Goal: Task Accomplishment & Management: Manage account settings

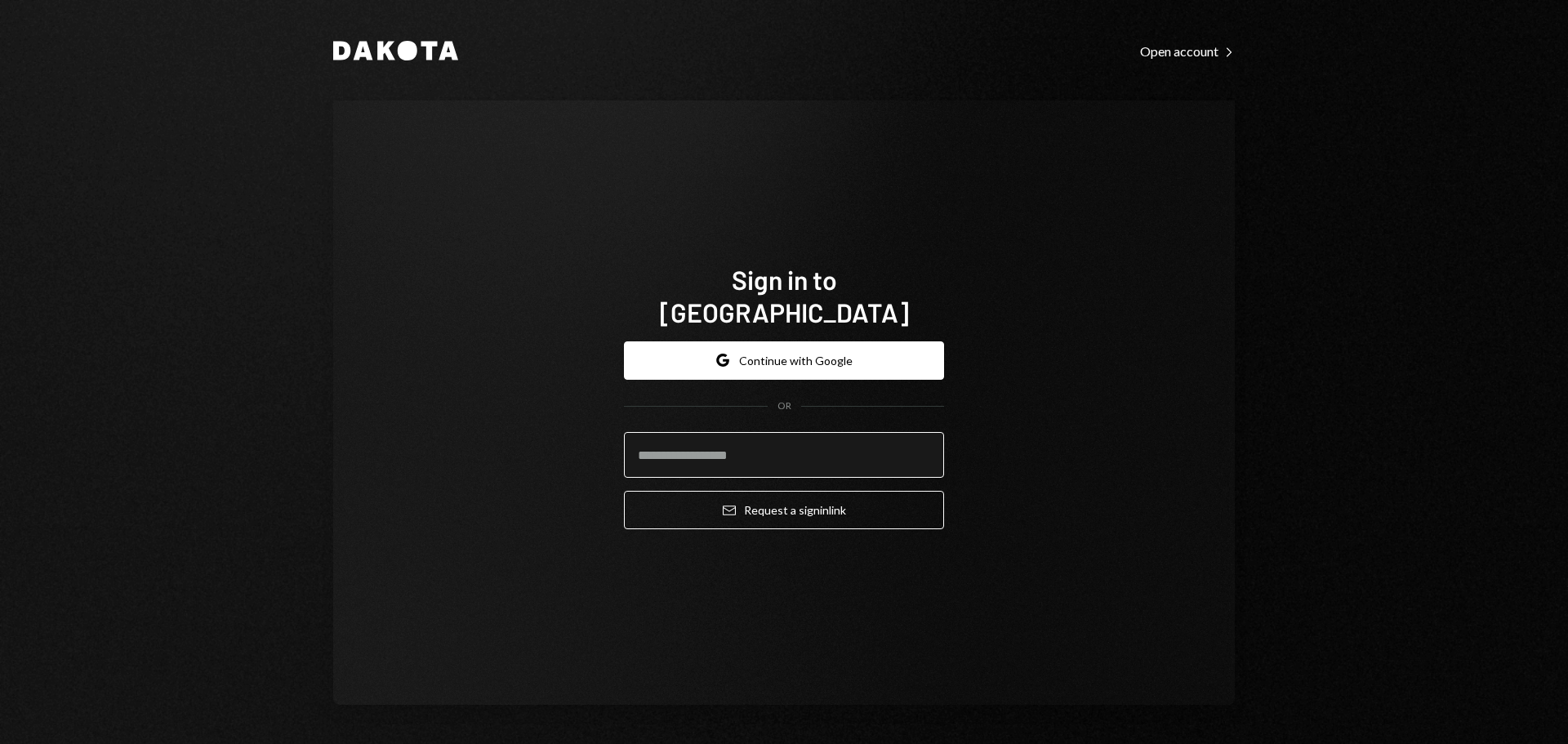
click at [780, 442] on input "email" at bounding box center [784, 454] width 320 height 46
type input "**********"
click at [624, 491] on button "Email Request a sign in link" at bounding box center [784, 510] width 320 height 39
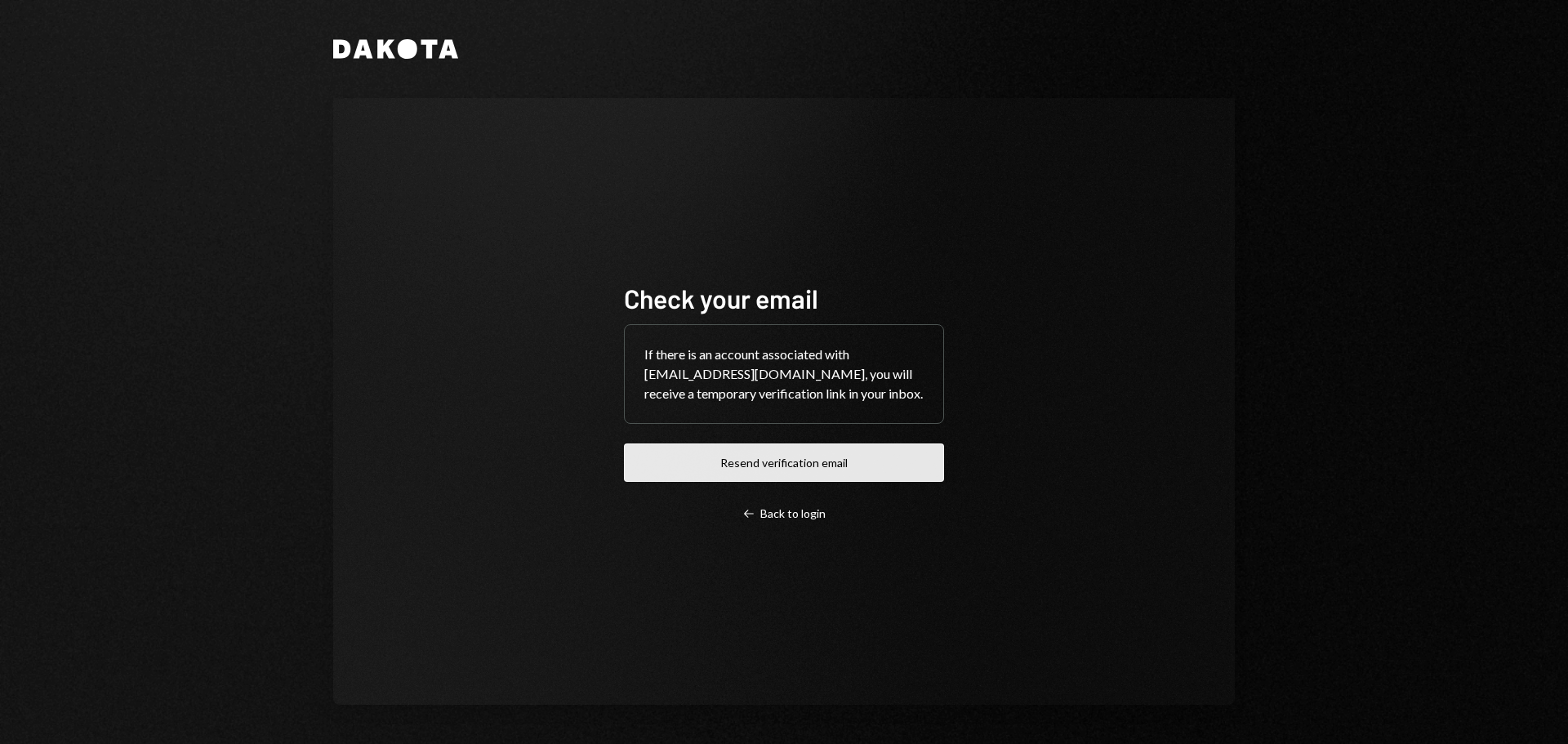
click at [762, 474] on button "Resend verification email" at bounding box center [784, 463] width 320 height 39
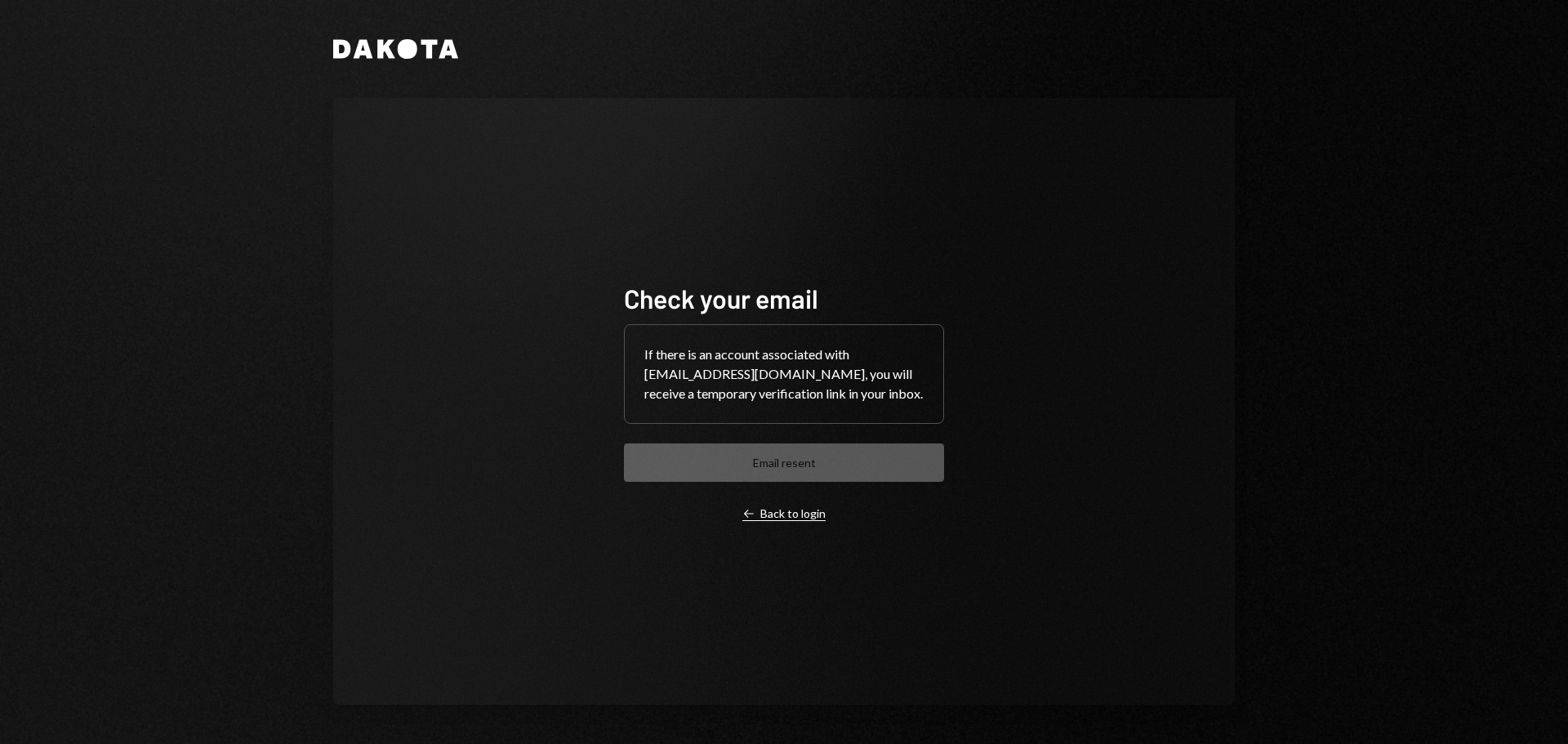
click at [770, 521] on div "Left Arrow Back to login" at bounding box center [784, 513] width 83 height 15
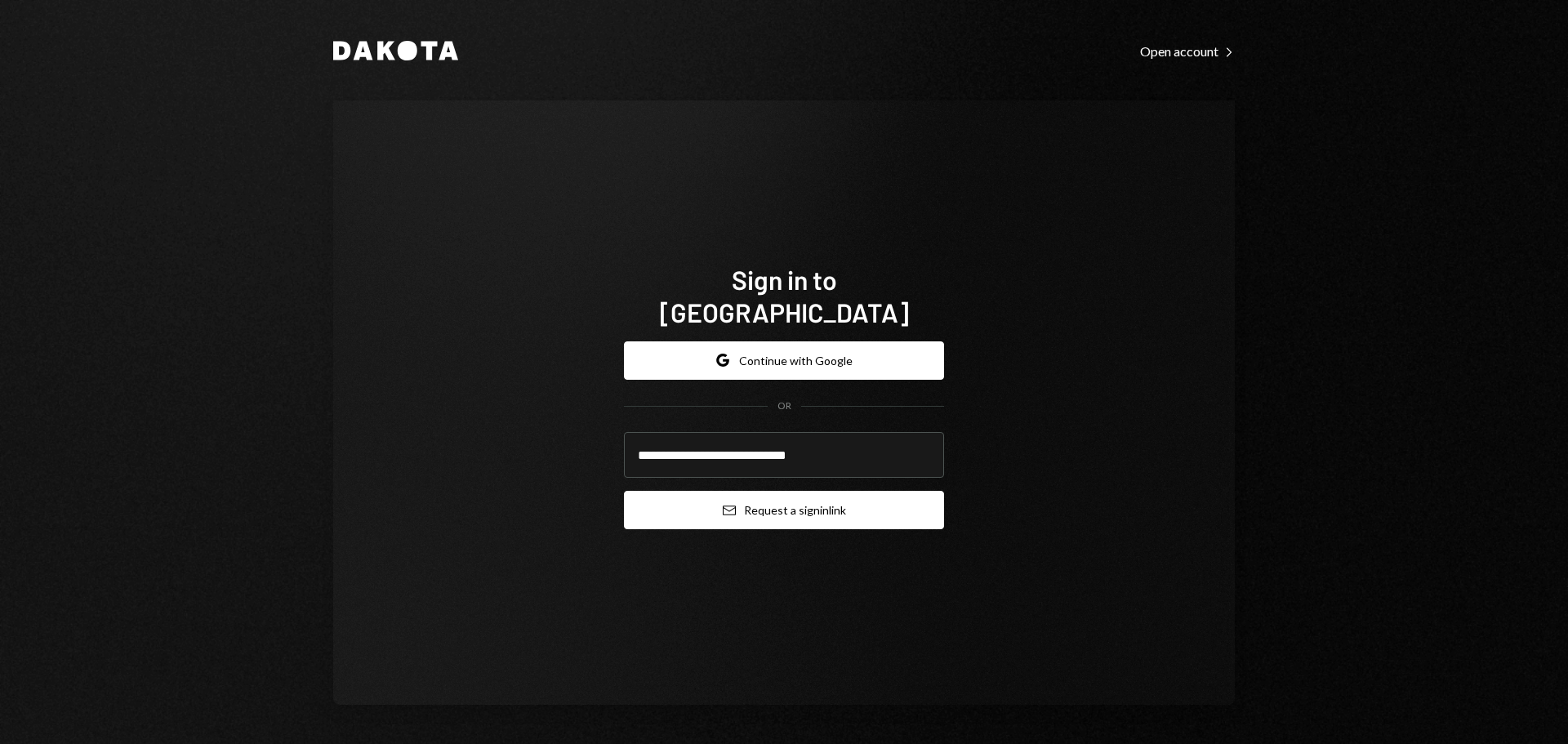
type input "**********"
click at [807, 502] on button "Email Request a sign in link" at bounding box center [784, 510] width 320 height 39
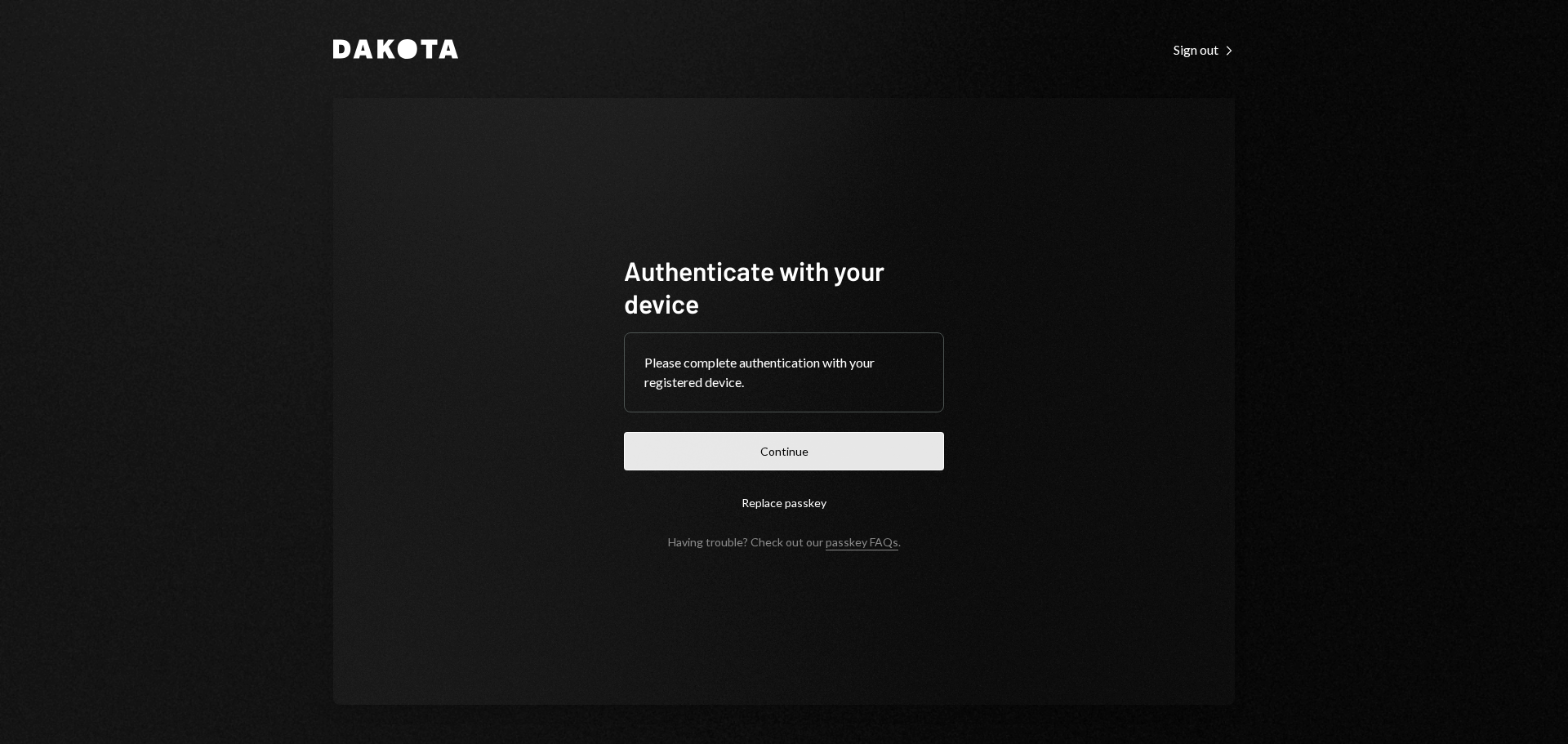
click at [768, 464] on button "Continue" at bounding box center [784, 451] width 320 height 39
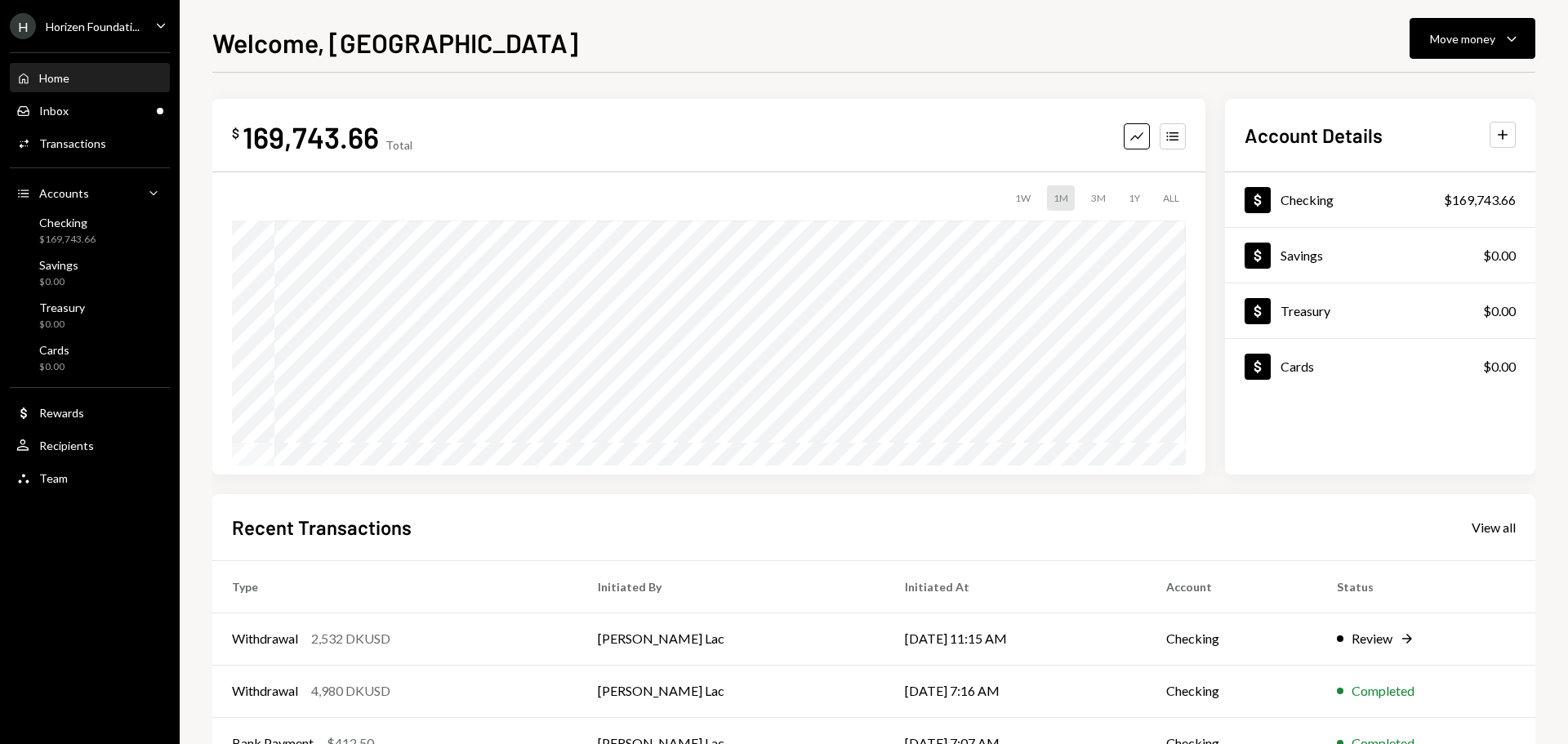
click at [97, 28] on div "Horizen Foundati..." at bounding box center [92, 26] width 94 height 14
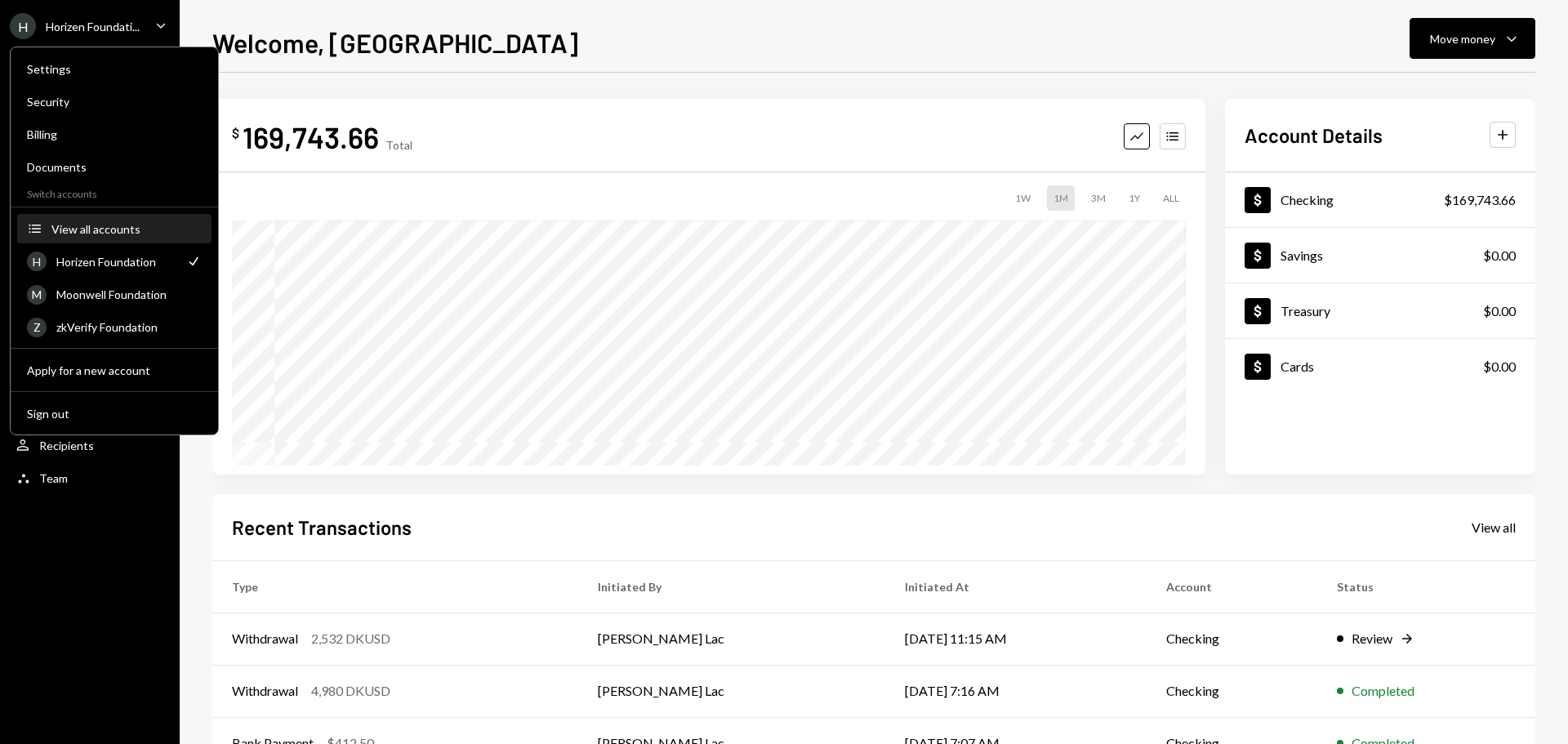
click at [92, 233] on div "View all accounts" at bounding box center [126, 229] width 150 height 14
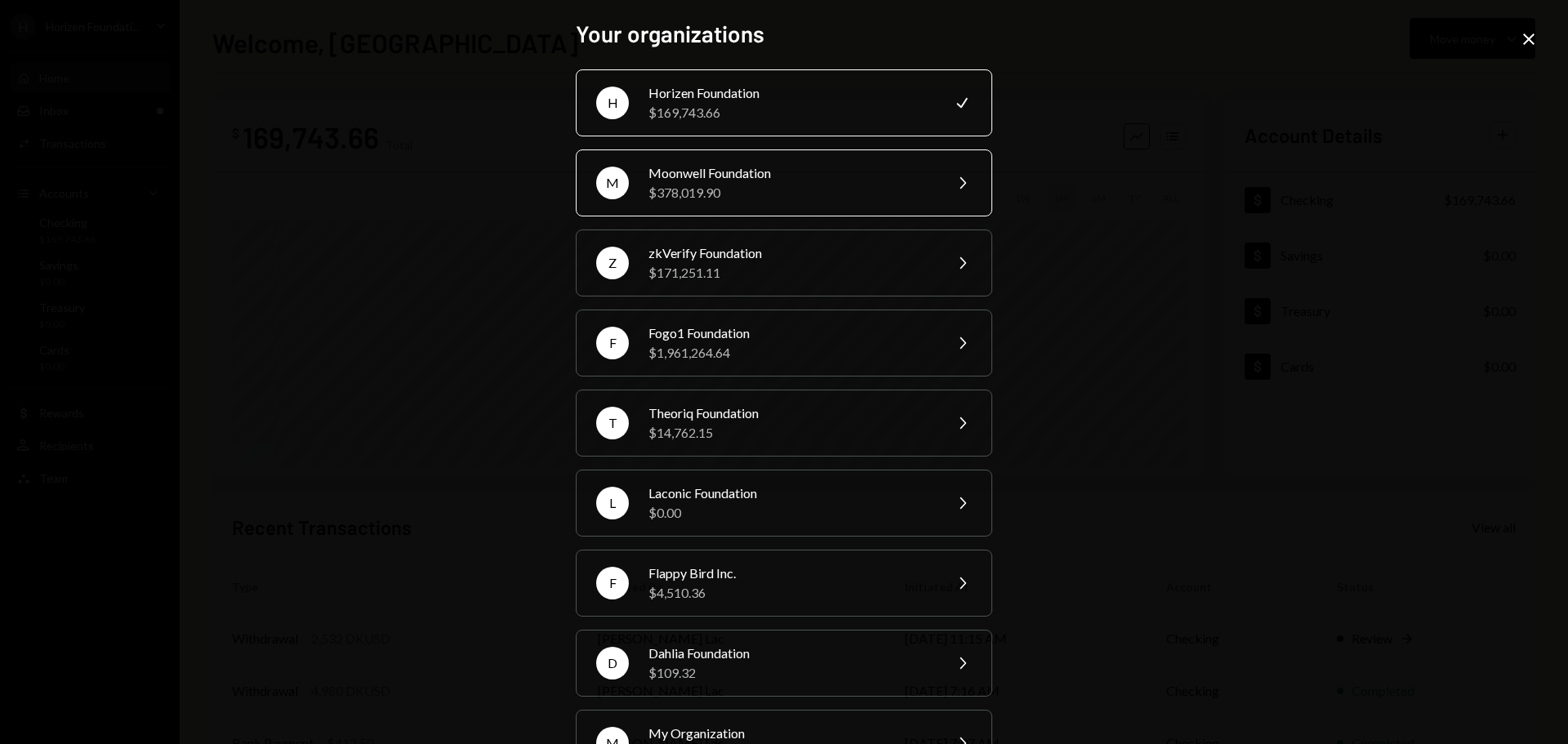
click at [709, 177] on div "Moonwell Foundation" at bounding box center [790, 173] width 284 height 19
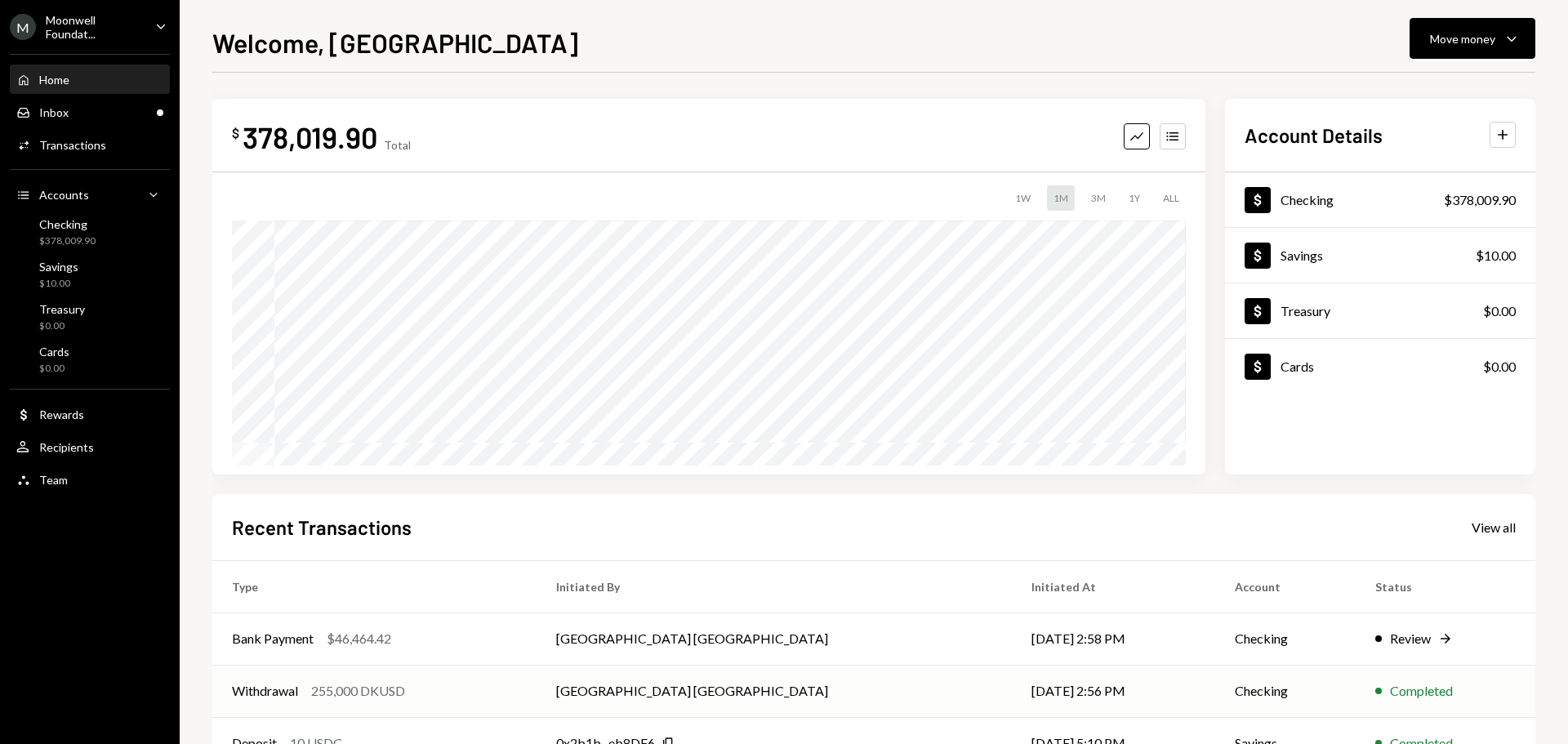
click at [487, 704] on td "Withdrawal 255,000 DKUSD" at bounding box center [375, 691] width 324 height 52
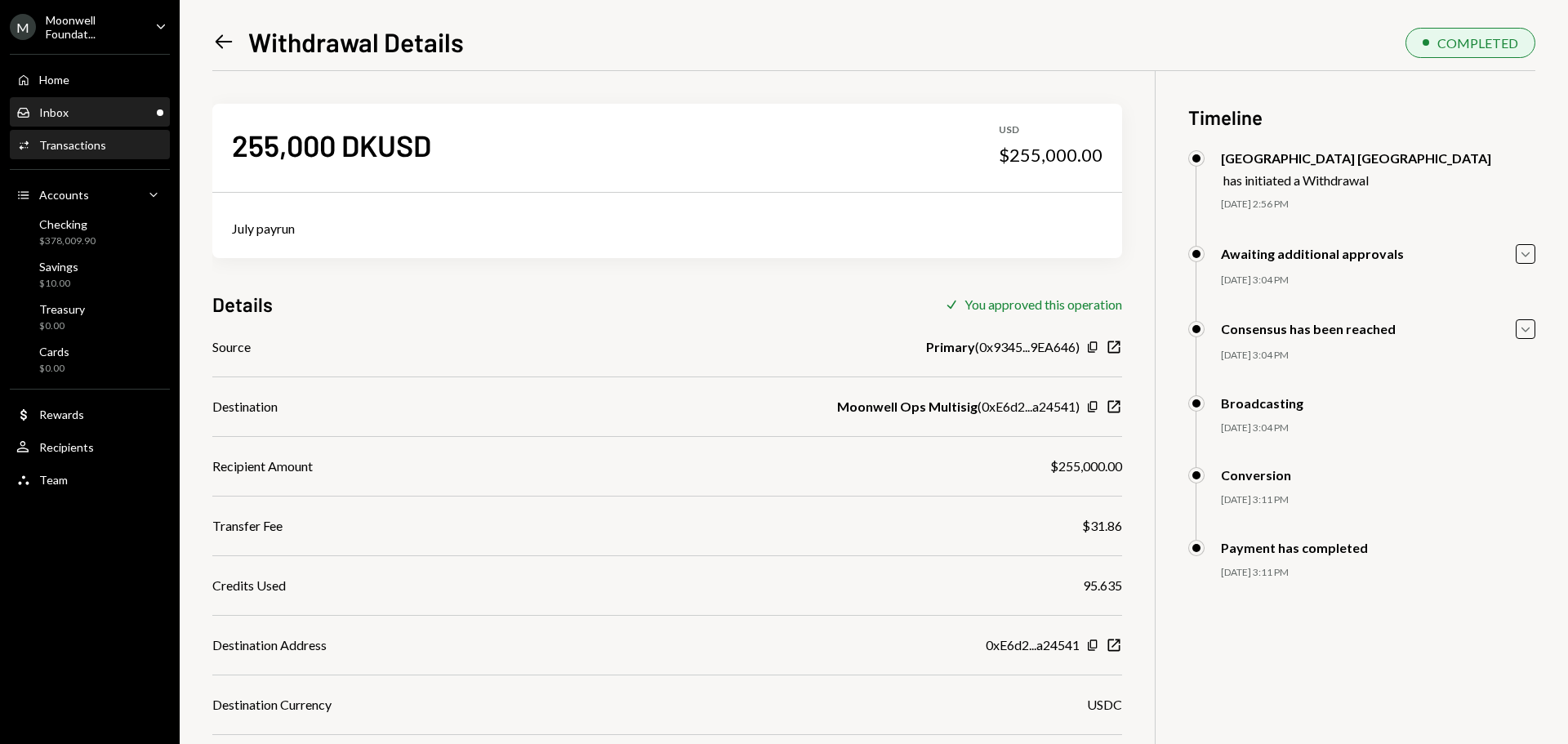
click at [105, 106] on div "Inbox Inbox" at bounding box center [90, 113] width 147 height 15
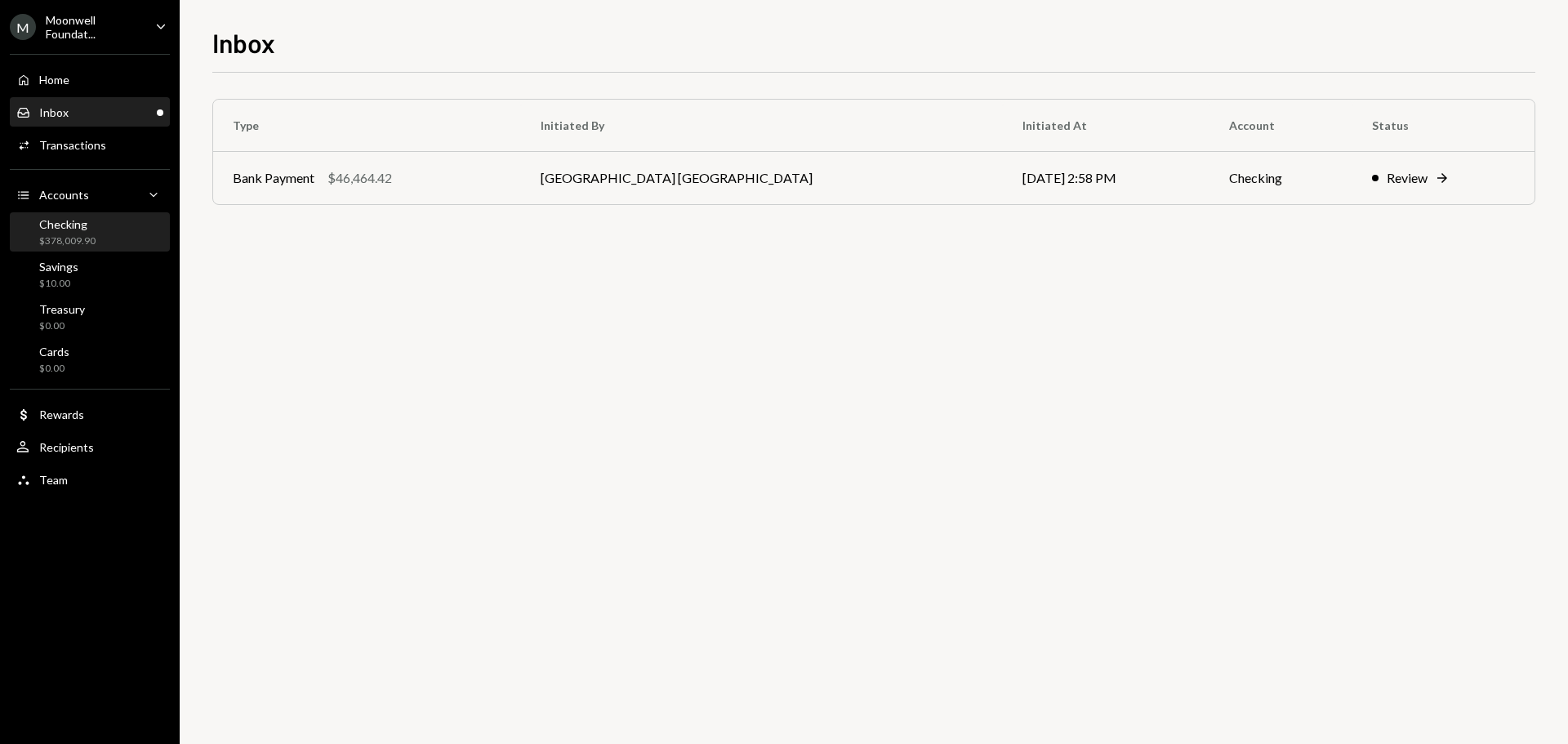
click at [81, 243] on div "$378,009.90" at bounding box center [67, 242] width 56 height 14
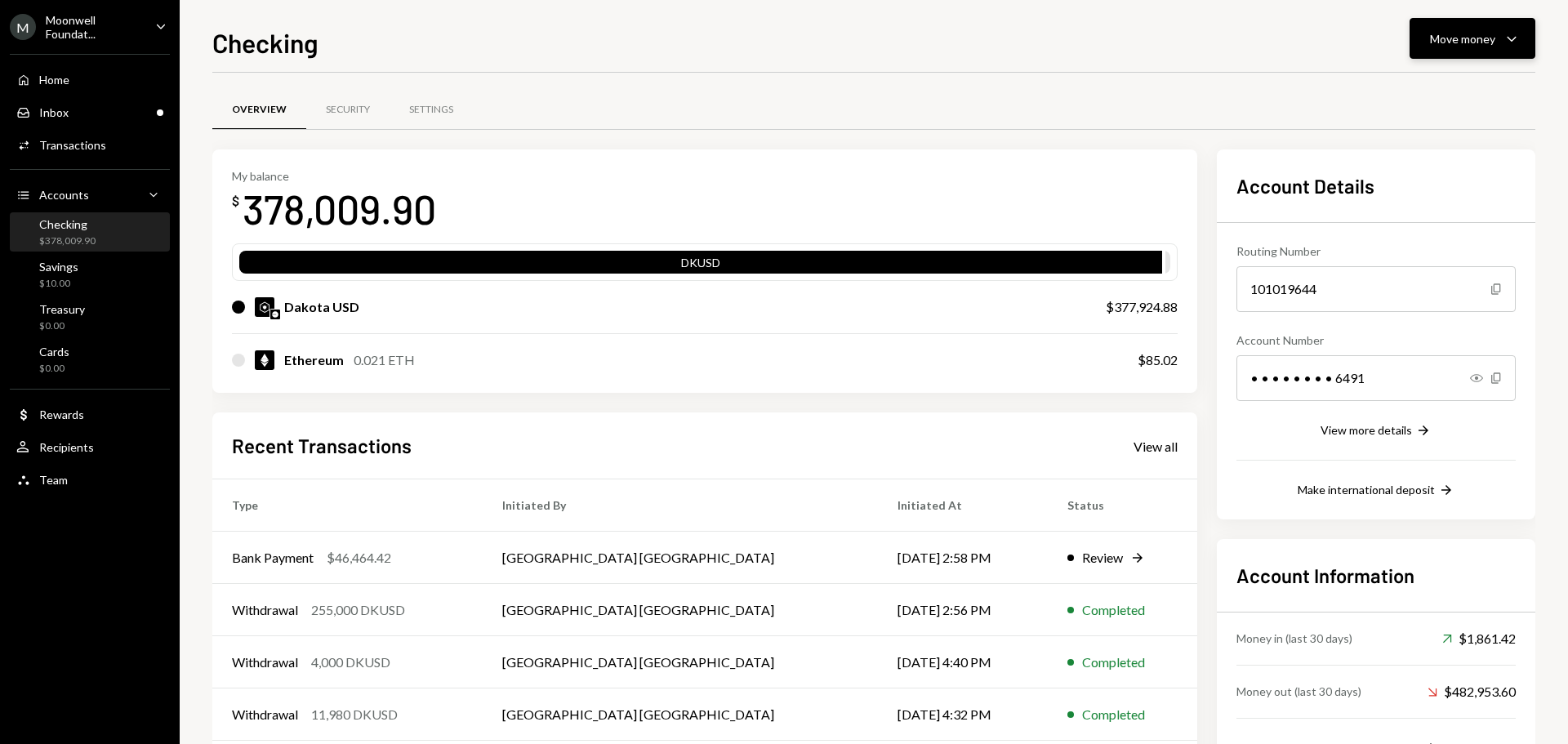
click at [1450, 41] on div "Move money" at bounding box center [1462, 39] width 65 height 17
click at [1425, 101] on div "Withdraw Send" at bounding box center [1448, 88] width 163 height 37
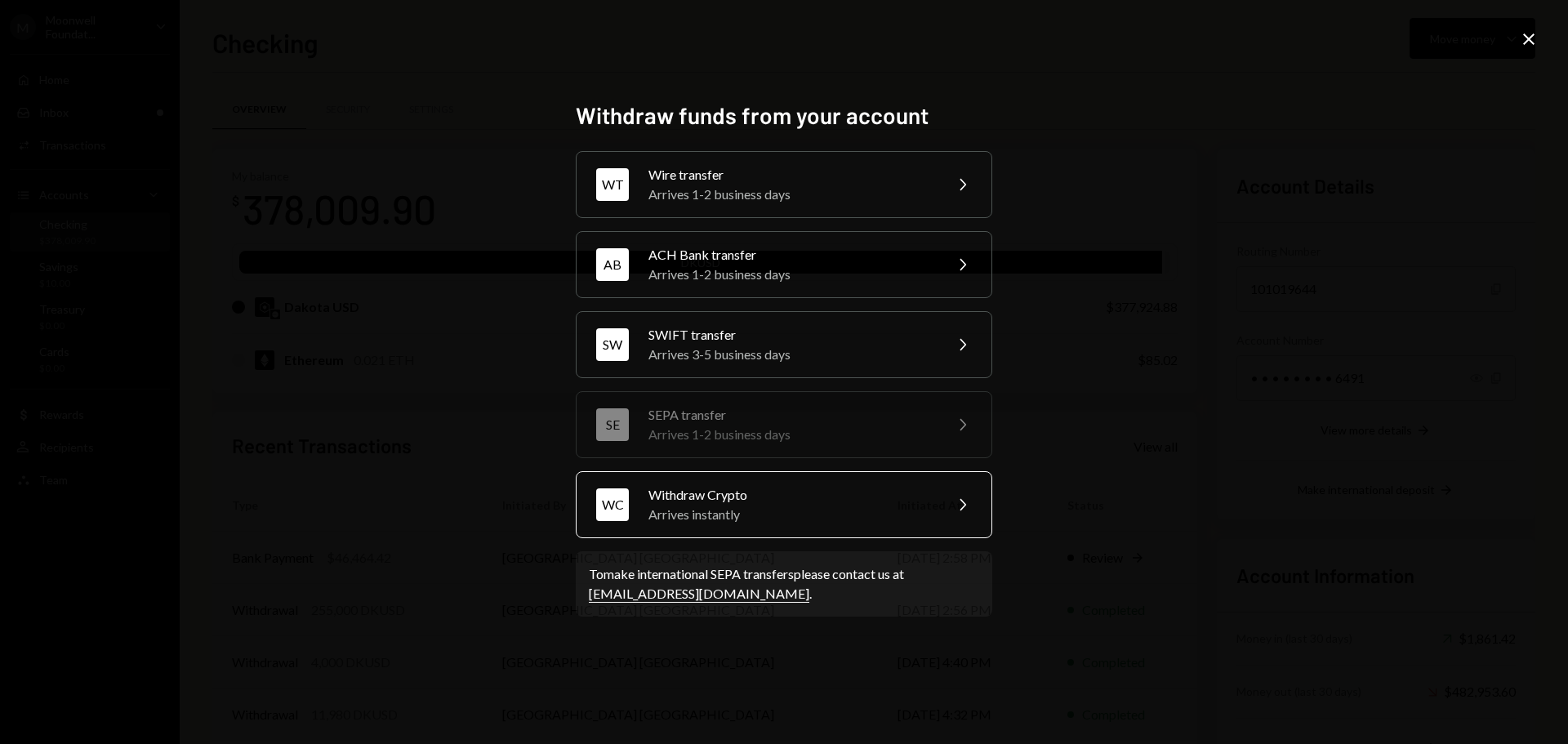
click at [671, 511] on div "Arrives instantly" at bounding box center [790, 514] width 284 height 19
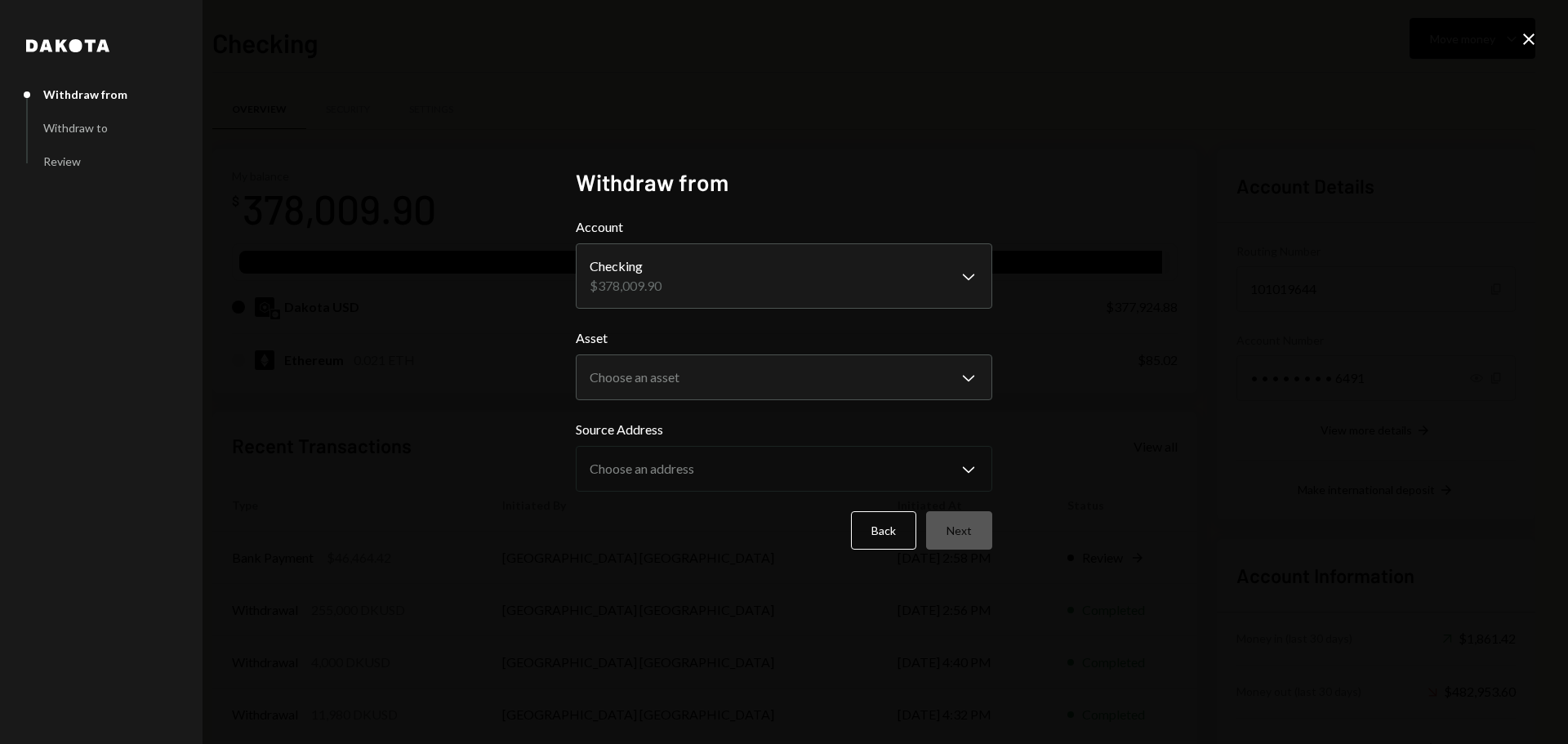
click at [1524, 47] on icon "Close" at bounding box center [1529, 39] width 19 height 19
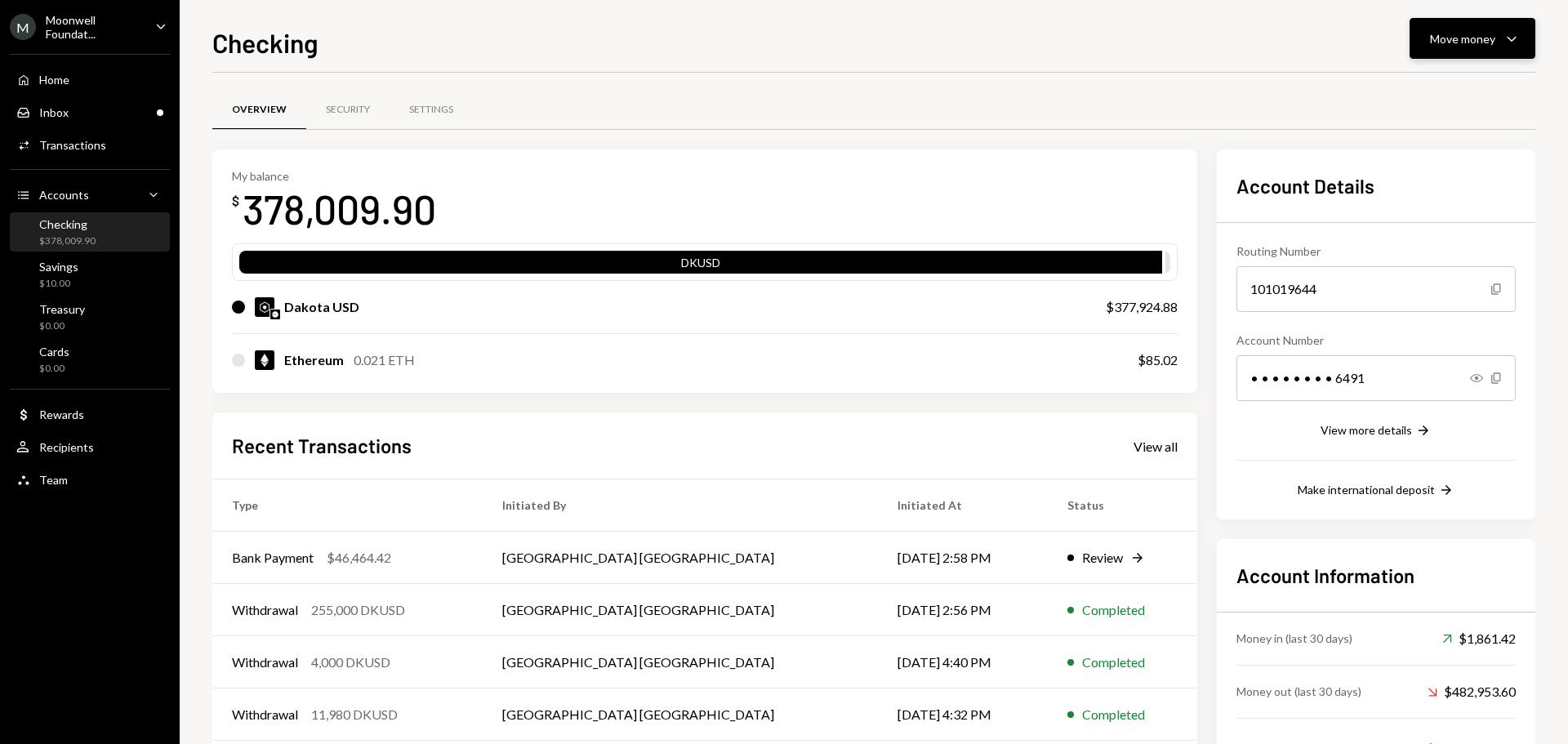
click at [1465, 35] on div "Move money" at bounding box center [1462, 39] width 65 height 17
click at [1424, 94] on div "Send" at bounding box center [1459, 88] width 119 height 17
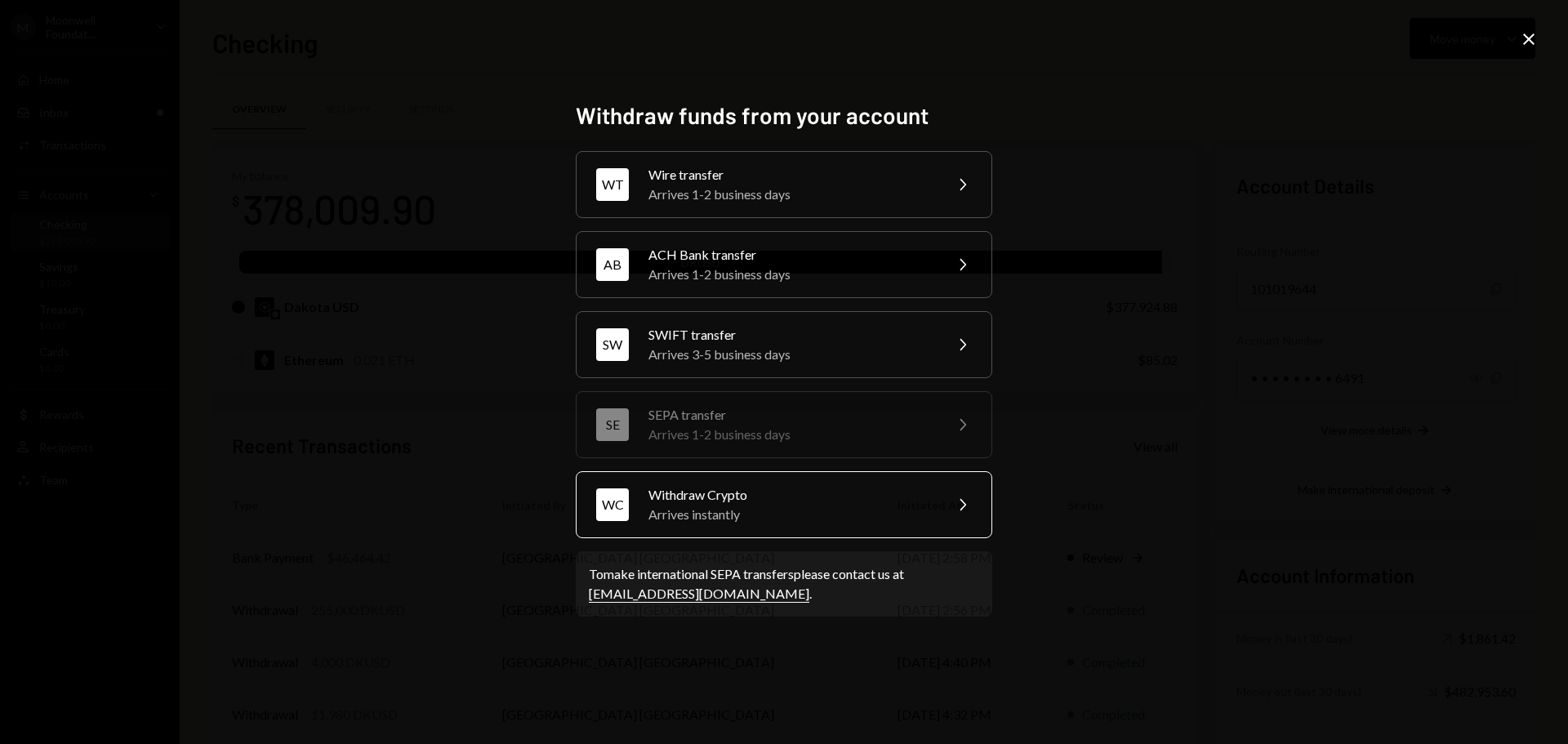
click at [747, 513] on div "Arrives instantly" at bounding box center [790, 514] width 284 height 19
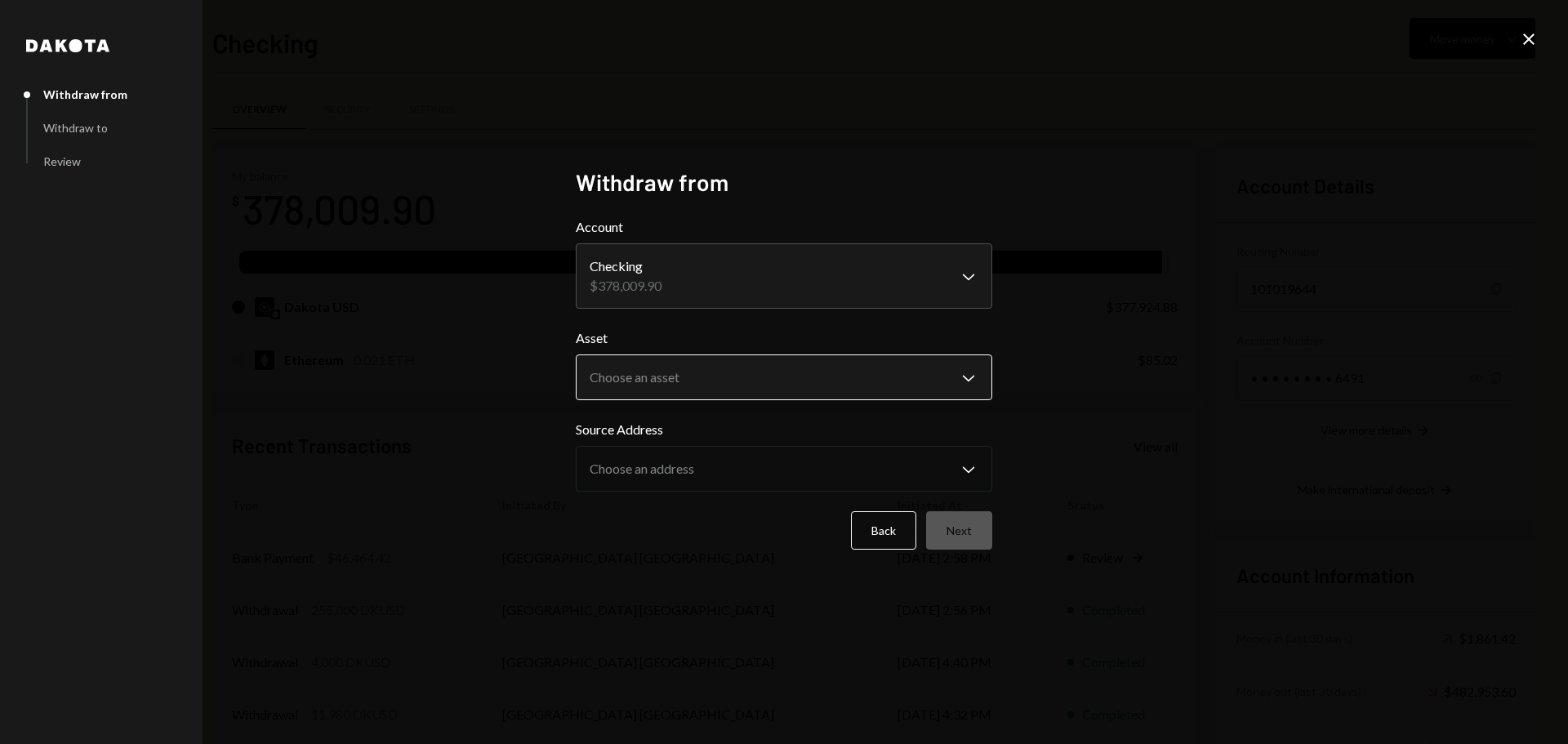
click at [680, 379] on body "M Moonwell Foundat... Caret Down Home Home Inbox Inbox Activities Transactions …" at bounding box center [784, 372] width 1568 height 744
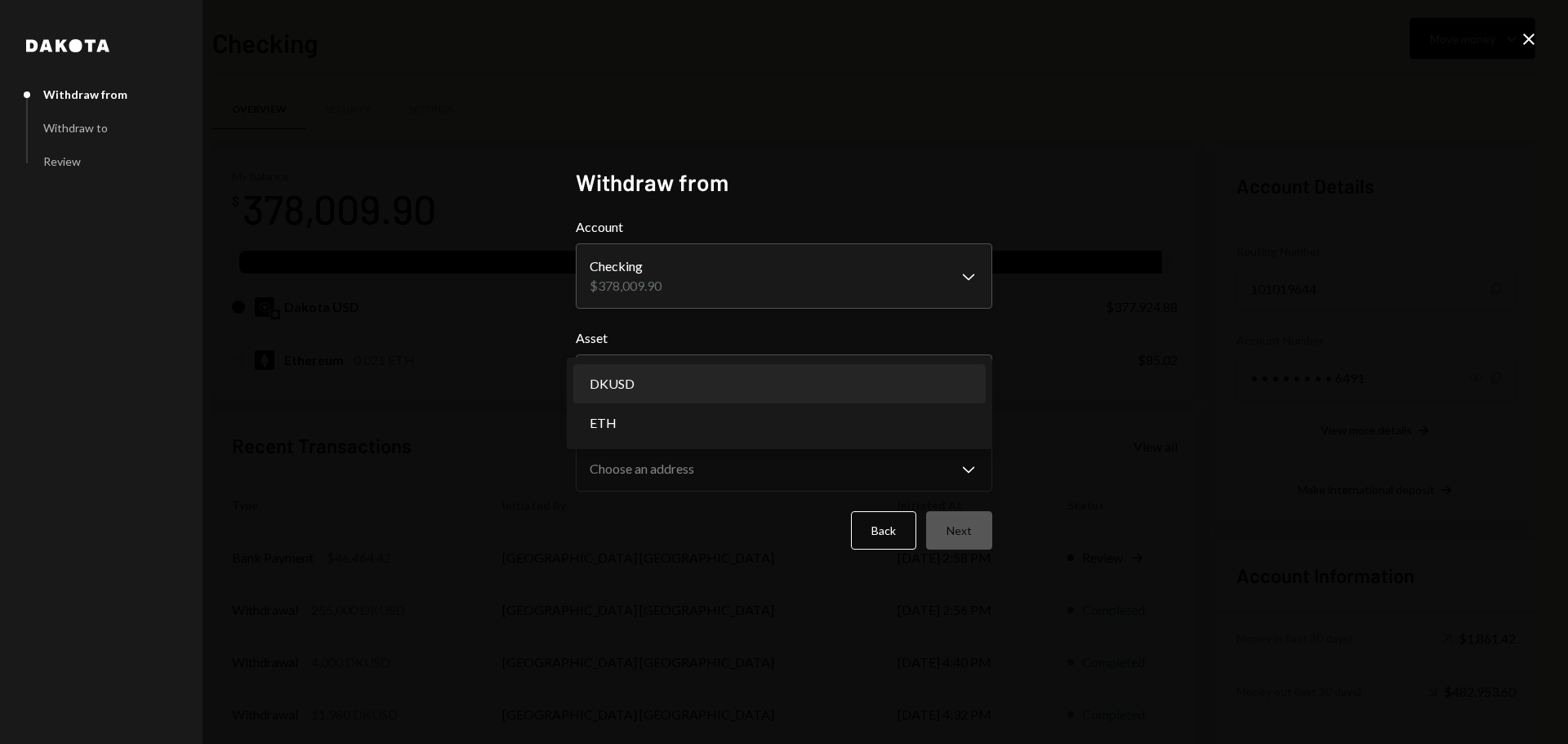
select select "*****"
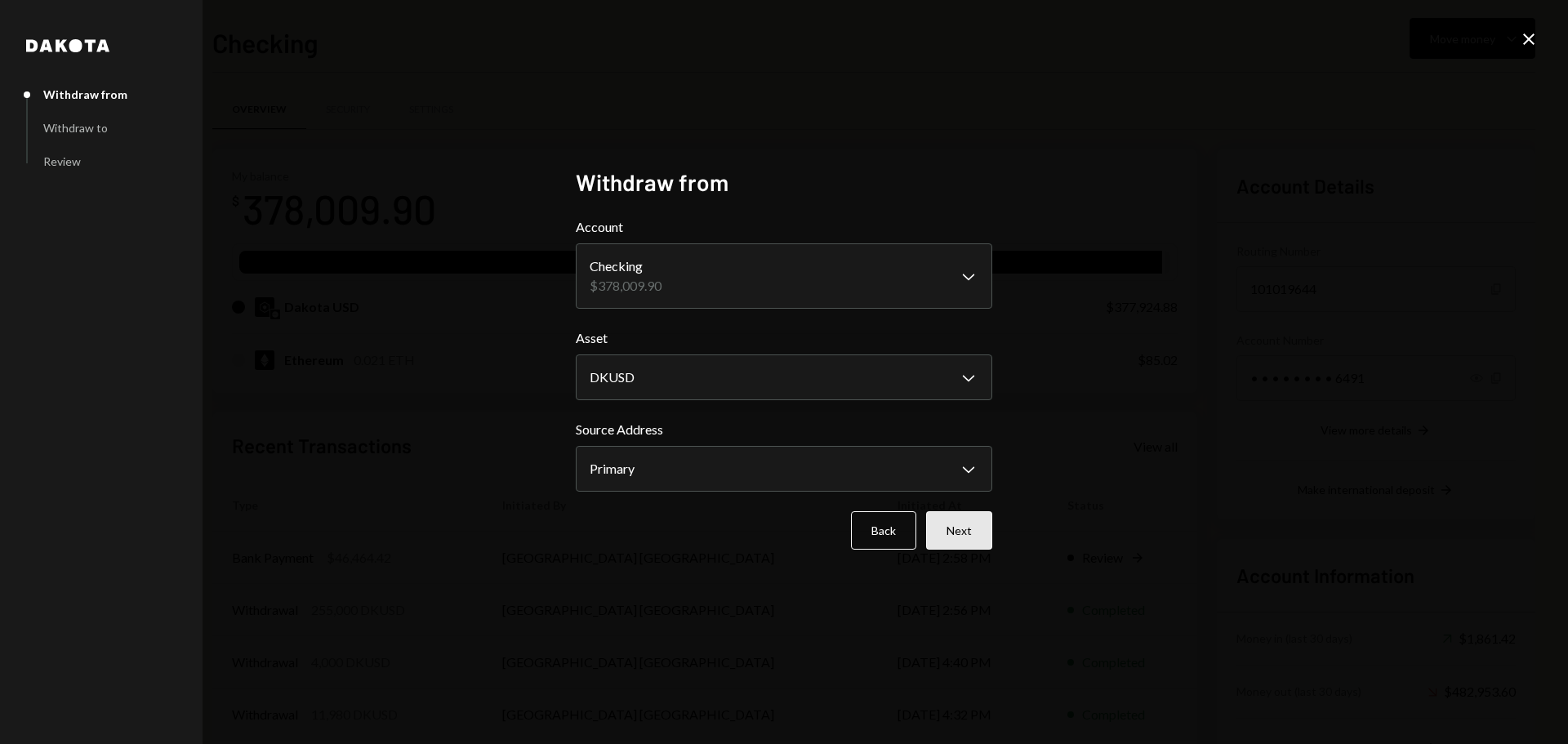
click at [961, 538] on button "Next" at bounding box center [960, 531] width 66 height 39
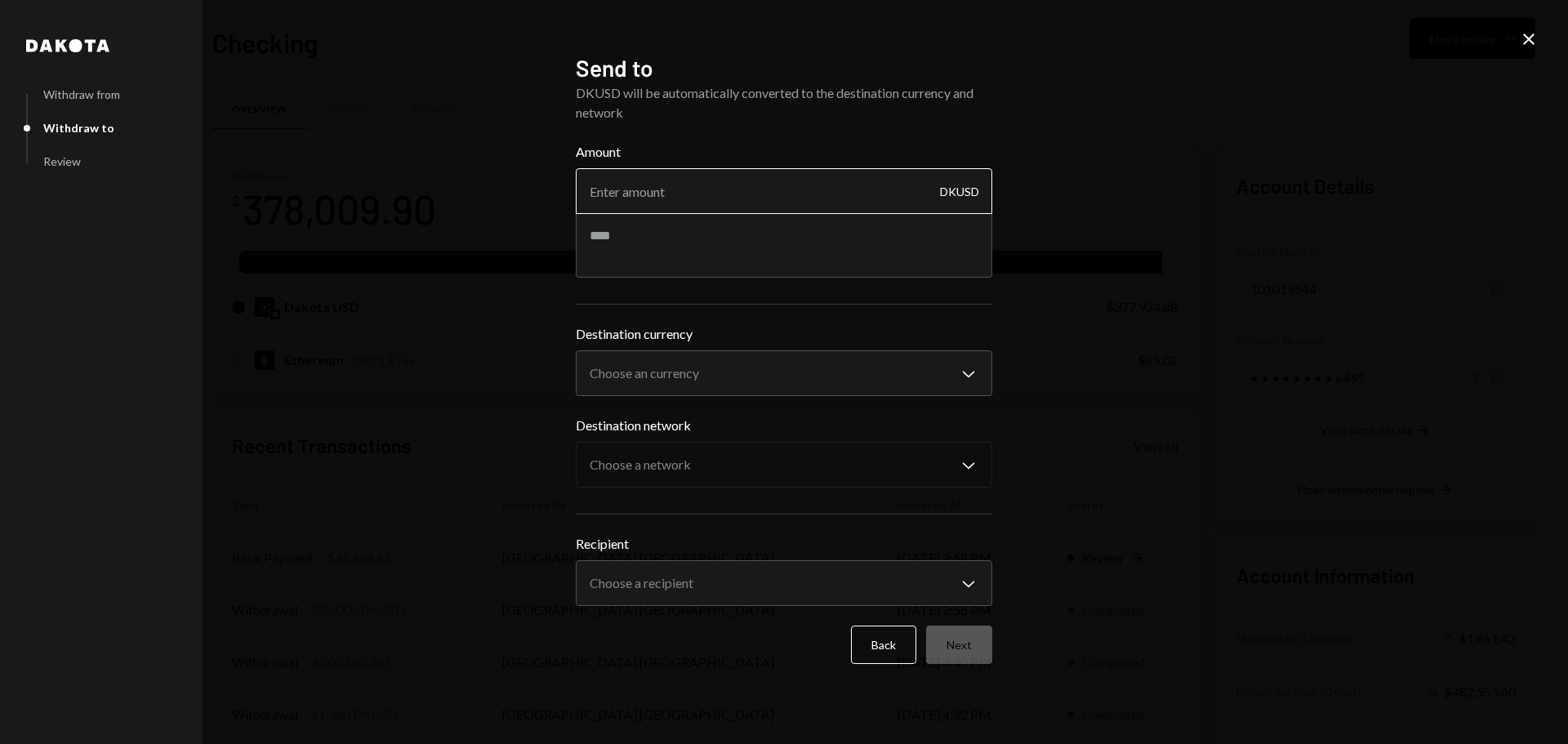
click at [648, 188] on input "Amount" at bounding box center [783, 190] width 416 height 46
type input "16000"
click at [622, 230] on textarea at bounding box center [783, 244] width 416 height 65
type textarea "**********"
click at [668, 352] on button "Choose an currency Chevron Down" at bounding box center [783, 372] width 416 height 46
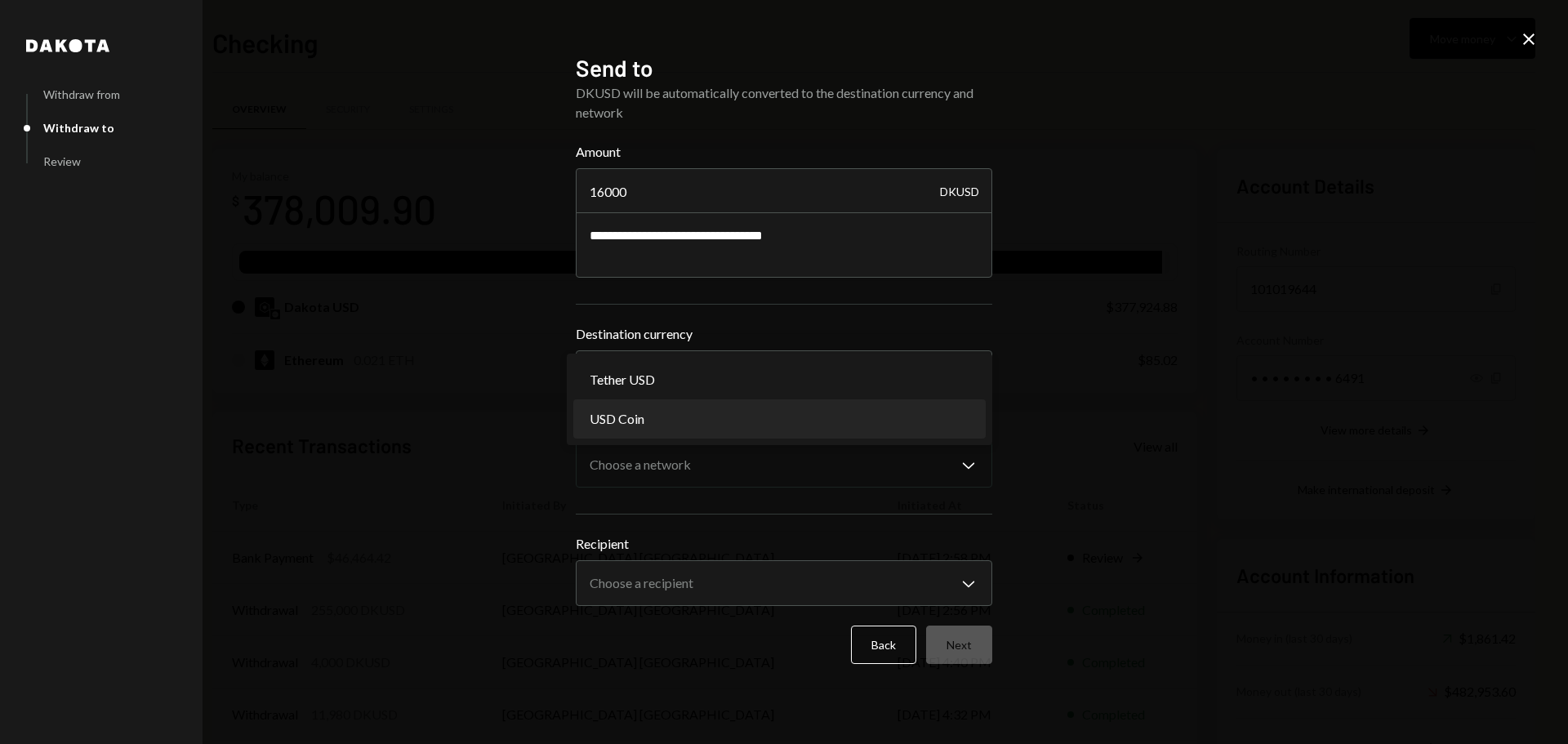
select select "****"
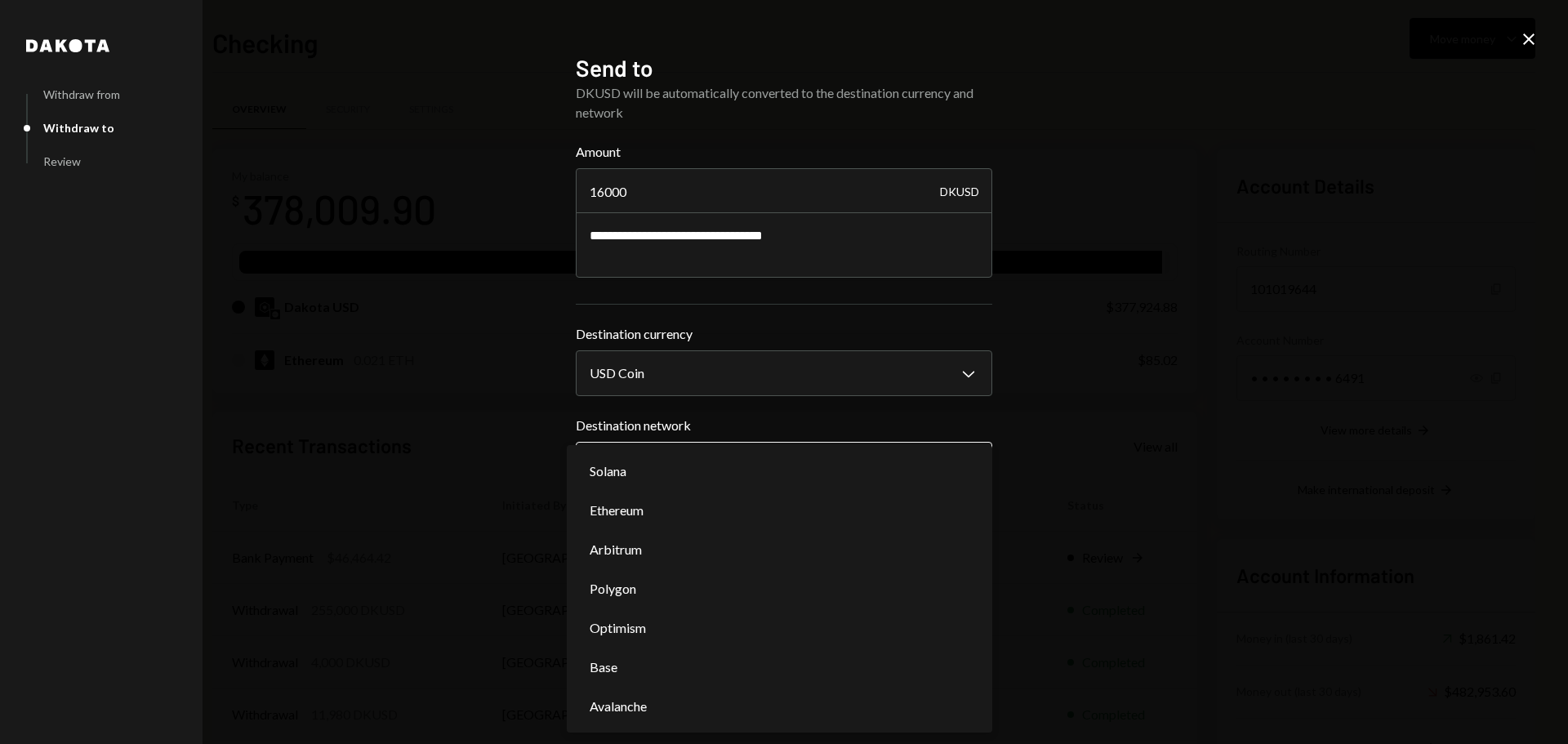
click at [648, 475] on body "M Moonwell Foundat... Caret Down Home Home Inbox Inbox Activities Transactions …" at bounding box center [784, 372] width 1568 height 744
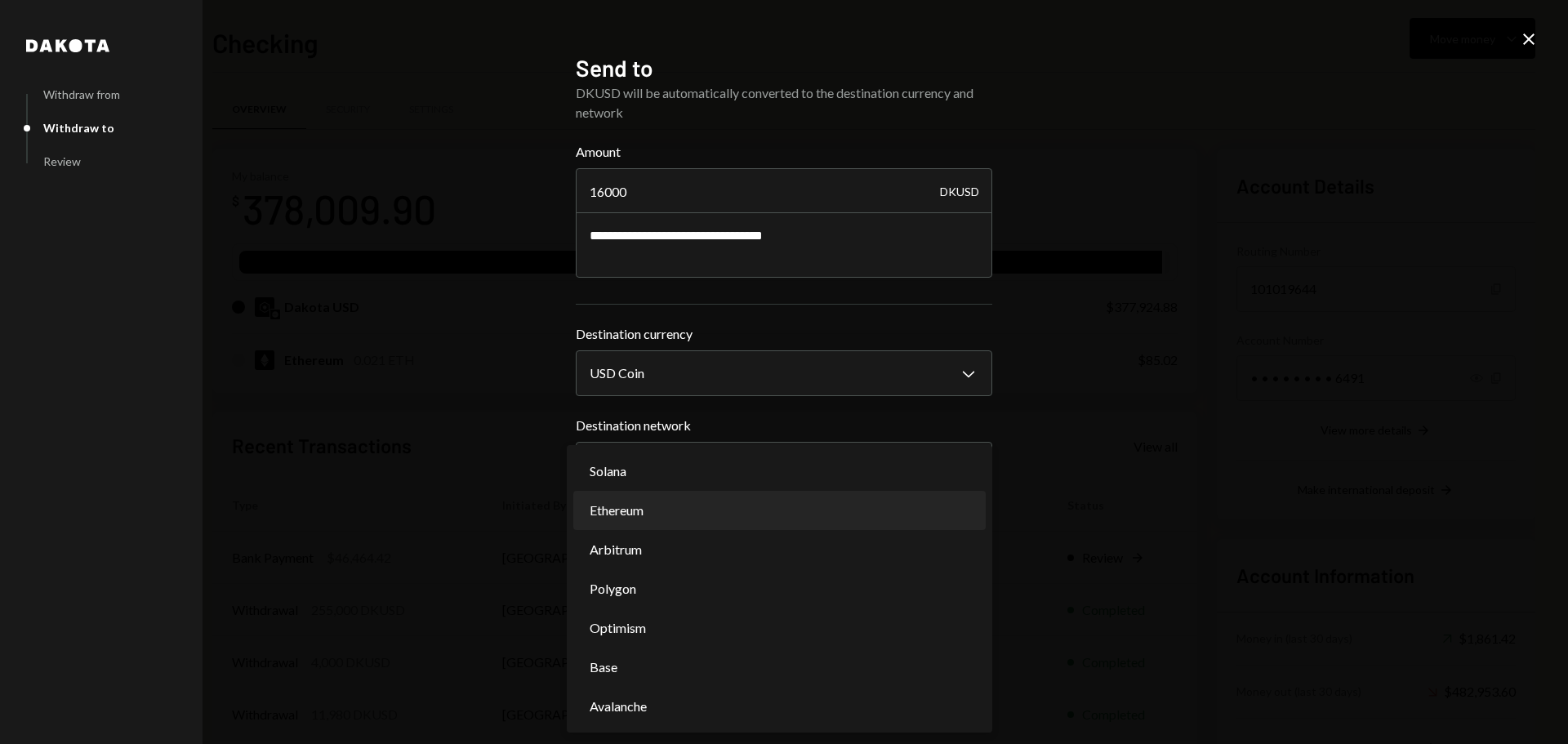
select select "**********"
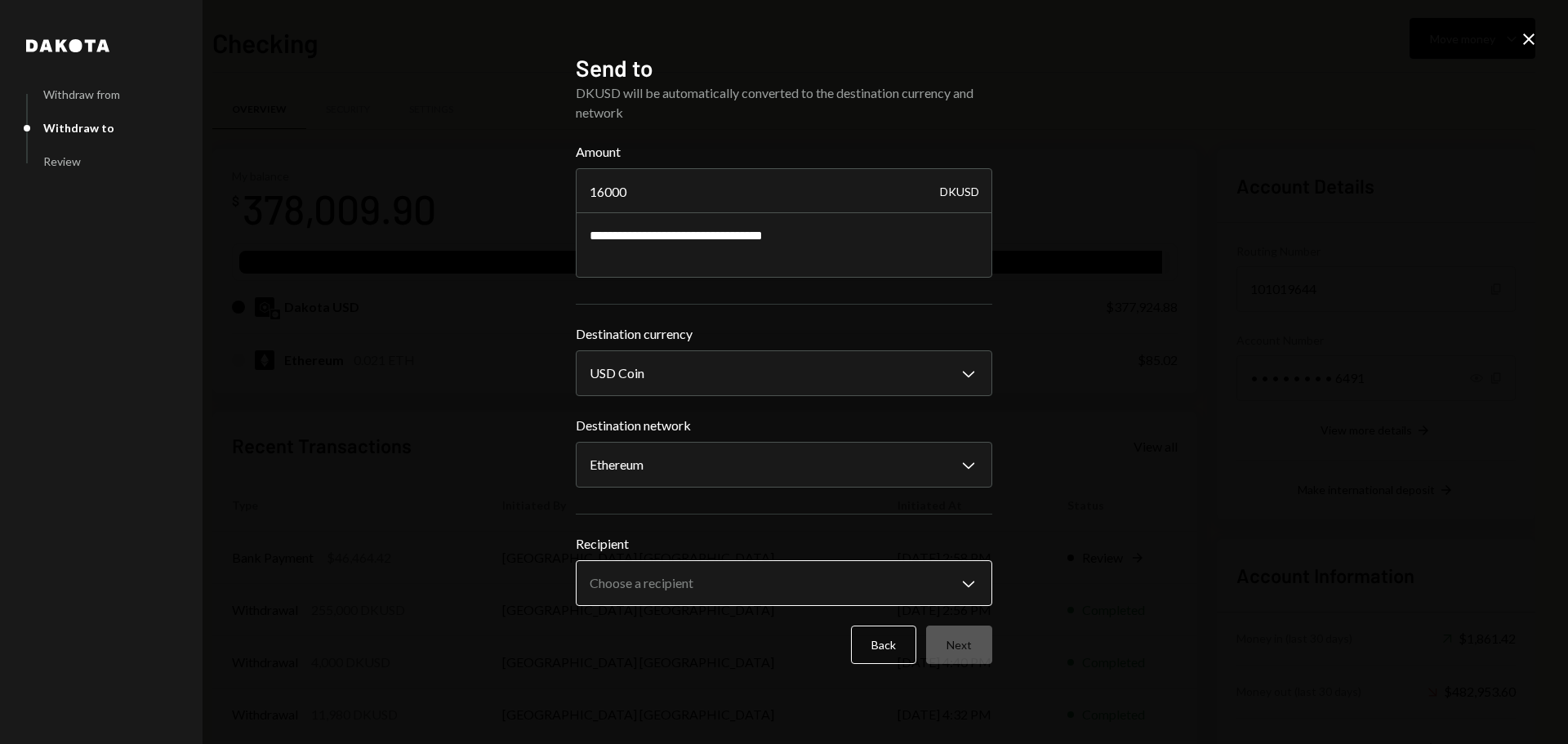
click at [643, 576] on body "M Moonwell Foundat... Caret Down Home Home Inbox Inbox Activities Transactions …" at bounding box center [784, 372] width 1568 height 744
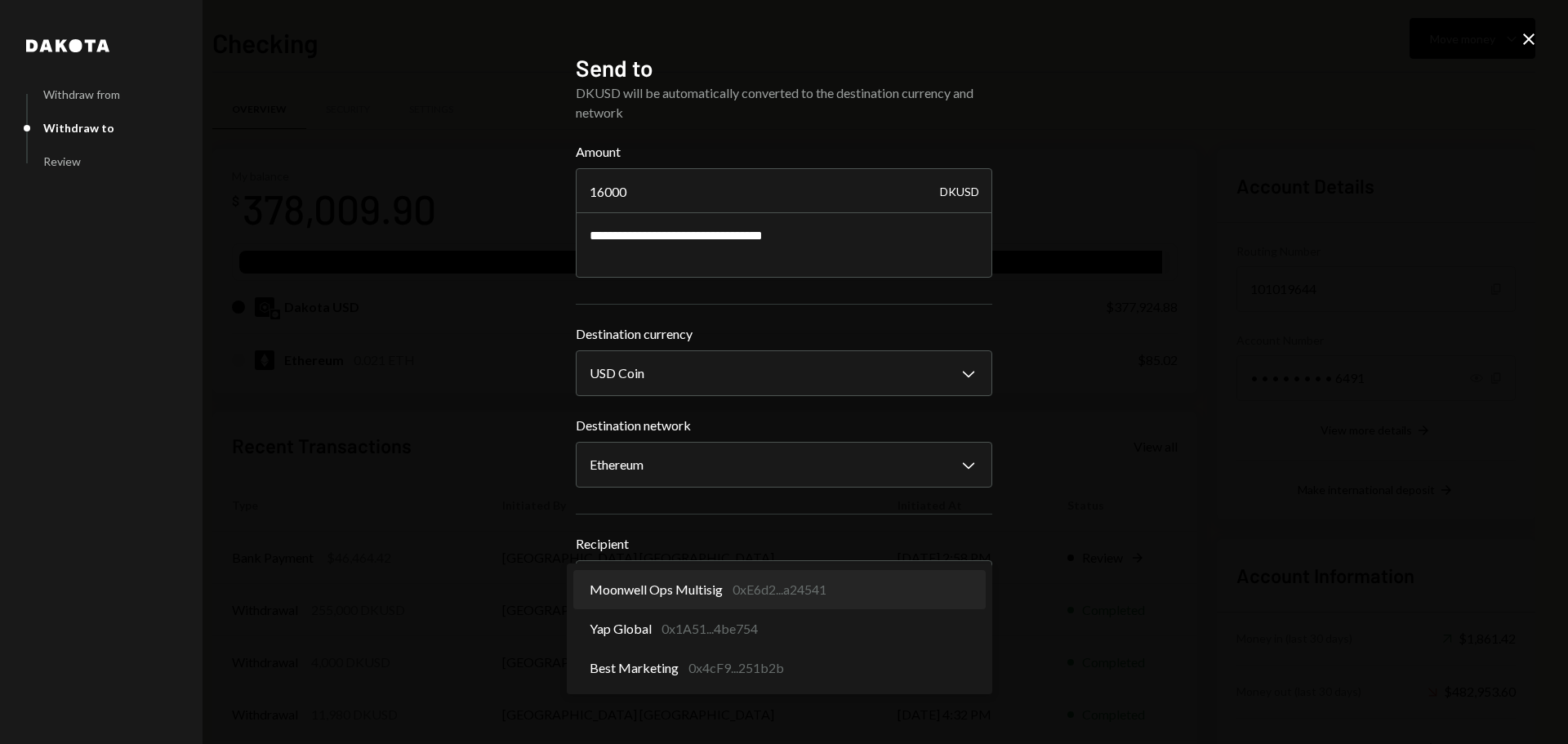
select select "**********"
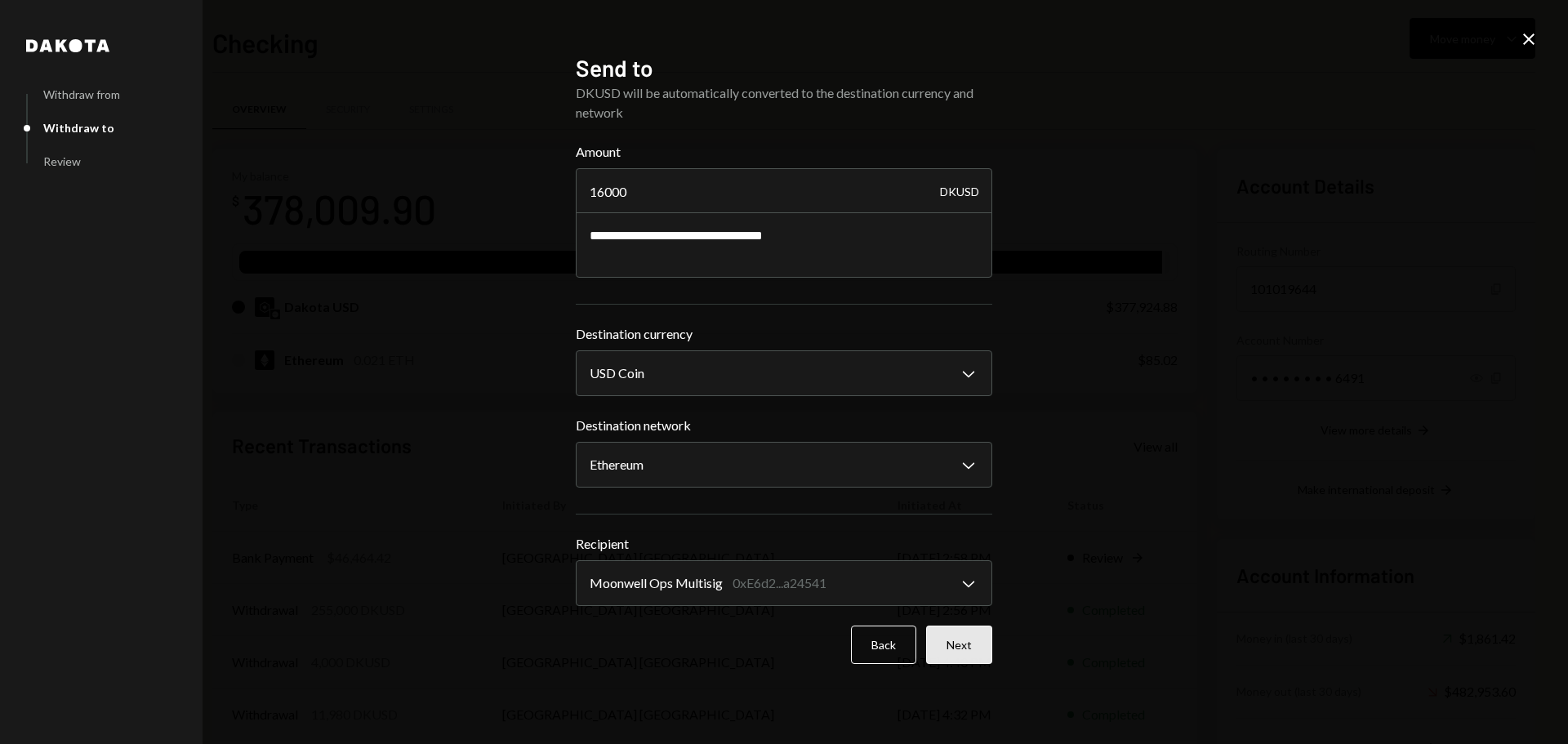
click at [958, 652] on button "Next" at bounding box center [960, 645] width 66 height 39
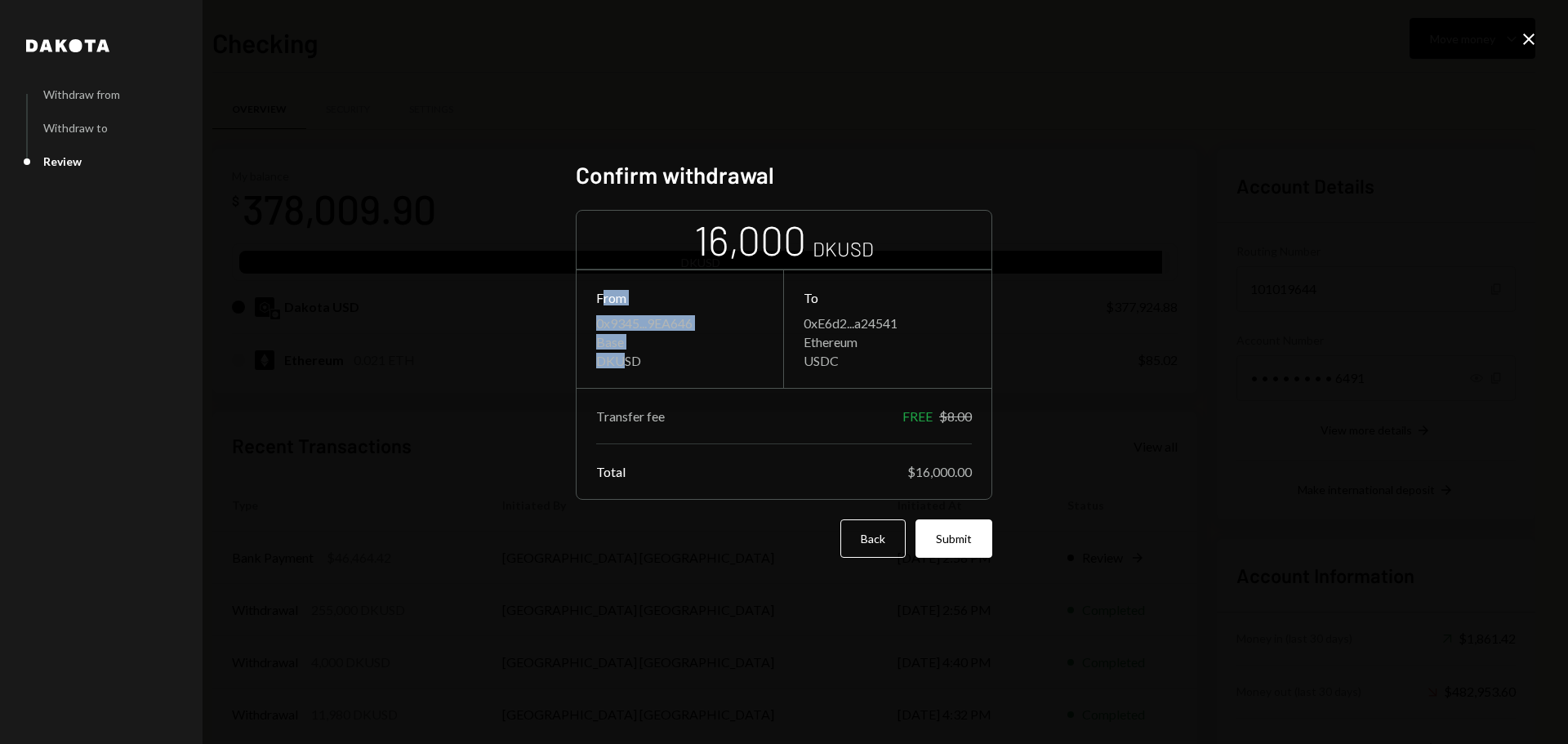
drag, startPoint x: 604, startPoint y: 304, endPoint x: 625, endPoint y: 378, distance: 76.9
click at [624, 378] on div "From 0x9345...9EA646 Base DKUSD" at bounding box center [680, 329] width 208 height 117
drag, startPoint x: 817, startPoint y: 363, endPoint x: 817, endPoint y: 322, distance: 41.0
click at [817, 322] on div "0xE6d2...a24541 Ethereum USDC" at bounding box center [887, 341] width 168 height 53
click at [816, 327] on div "0xE6d2...a24541" at bounding box center [887, 323] width 168 height 16
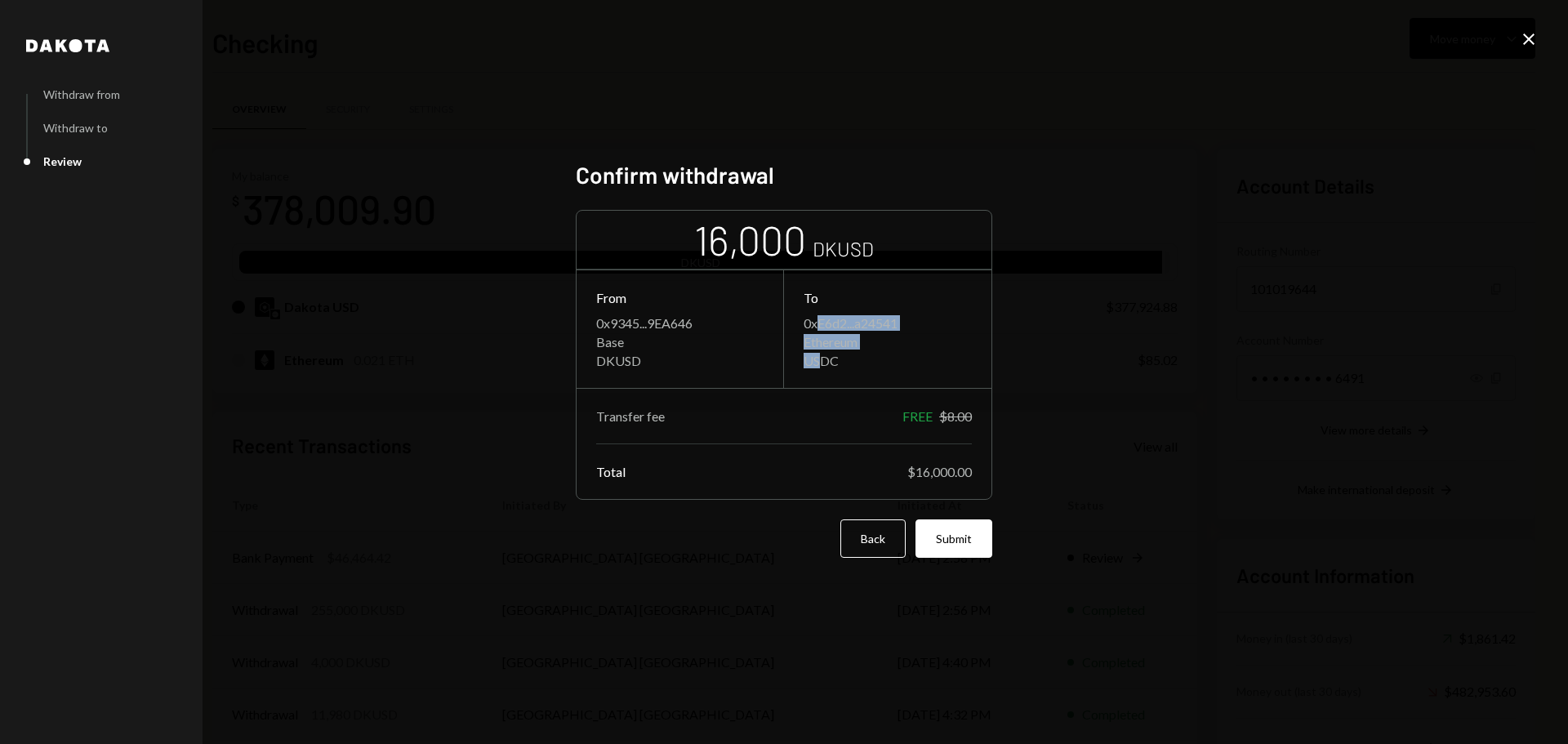
click at [859, 323] on div "0xE6d2...a24541" at bounding box center [887, 323] width 168 height 16
click at [962, 548] on button "Submit" at bounding box center [954, 538] width 77 height 39
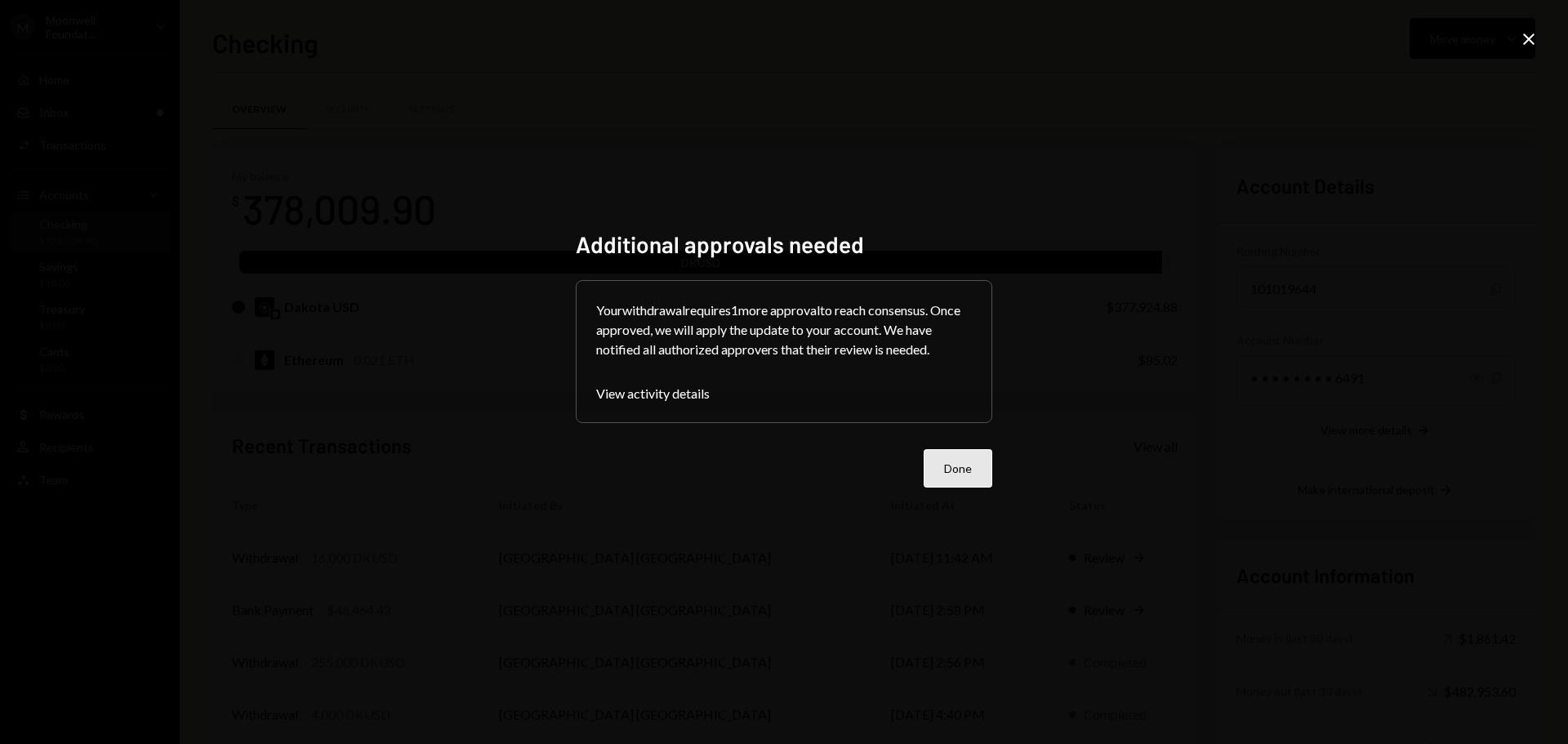
click at [956, 464] on button "Done" at bounding box center [958, 469] width 69 height 39
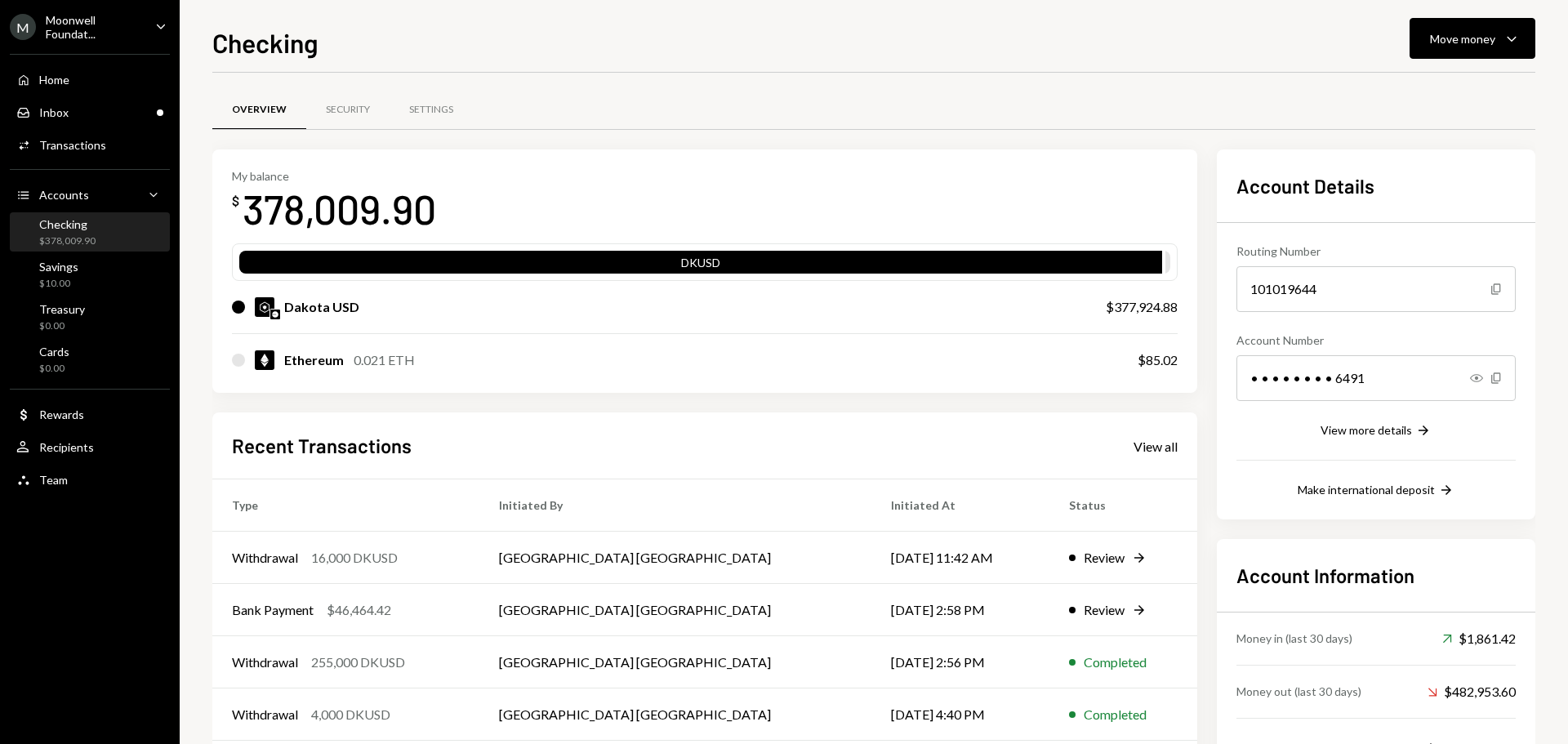
click at [75, 33] on div "Moonwell Foundat..." at bounding box center [93, 26] width 96 height 28
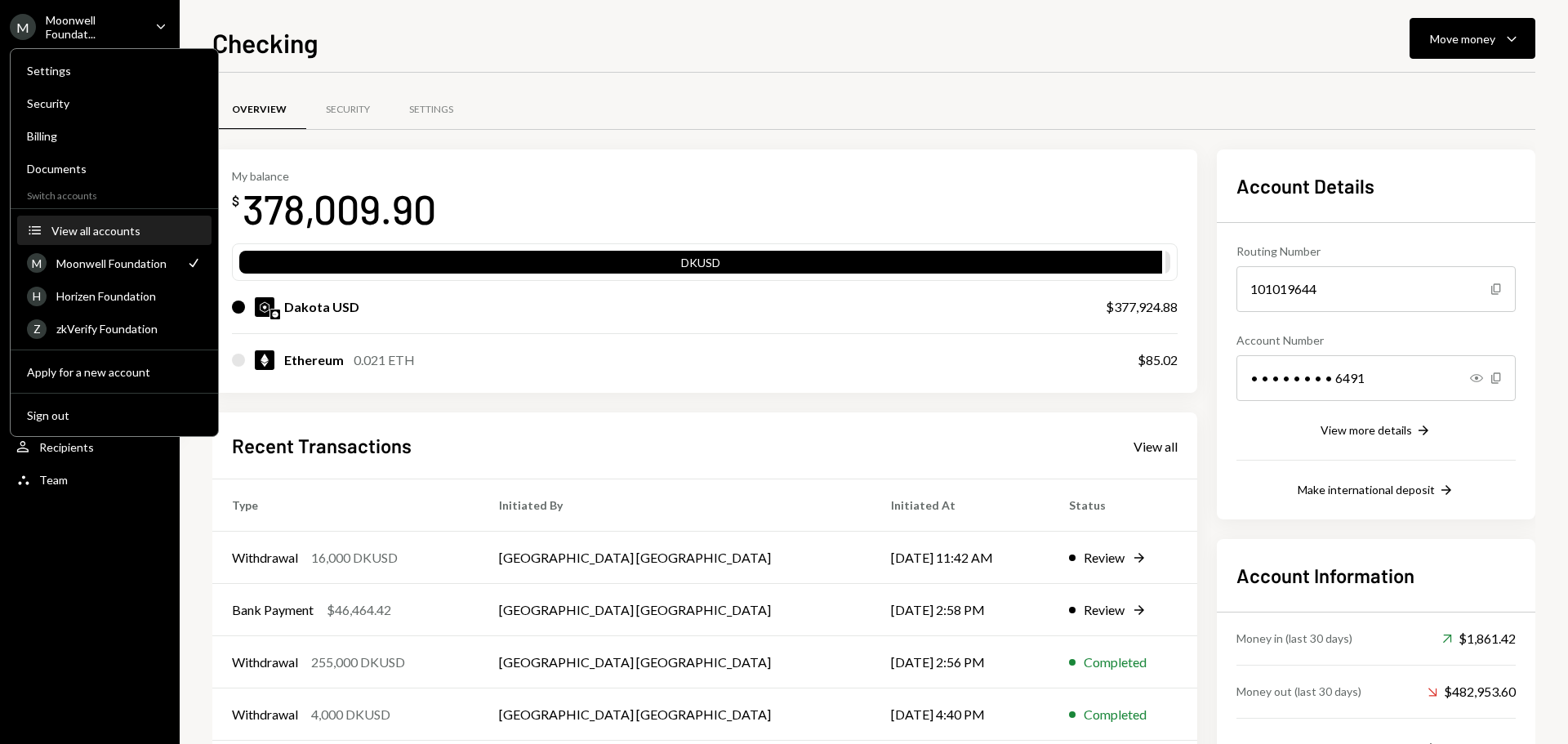
click at [111, 244] on button "Accounts View all accounts" at bounding box center [114, 231] width 194 height 29
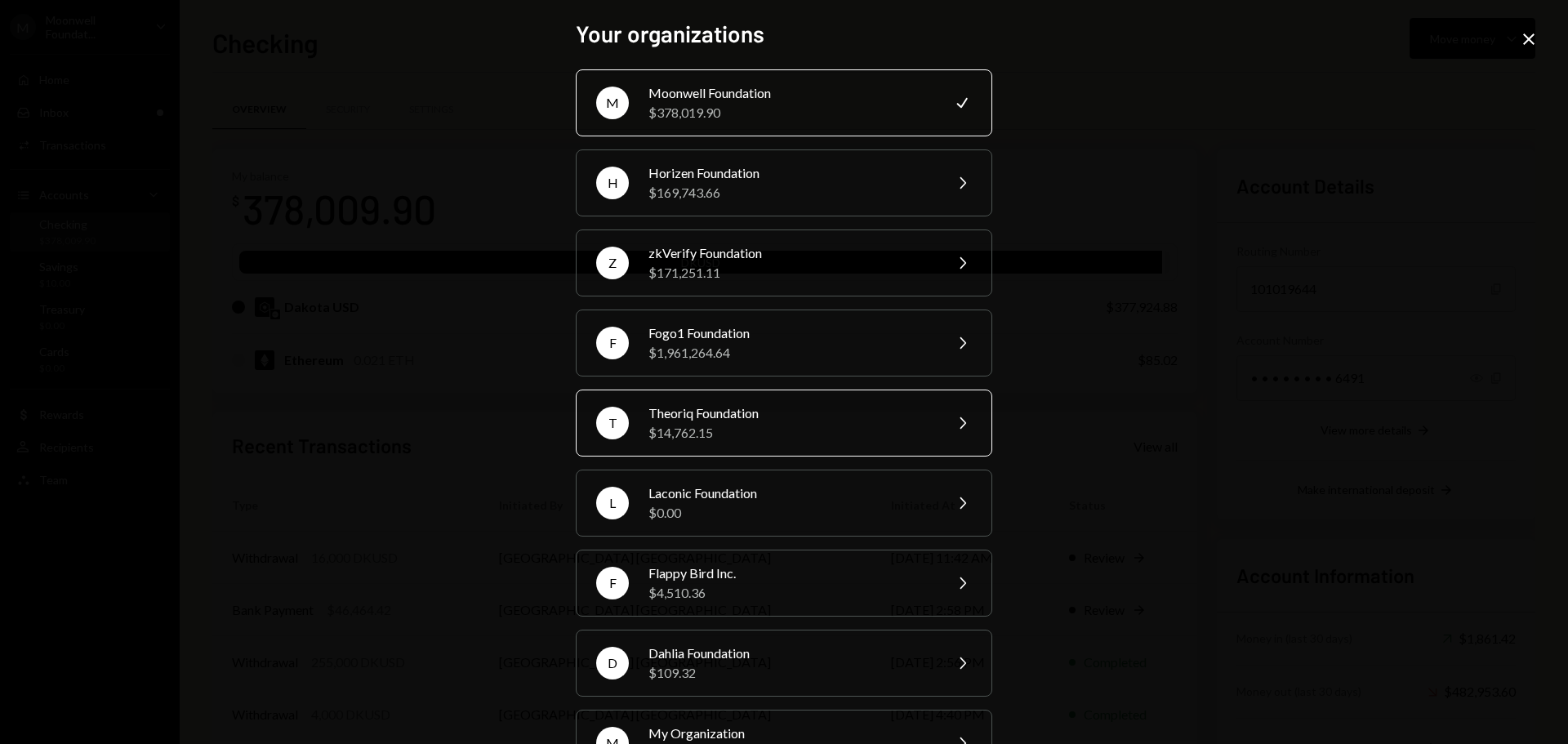
click at [703, 401] on div "T Theoriq Foundation $14,762.15 Chevron Right" at bounding box center [783, 423] width 416 height 67
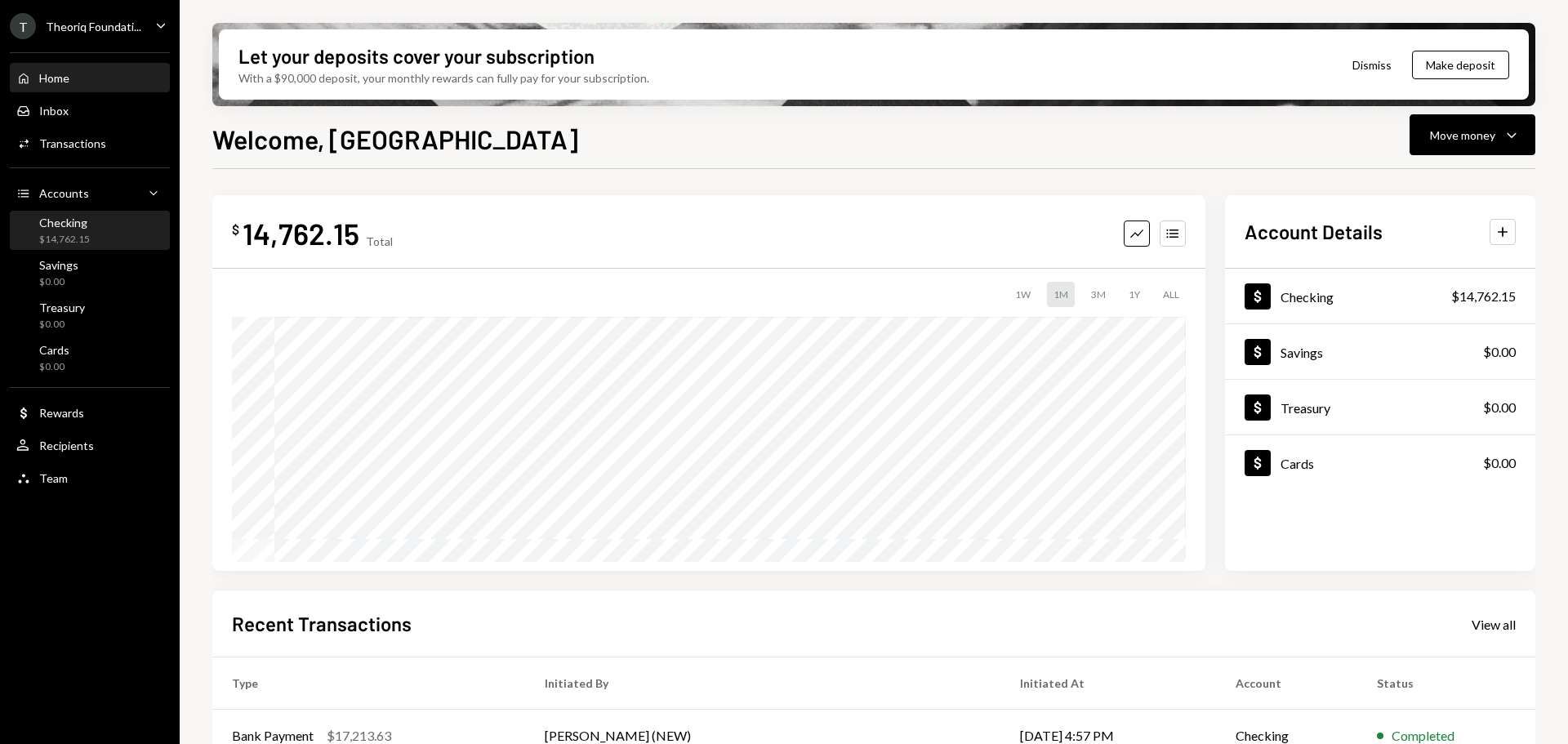
click at [60, 247] on div "Checking $14,762.15" at bounding box center [90, 231] width 147 height 38
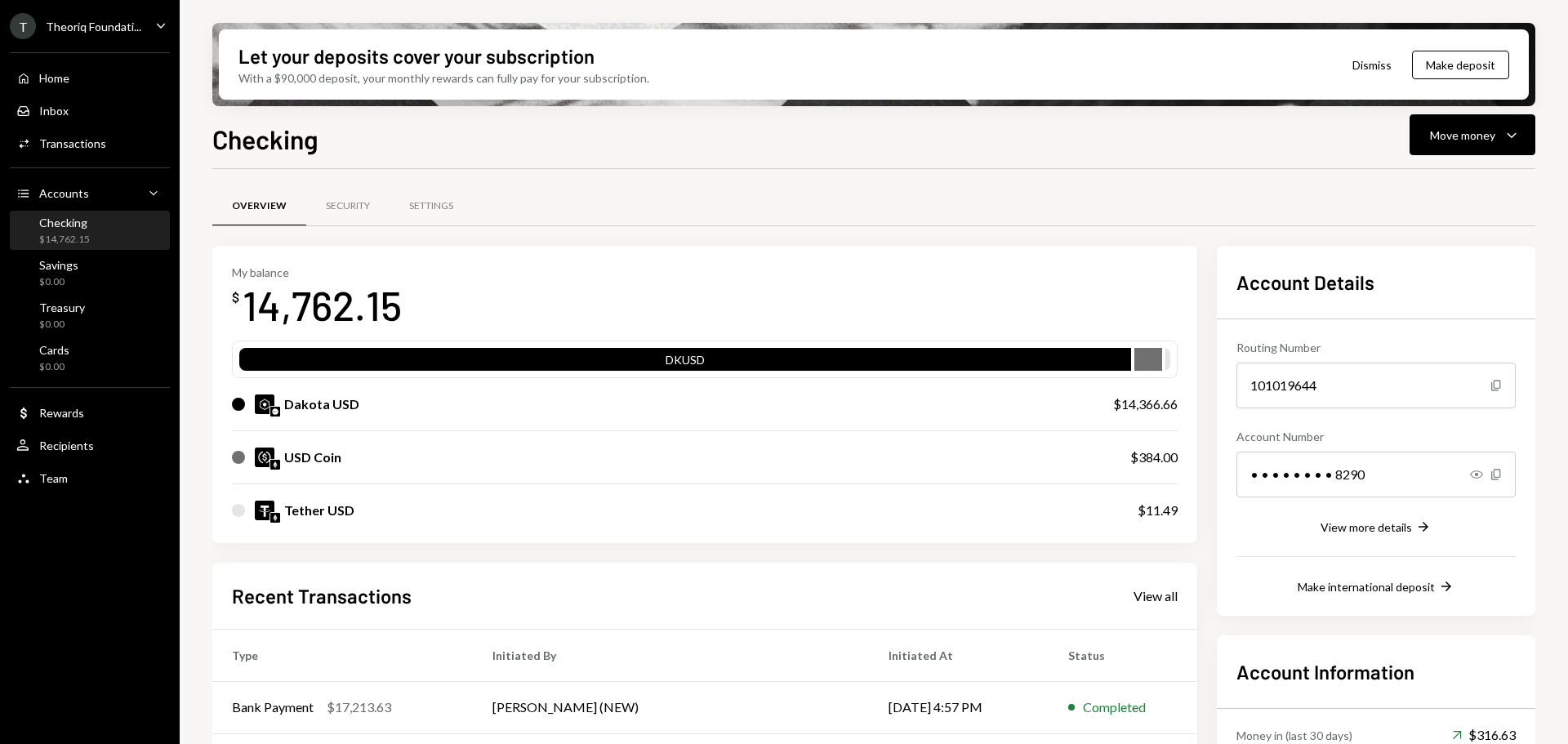
click at [114, 19] on div "Theoriq Foundati..." at bounding box center [93, 26] width 95 height 14
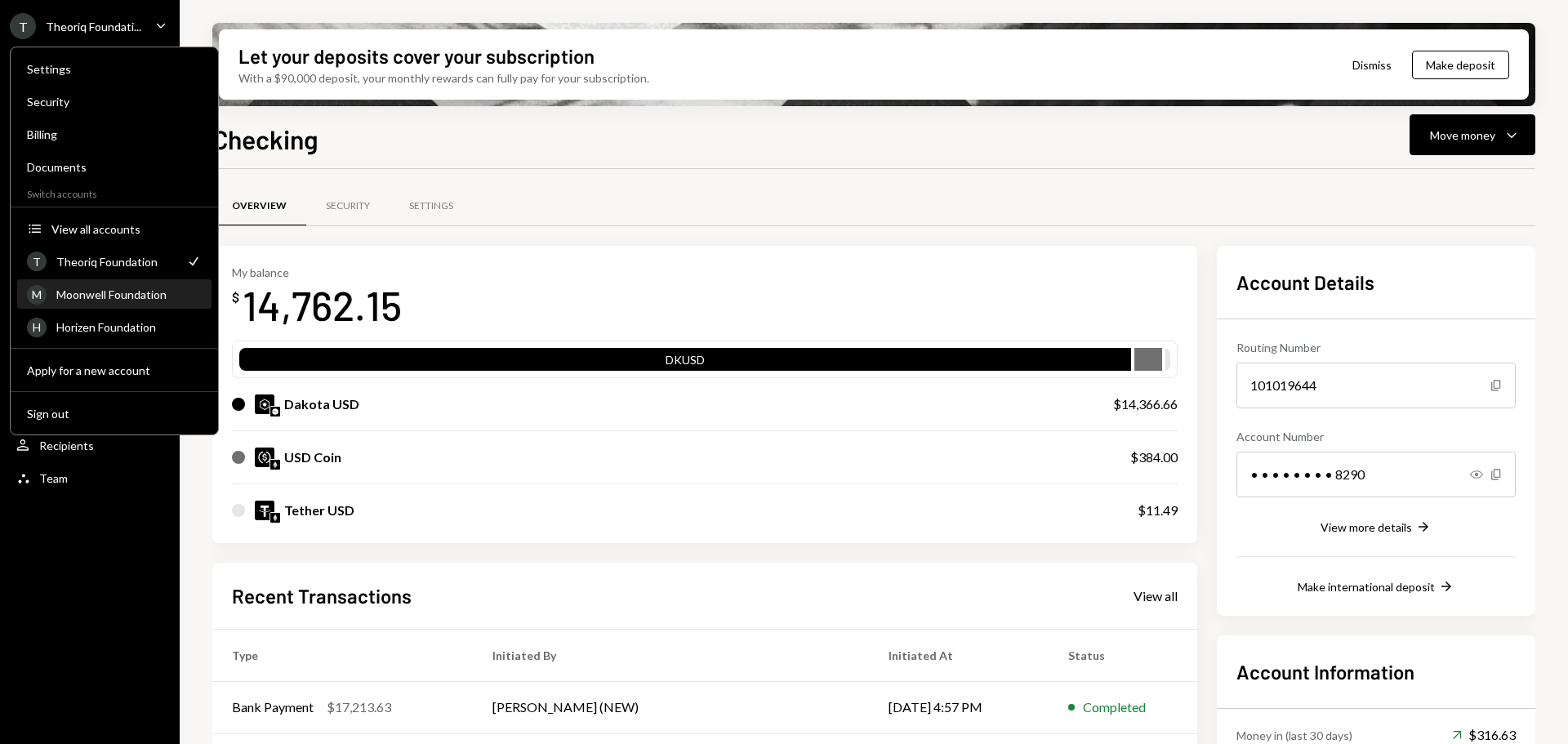
click at [110, 305] on div "M Moonwell Foundation" at bounding box center [114, 295] width 175 height 28
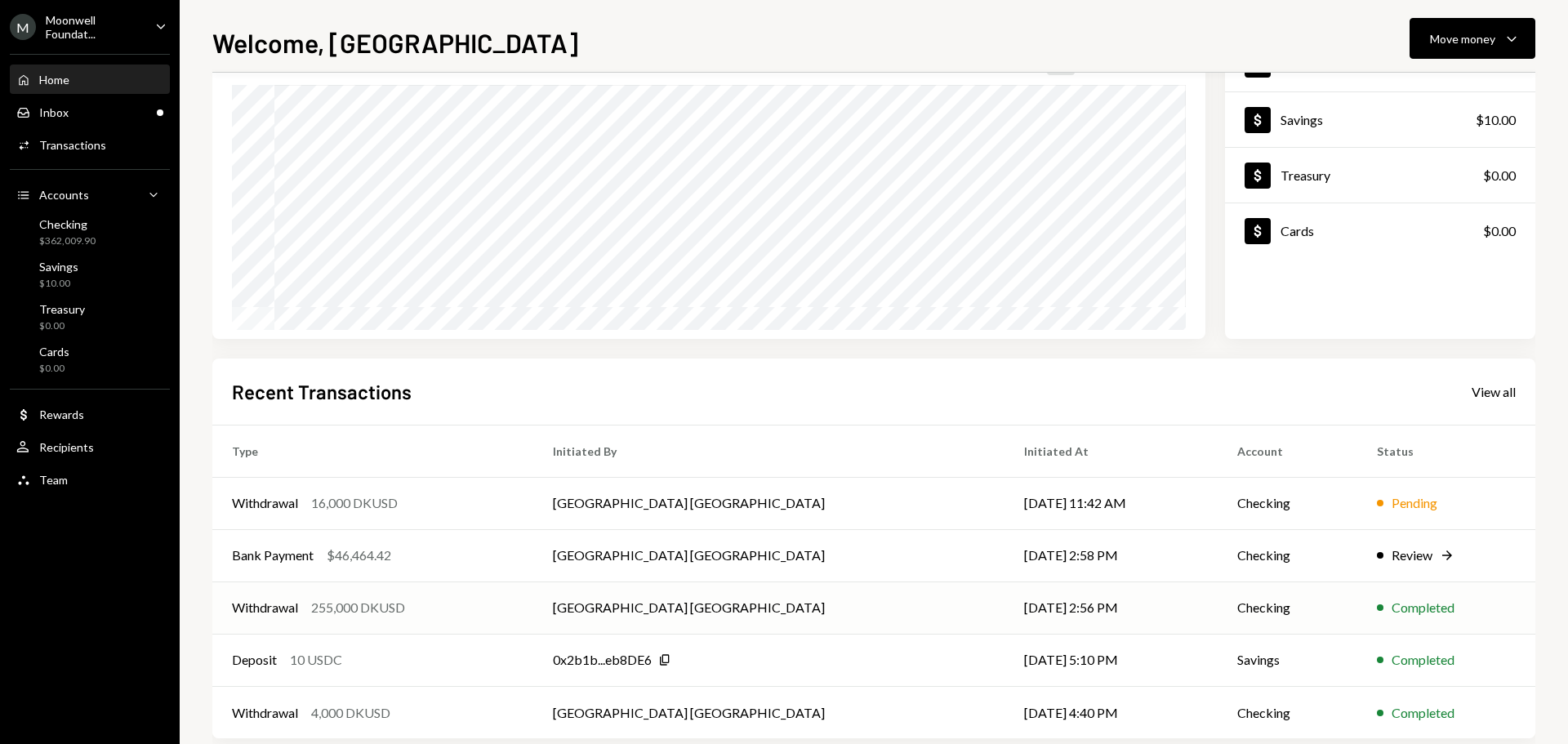
scroll to position [163, 0]
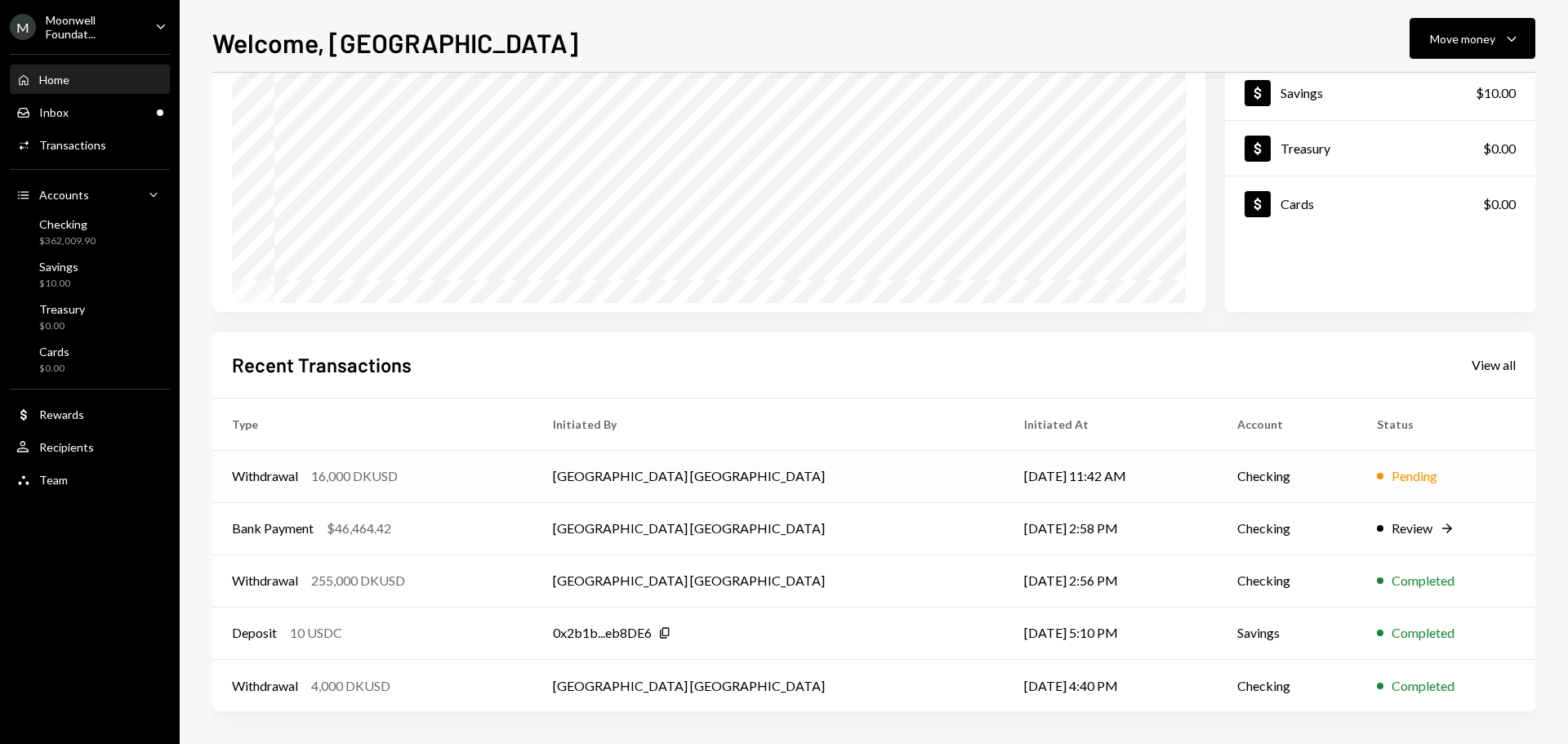
click at [391, 492] on td "Withdrawal 16,000 DKUSD" at bounding box center [373, 476] width 321 height 52
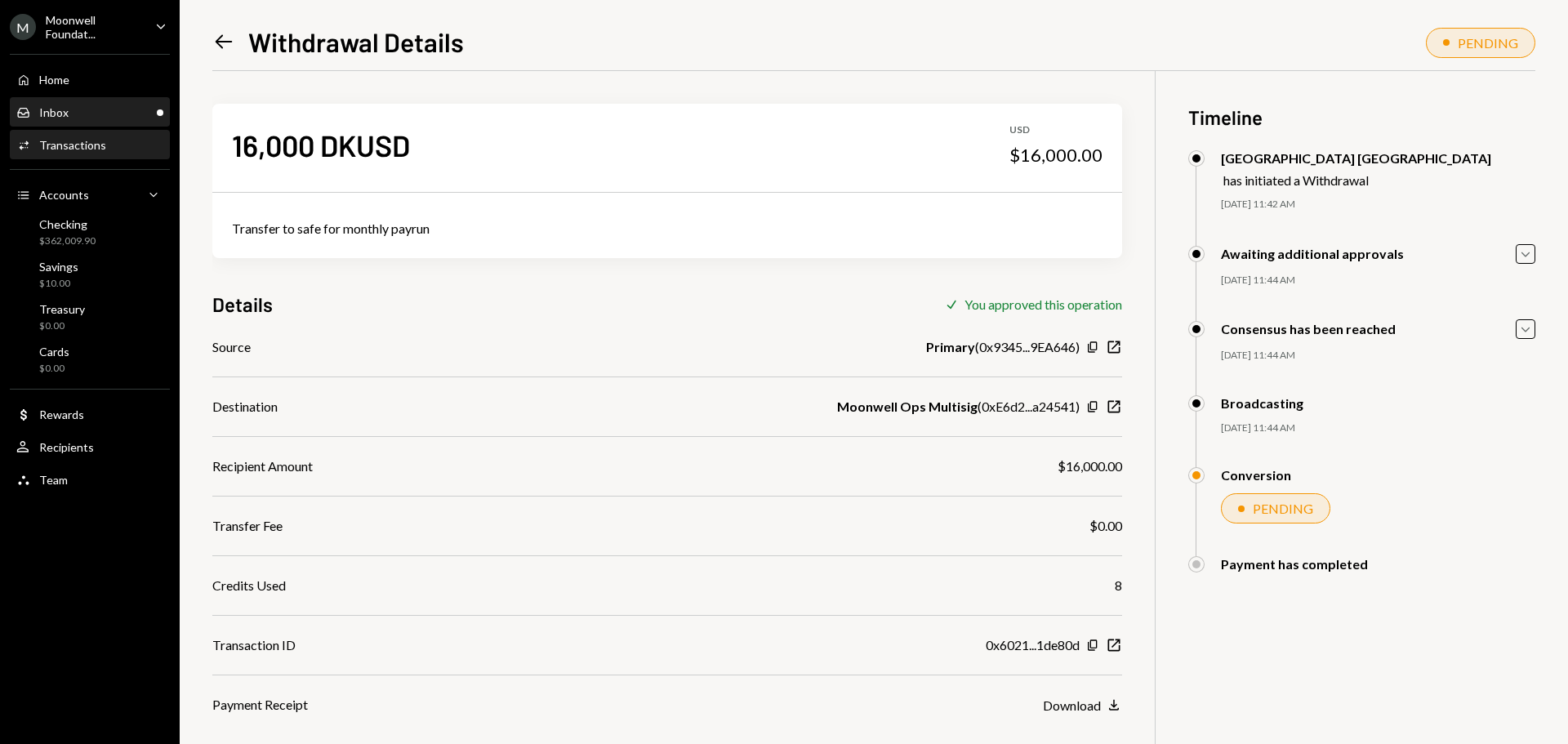
click at [118, 116] on div "Inbox Inbox" at bounding box center [90, 113] width 147 height 15
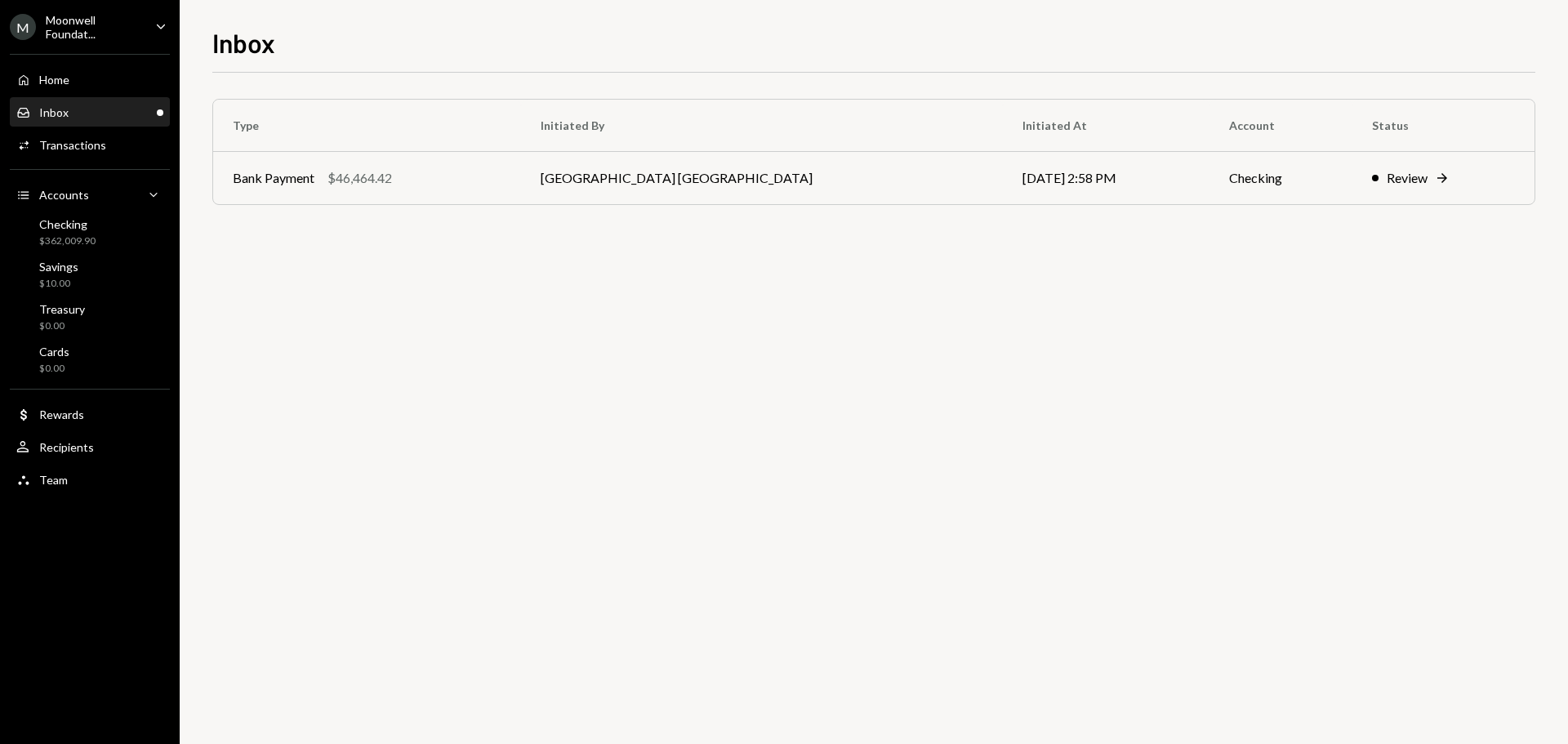
click at [105, 108] on div "Inbox Inbox" at bounding box center [90, 113] width 147 height 15
click at [82, 235] on div "$362,009.90" at bounding box center [67, 242] width 56 height 14
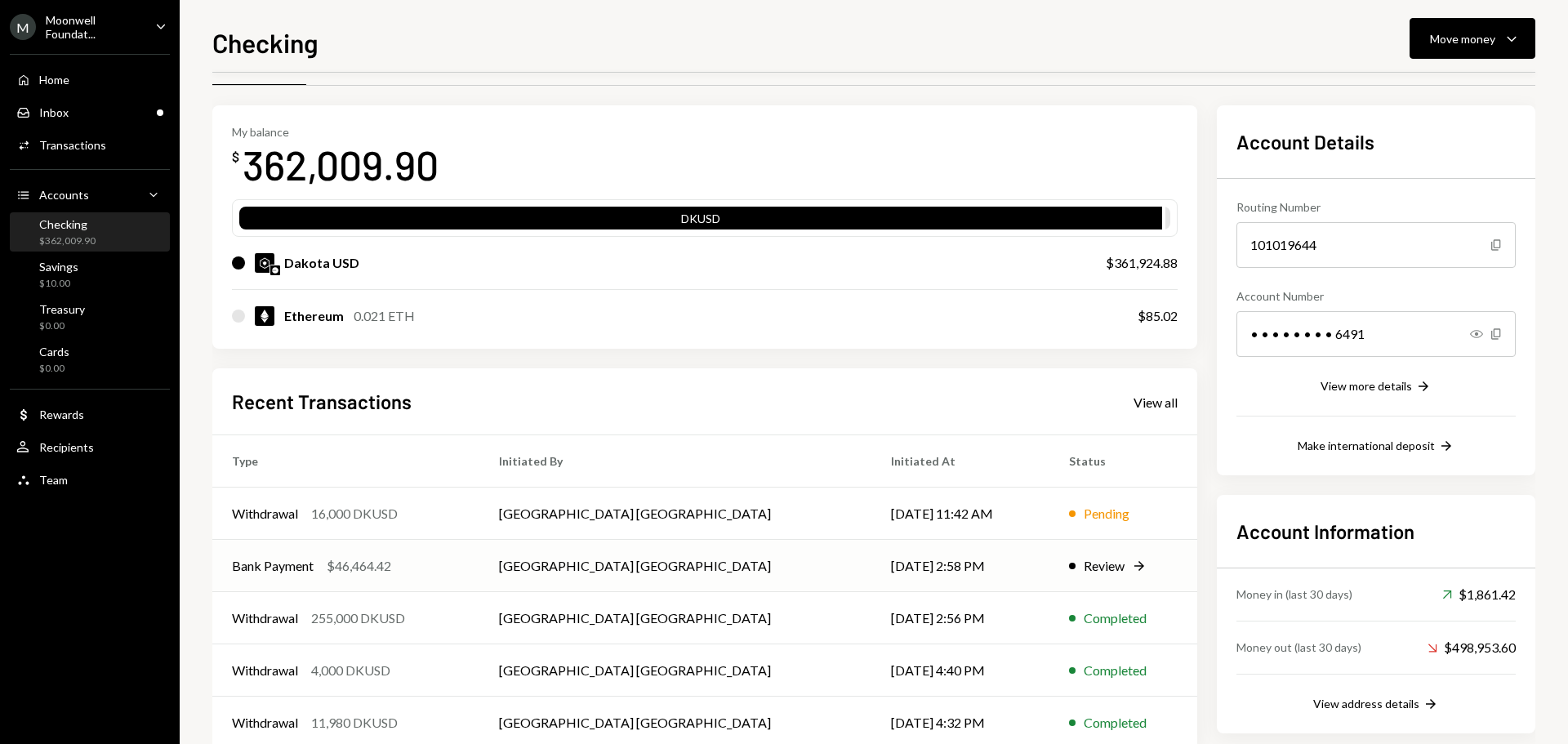
scroll to position [81, 0]
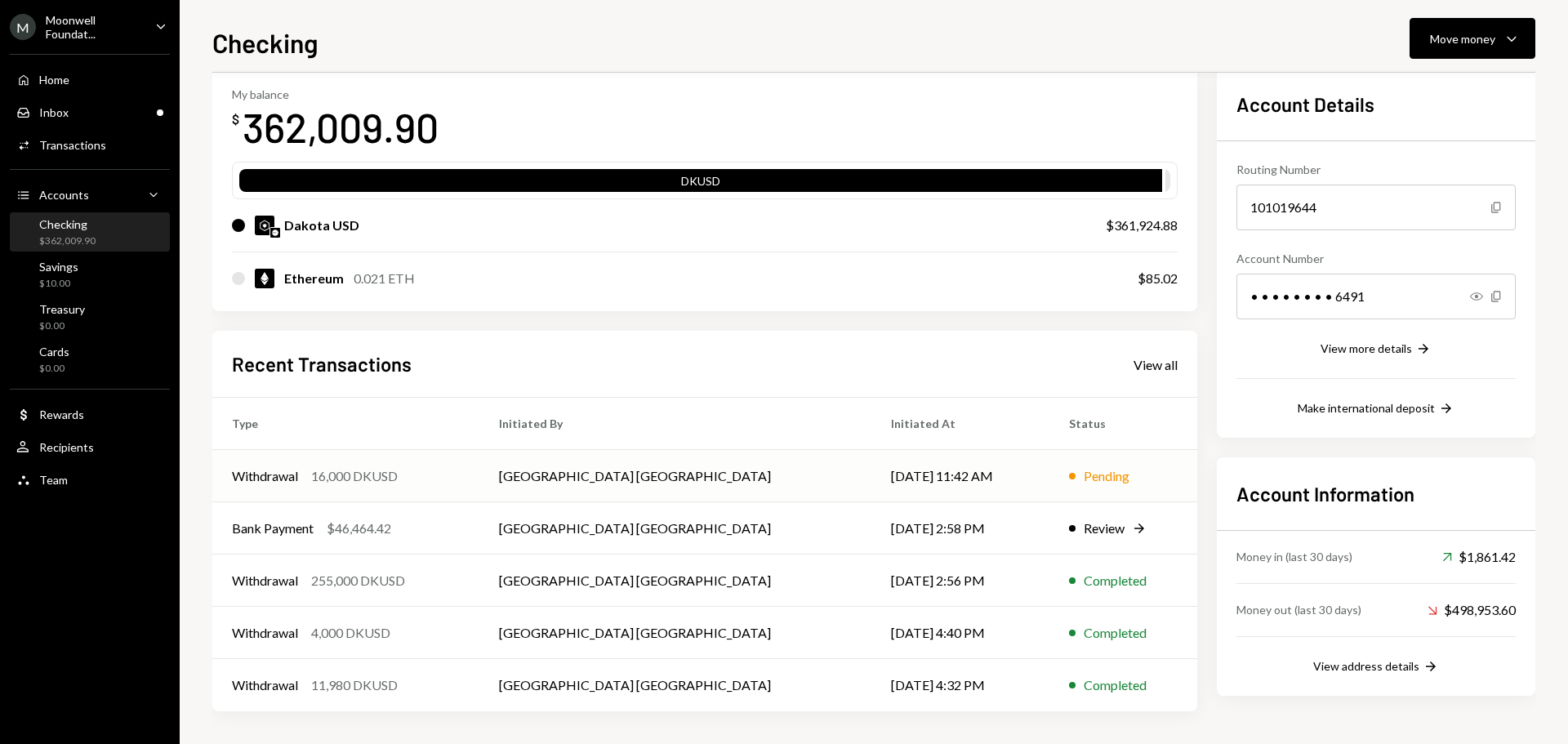
click at [460, 480] on div "Withdrawal 16,000 DKUSD" at bounding box center [345, 476] width 228 height 19
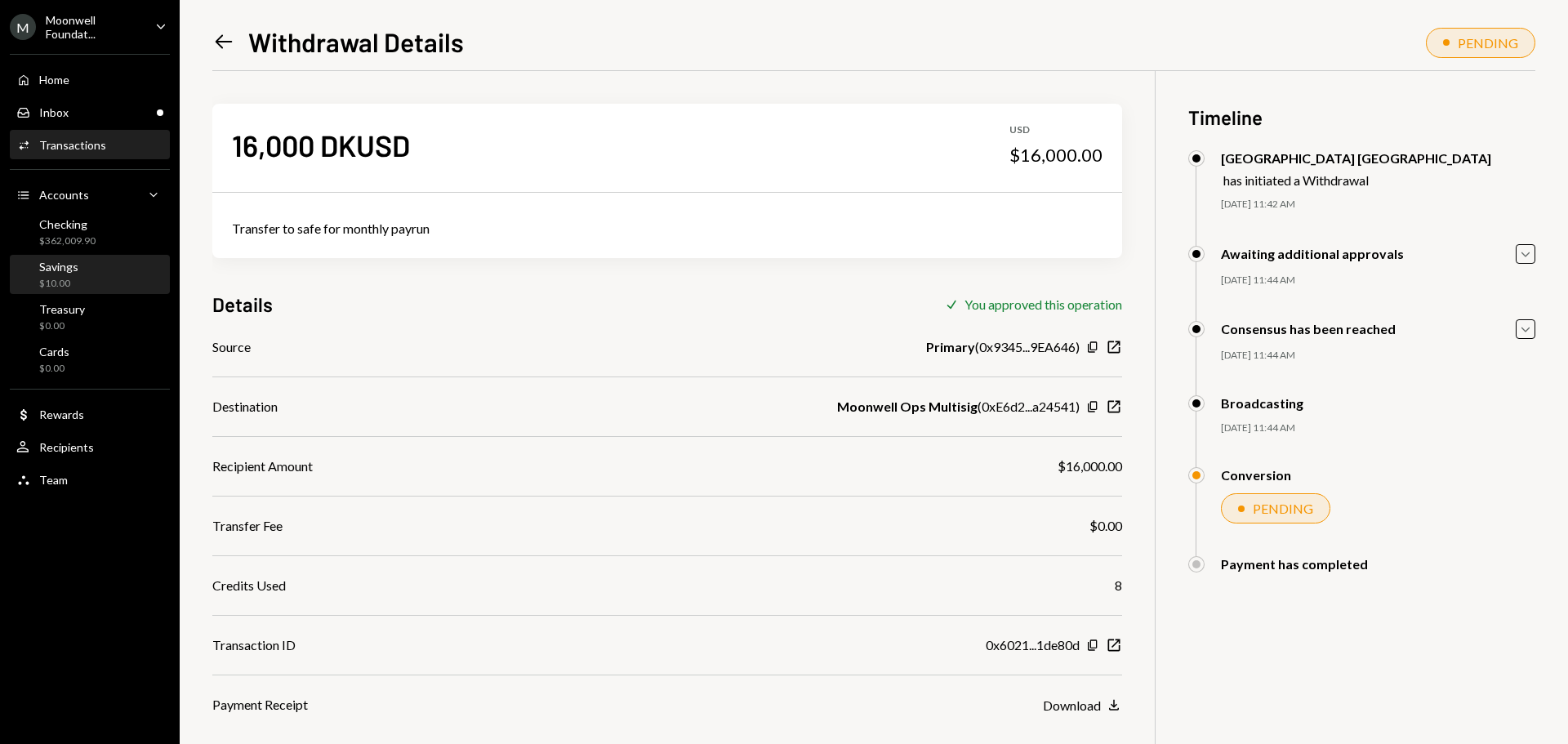
click at [86, 268] on div "Savings $10.00" at bounding box center [90, 275] width 147 height 31
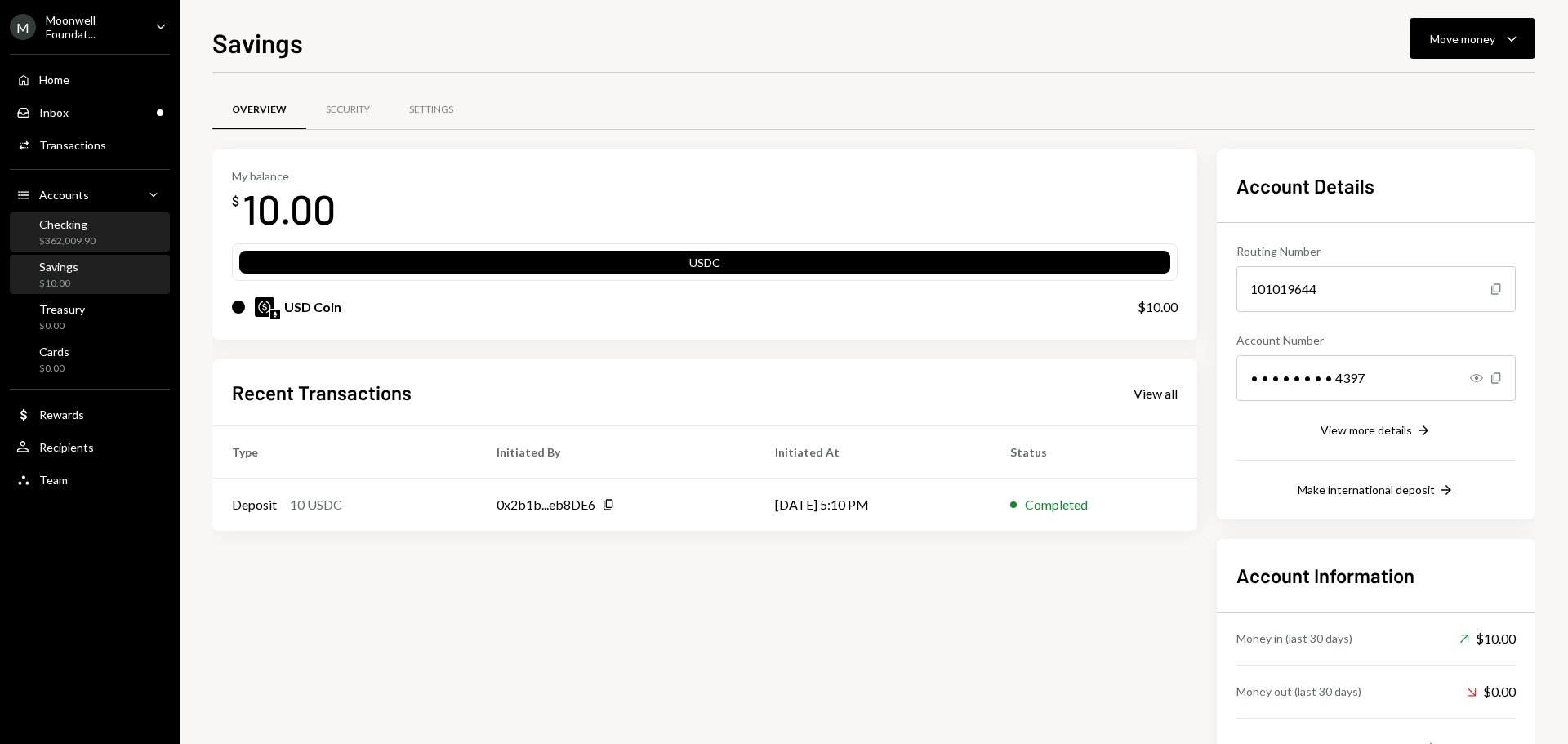
click at [90, 245] on div "$362,009.90" at bounding box center [67, 242] width 56 height 14
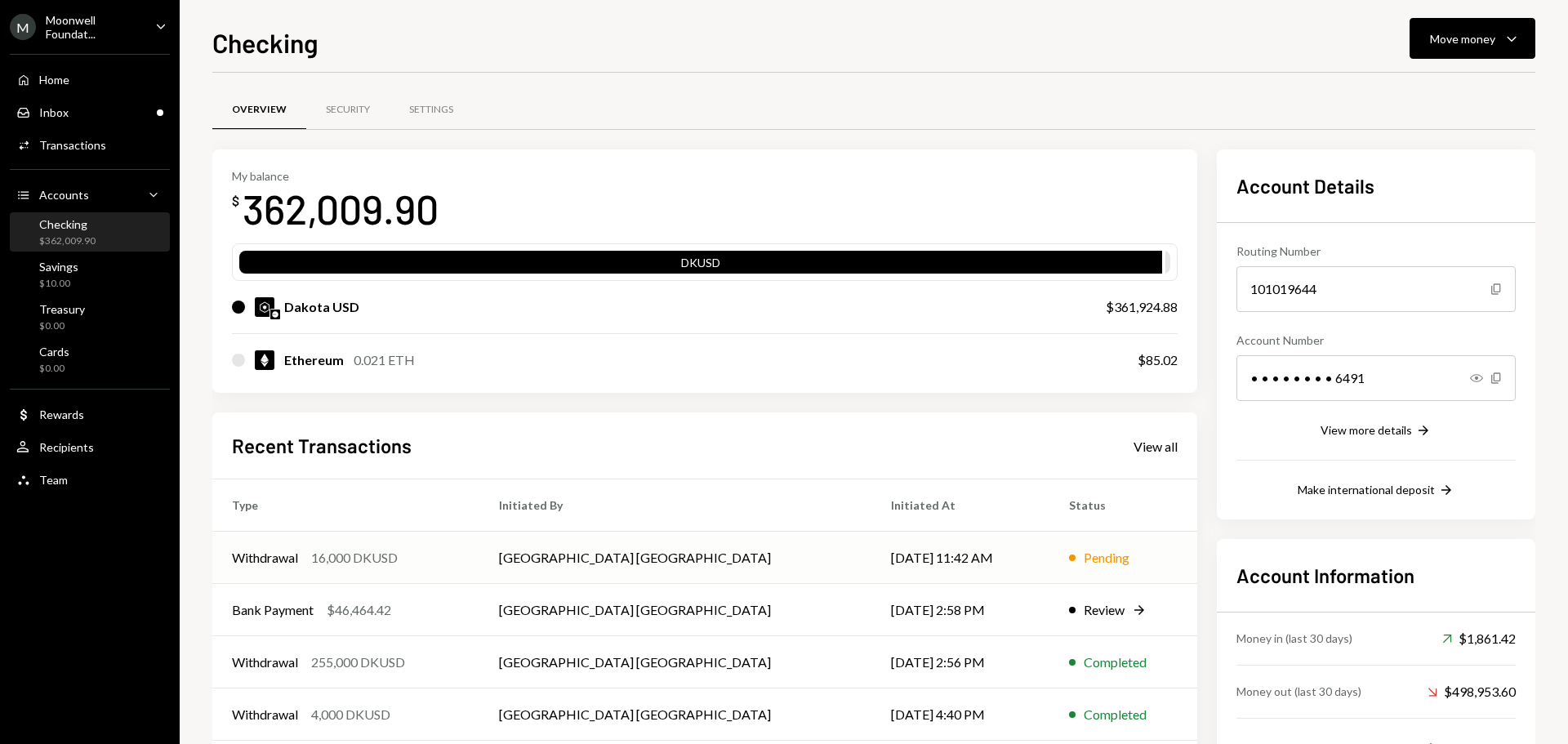
click at [328, 570] on td "Withdrawal 16,000 DKUSD" at bounding box center [345, 558] width 267 height 52
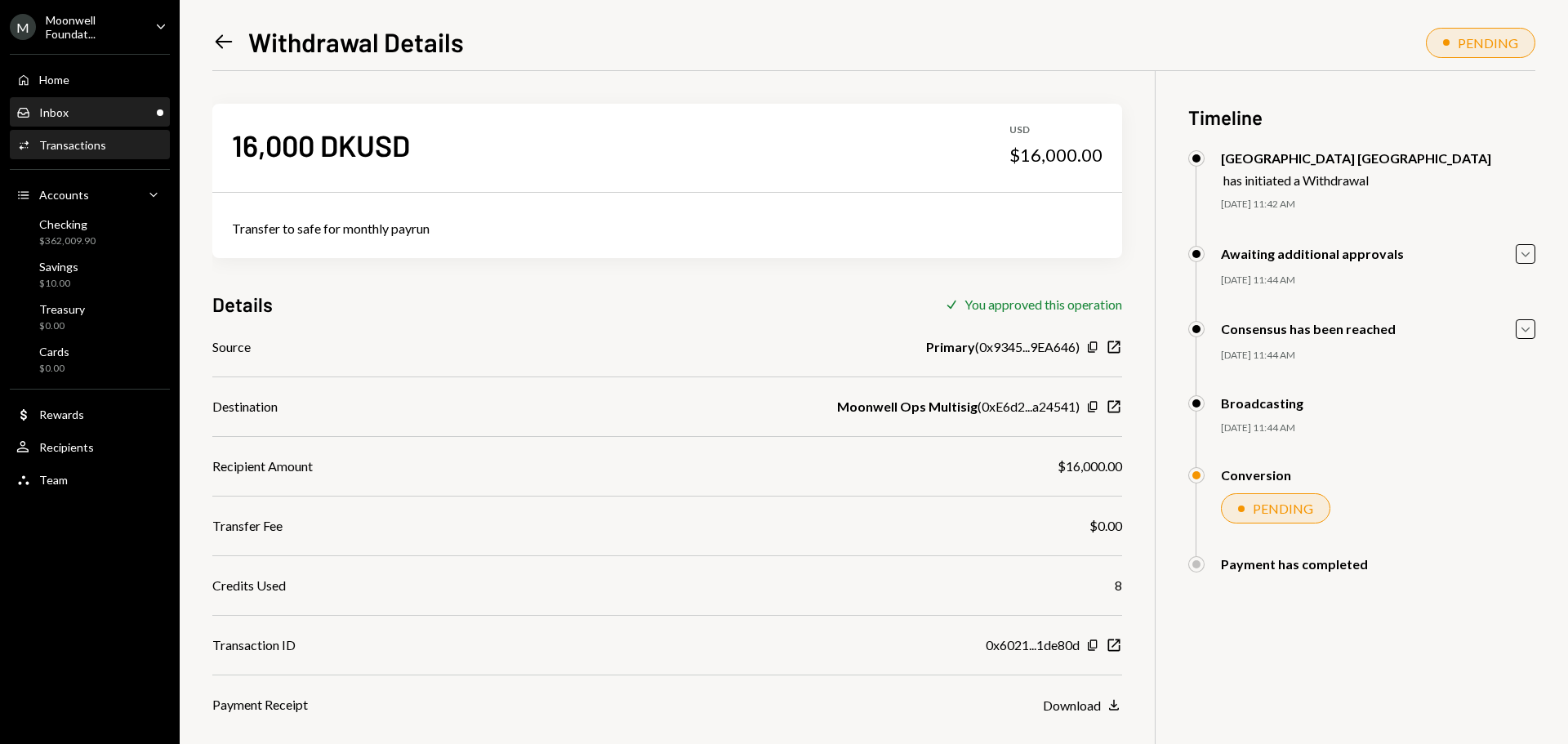
click at [117, 121] on div "Inbox Inbox" at bounding box center [90, 113] width 147 height 28
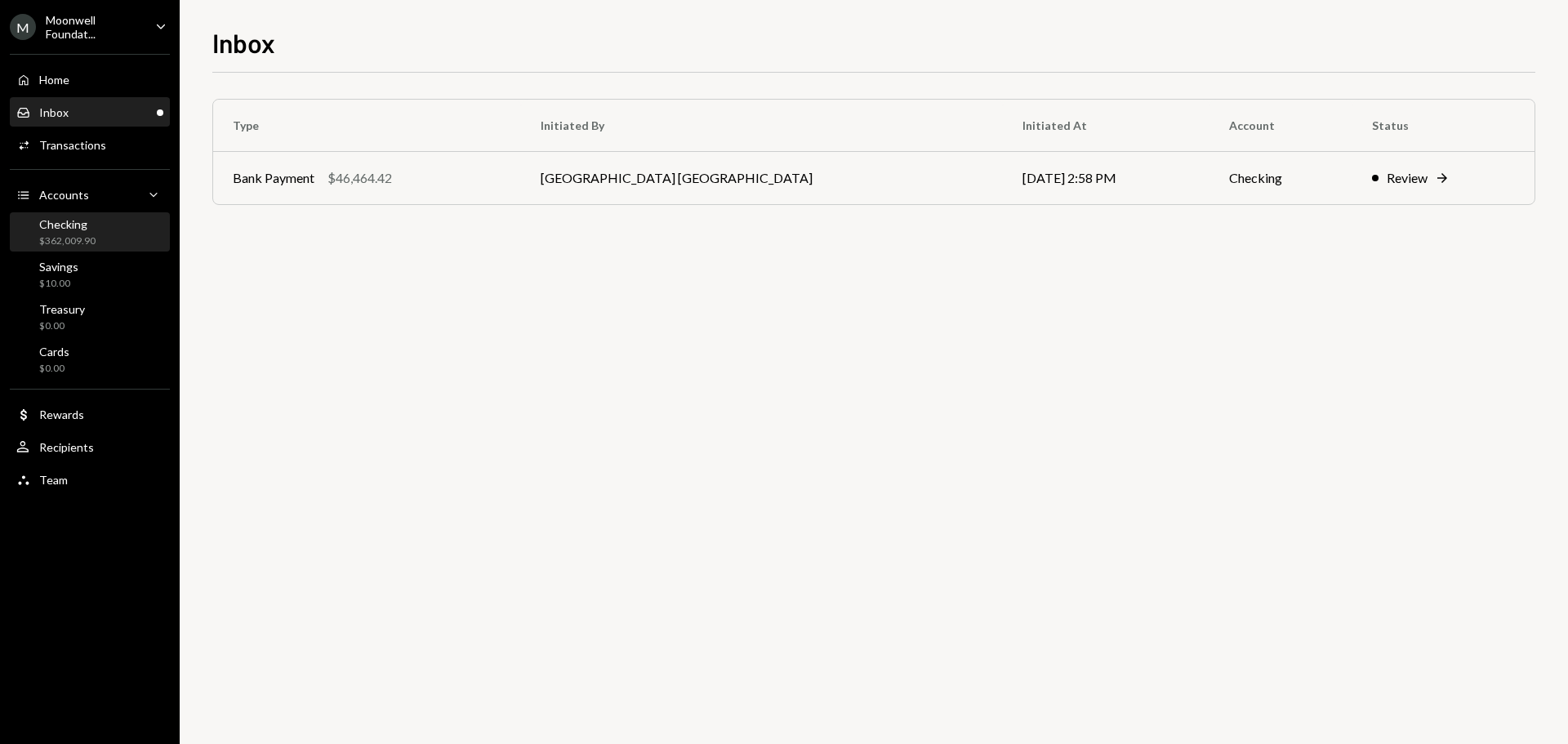
click at [86, 239] on div "$362,009.90" at bounding box center [67, 242] width 56 height 14
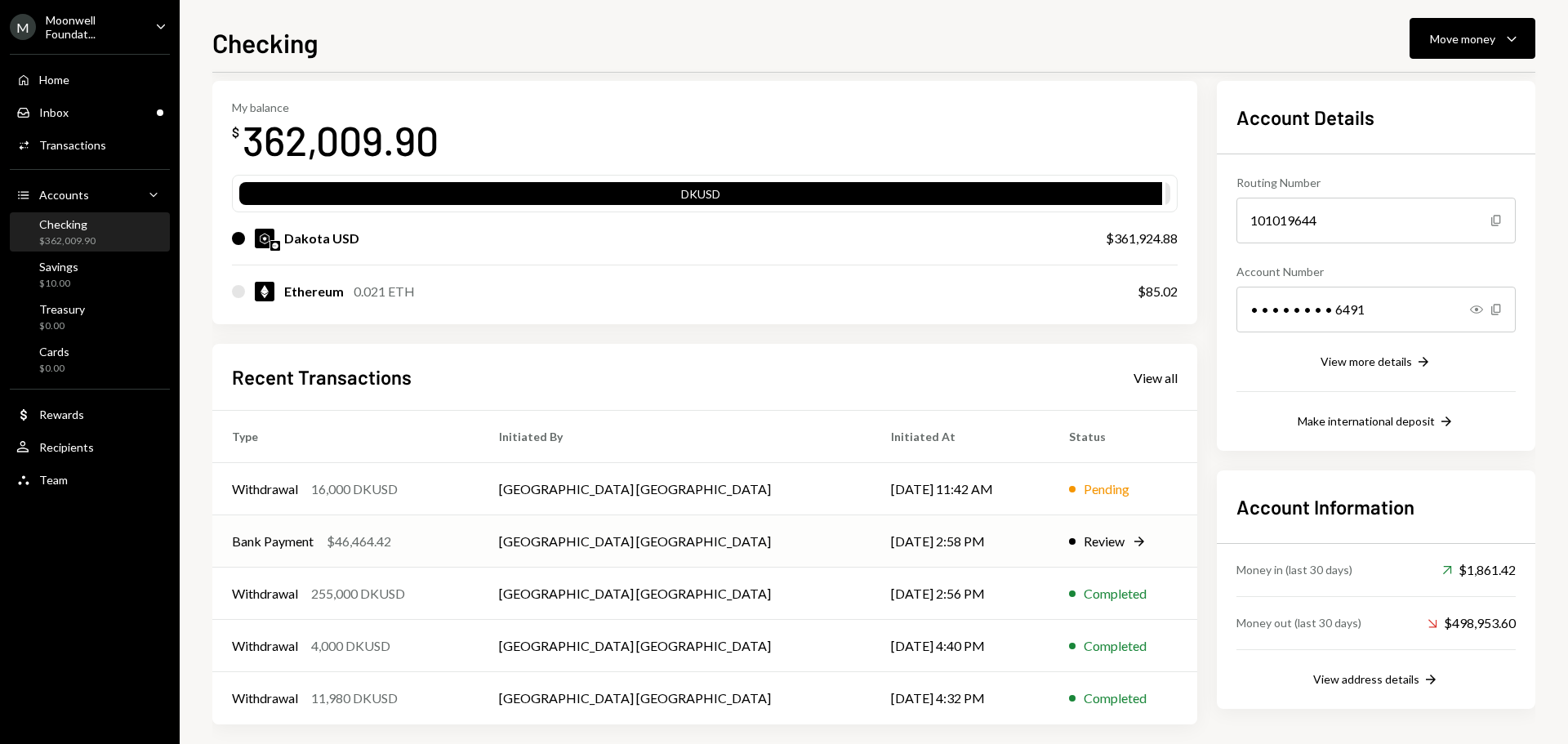
scroll to position [81, 0]
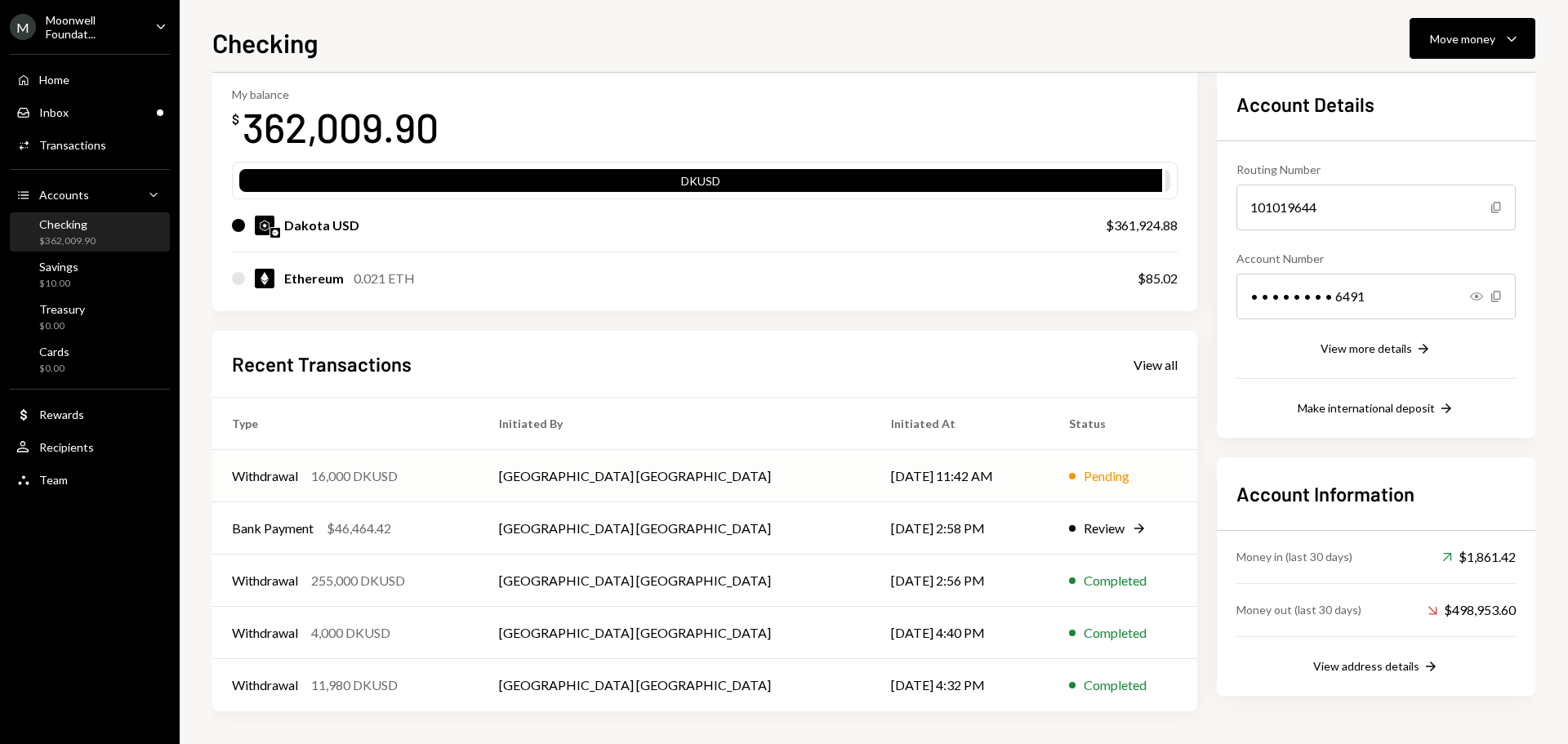
click at [601, 494] on td "[GEOGRAPHIC_DATA] [GEOGRAPHIC_DATA]" at bounding box center [675, 476] width 392 height 52
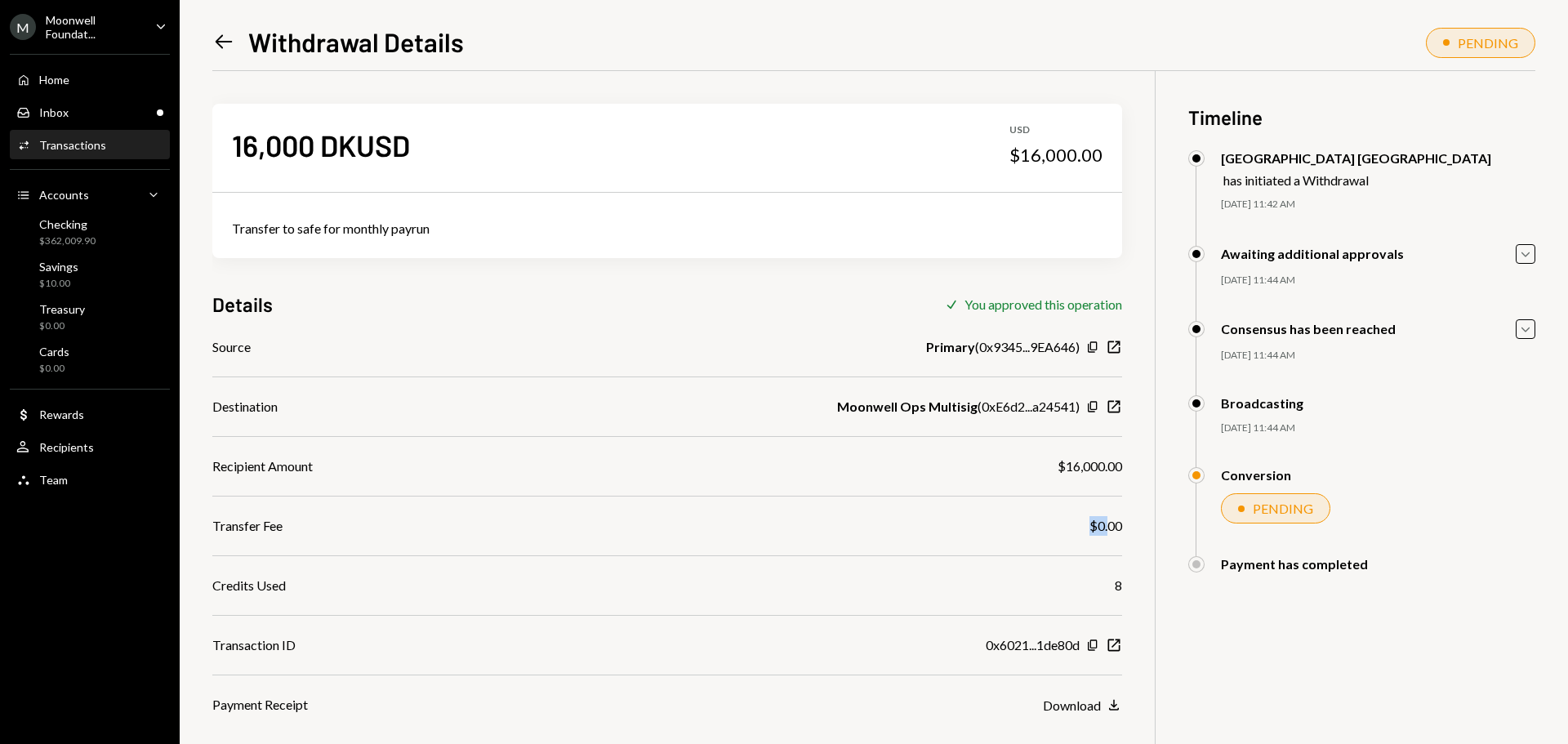
drag, startPoint x: 1095, startPoint y: 535, endPoint x: 1112, endPoint y: 538, distance: 17.3
click at [1110, 535] on div "Source Primary ( 0x9345...9EA646 ) Copy New Window Destination Moonwell Ops Mul…" at bounding box center [668, 526] width 910 height 377
click at [1119, 576] on div "8" at bounding box center [1119, 585] width 8 height 19
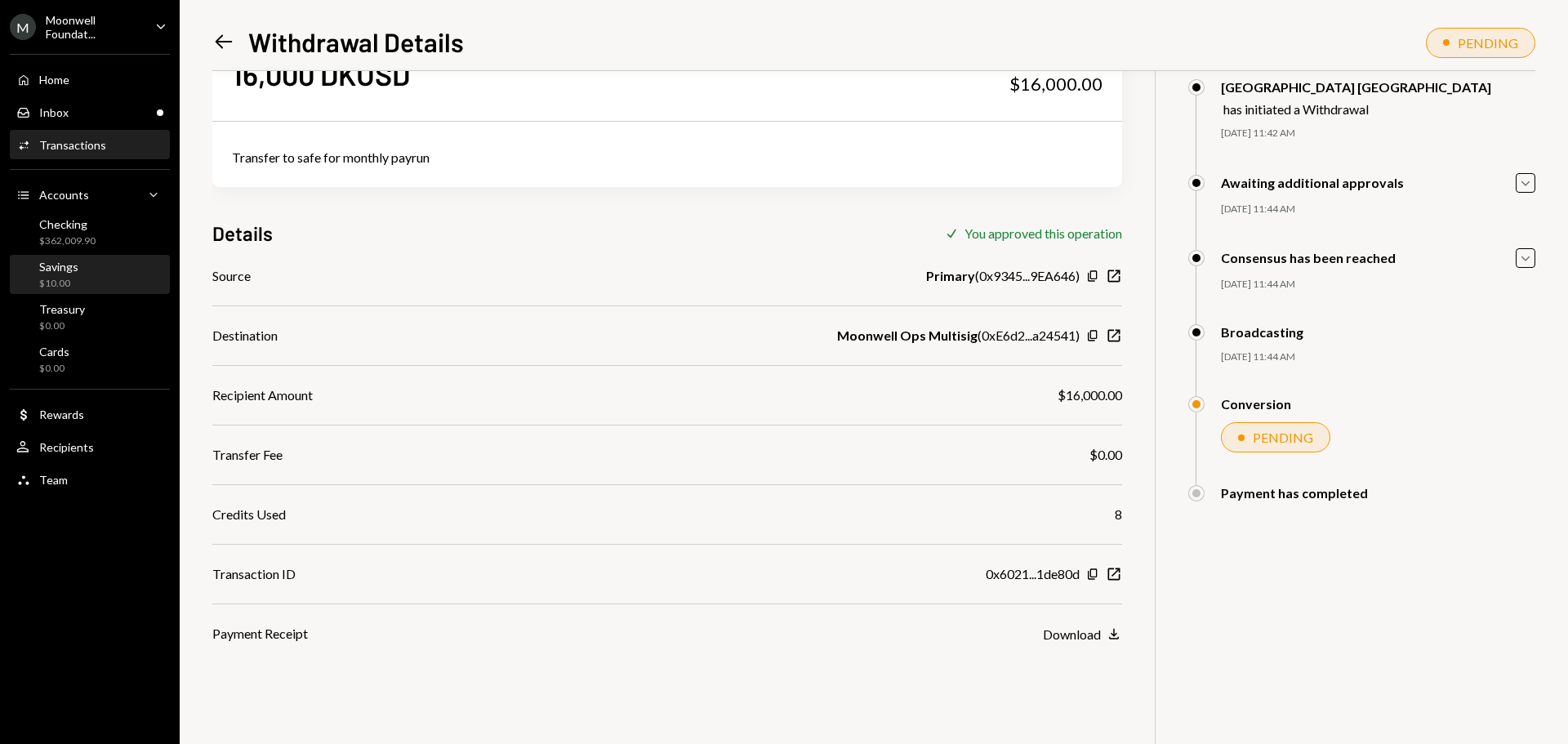
click at [90, 291] on div "Savings $10.00" at bounding box center [90, 275] width 147 height 38
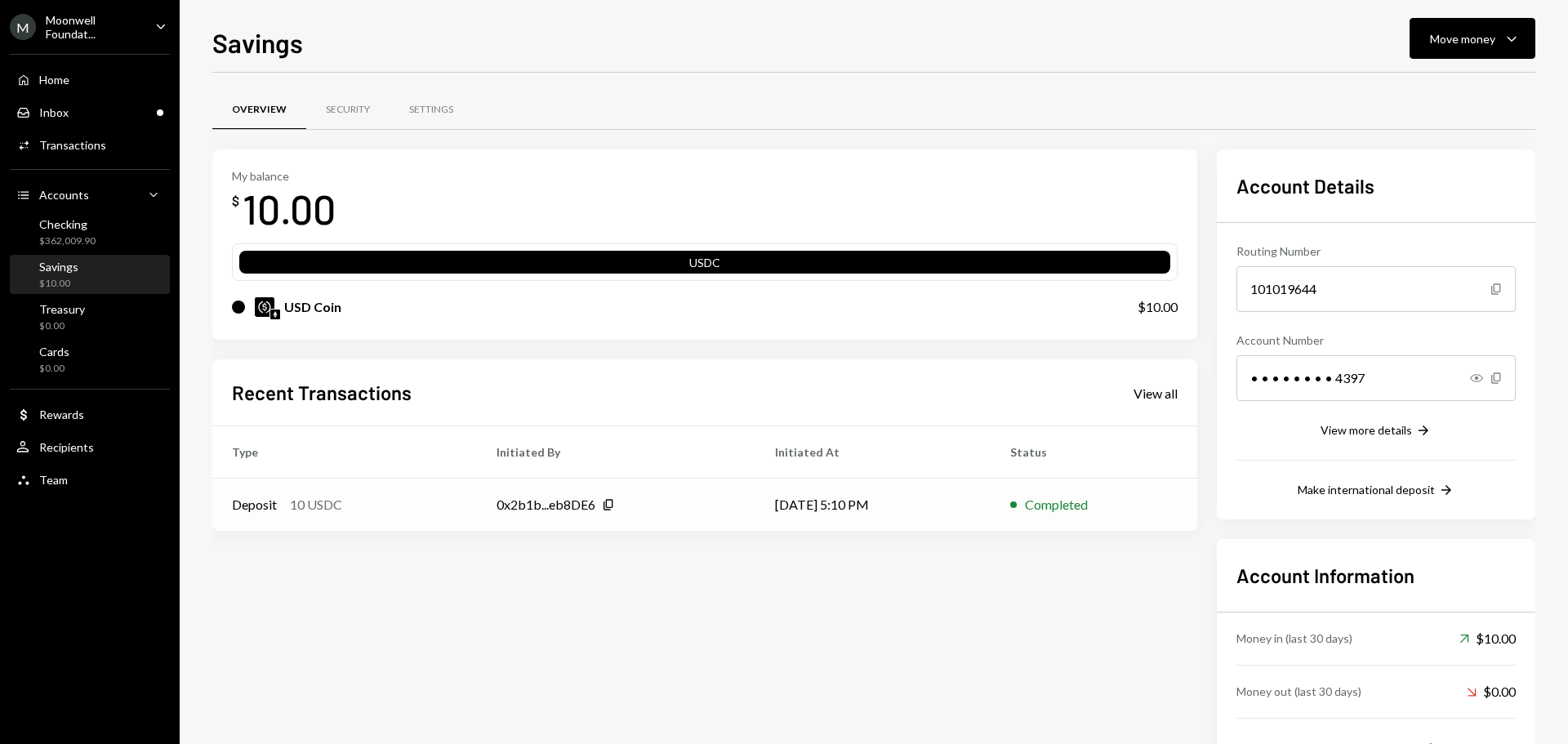
click at [550, 511] on div "0x2b1b...eb8DE6" at bounding box center [546, 504] width 99 height 19
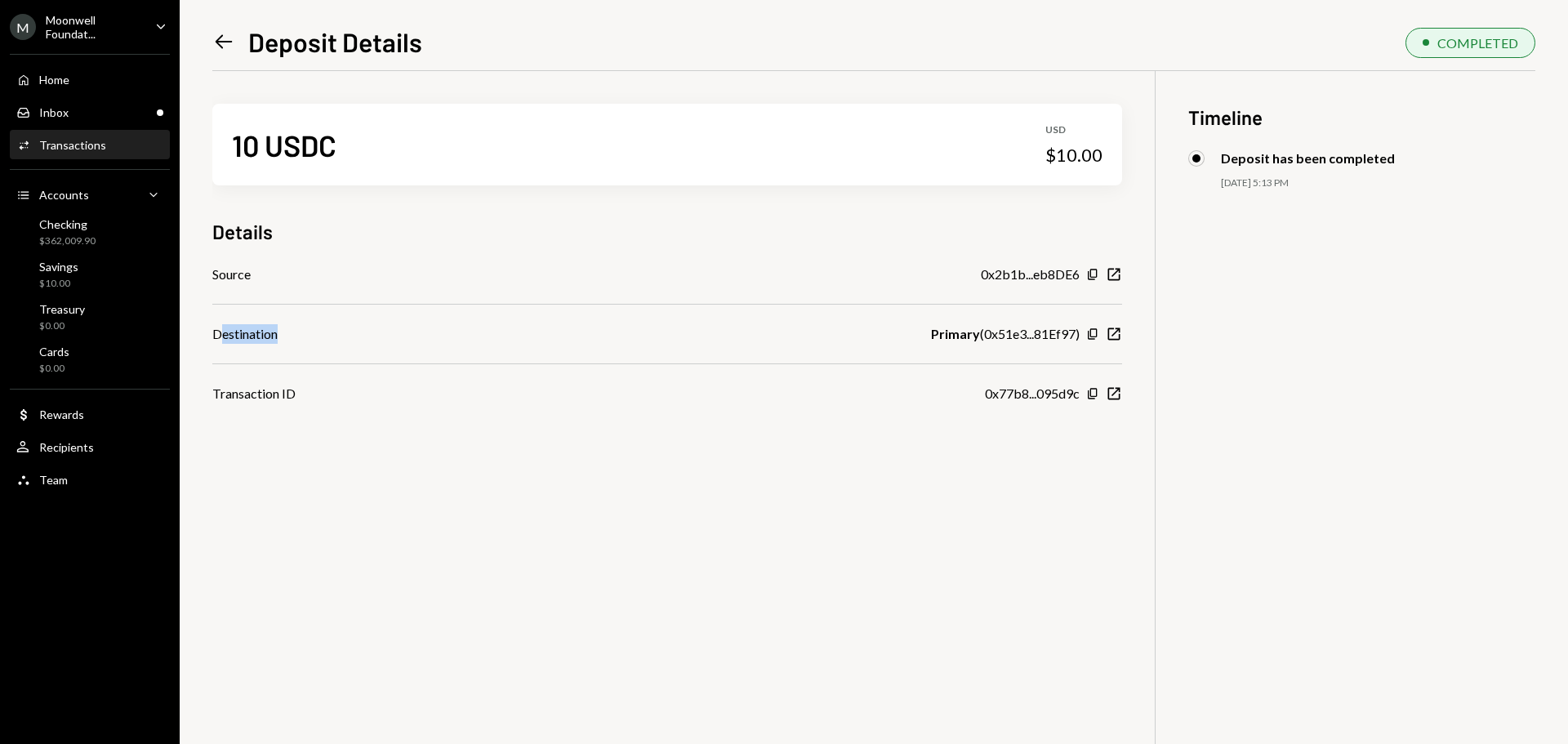
drag, startPoint x: 219, startPoint y: 337, endPoint x: 284, endPoint y: 355, distance: 67.4
click at [284, 340] on div "Destination Primary ( 0x51e3...81Ef97 ) Copy New Window" at bounding box center [668, 334] width 910 height 19
drag, startPoint x: 236, startPoint y: 395, endPoint x: 278, endPoint y: 397, distance: 42.0
click at [278, 397] on div "Transaction ID" at bounding box center [254, 394] width 83 height 19
click at [402, 334] on div "Destination Primary ( 0x51e3...81Ef97 ) Copy New Window" at bounding box center [668, 334] width 910 height 19
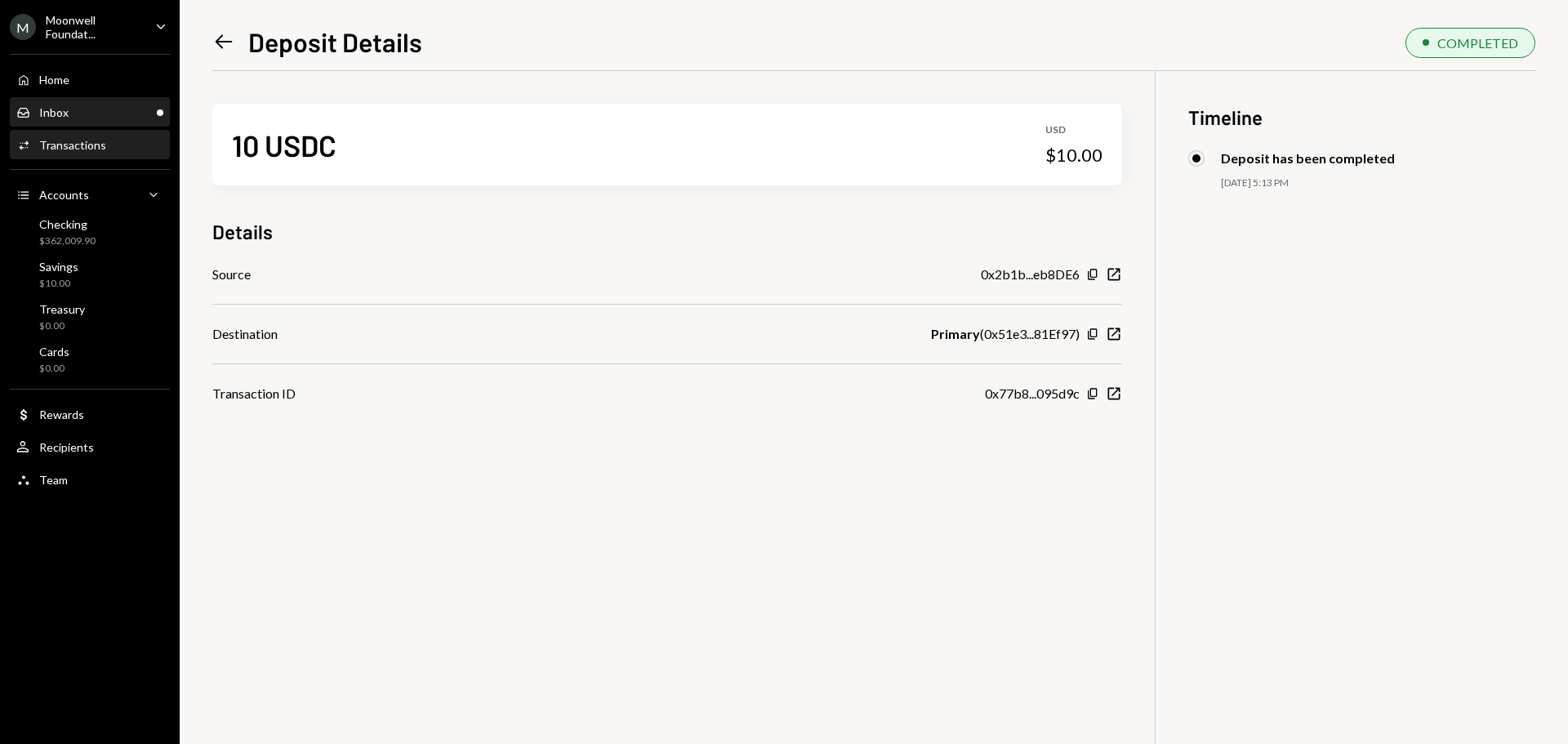
click at [95, 120] on div "Inbox Inbox" at bounding box center [90, 113] width 147 height 28
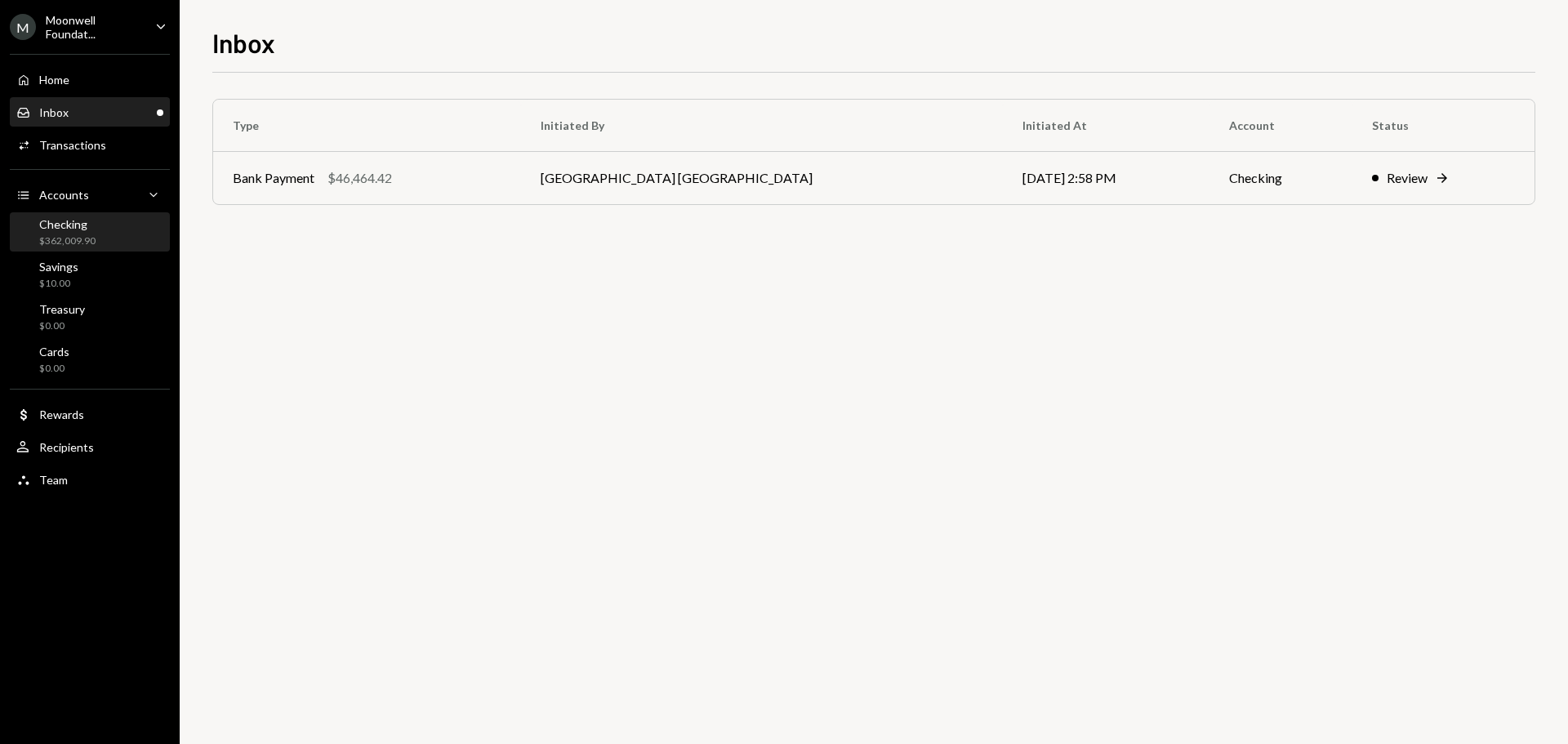
click at [99, 238] on div "Checking $362,009.90" at bounding box center [90, 233] width 147 height 31
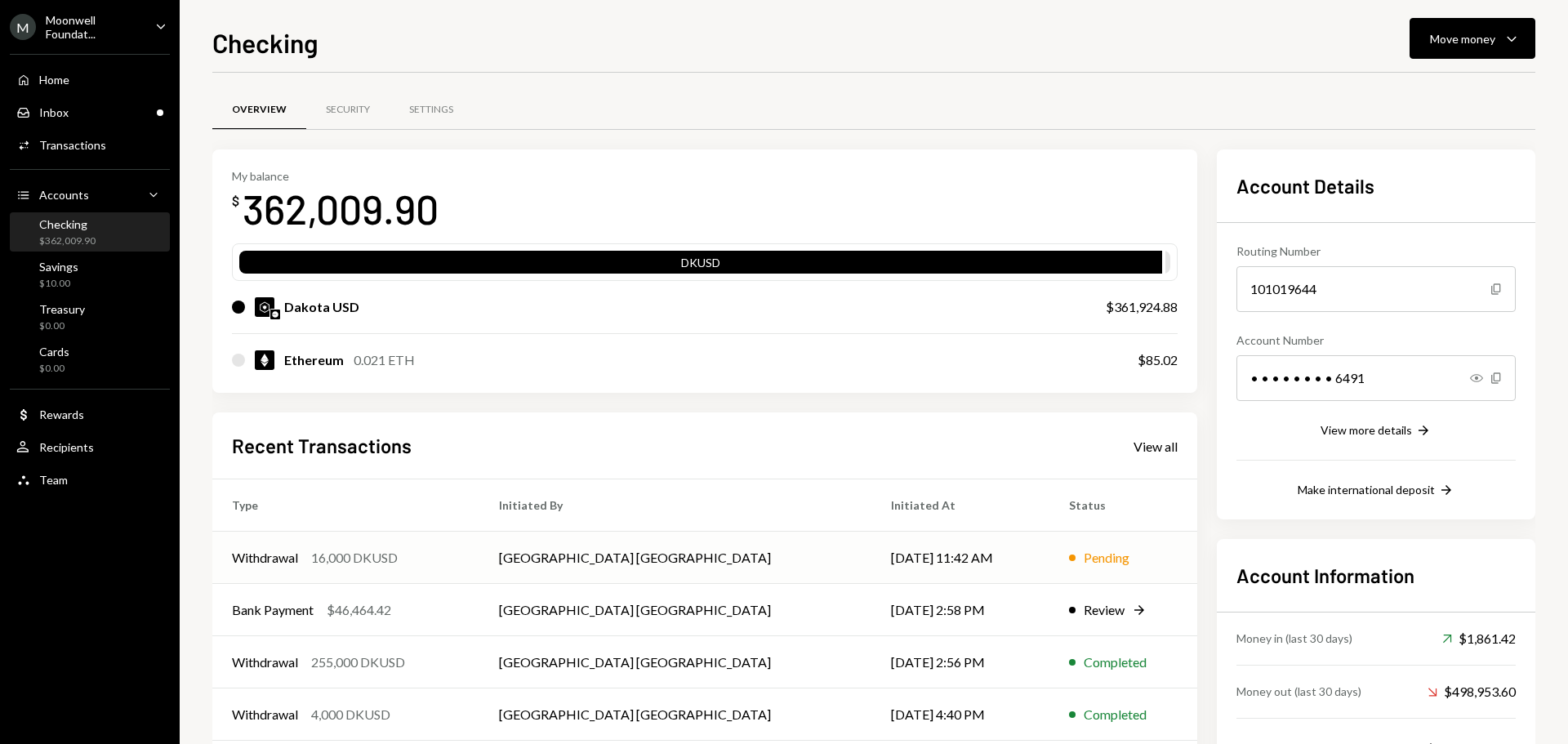
click at [415, 566] on div "Withdrawal 16,000 DKUSD" at bounding box center [345, 558] width 228 height 19
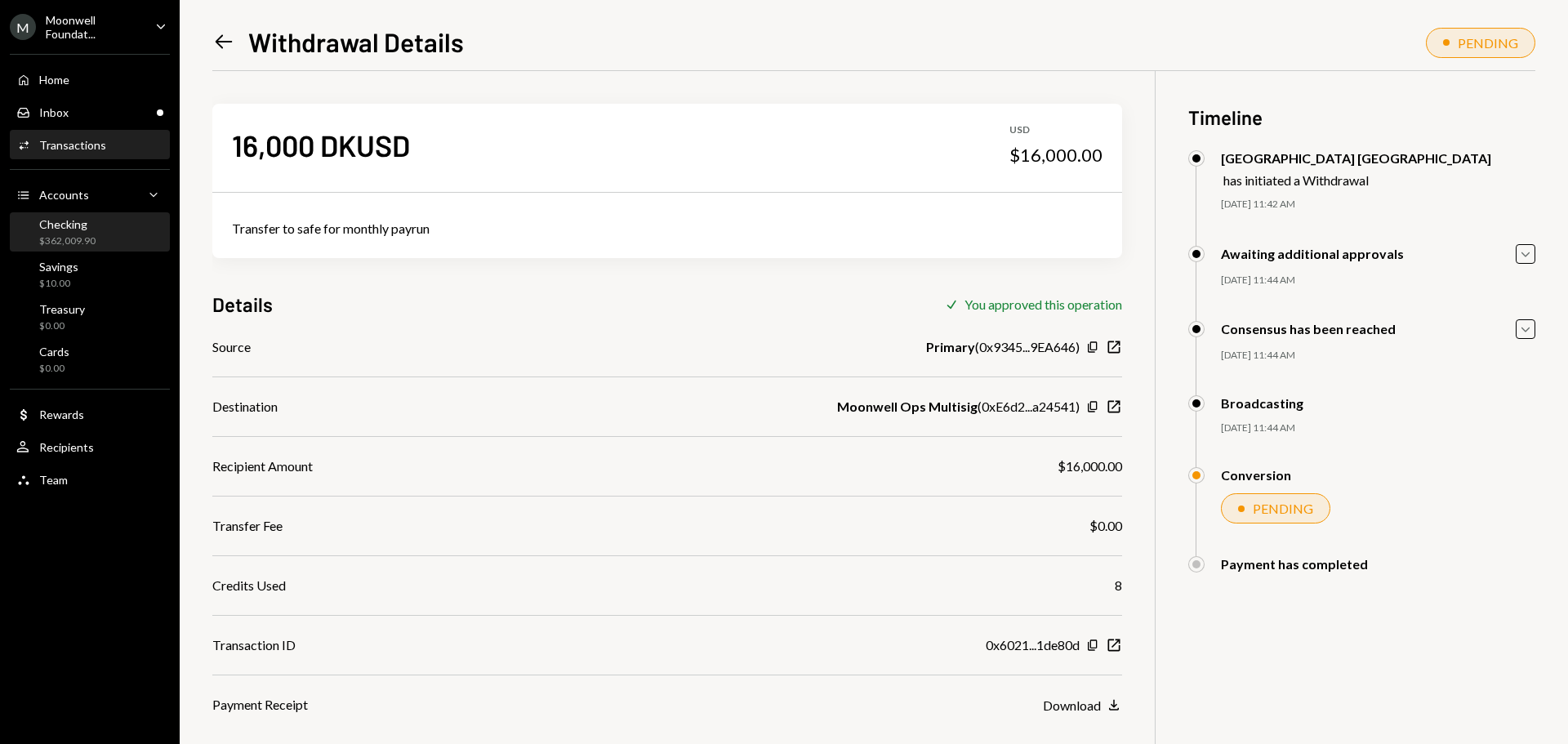
click at [81, 224] on div "Checking" at bounding box center [67, 224] width 56 height 14
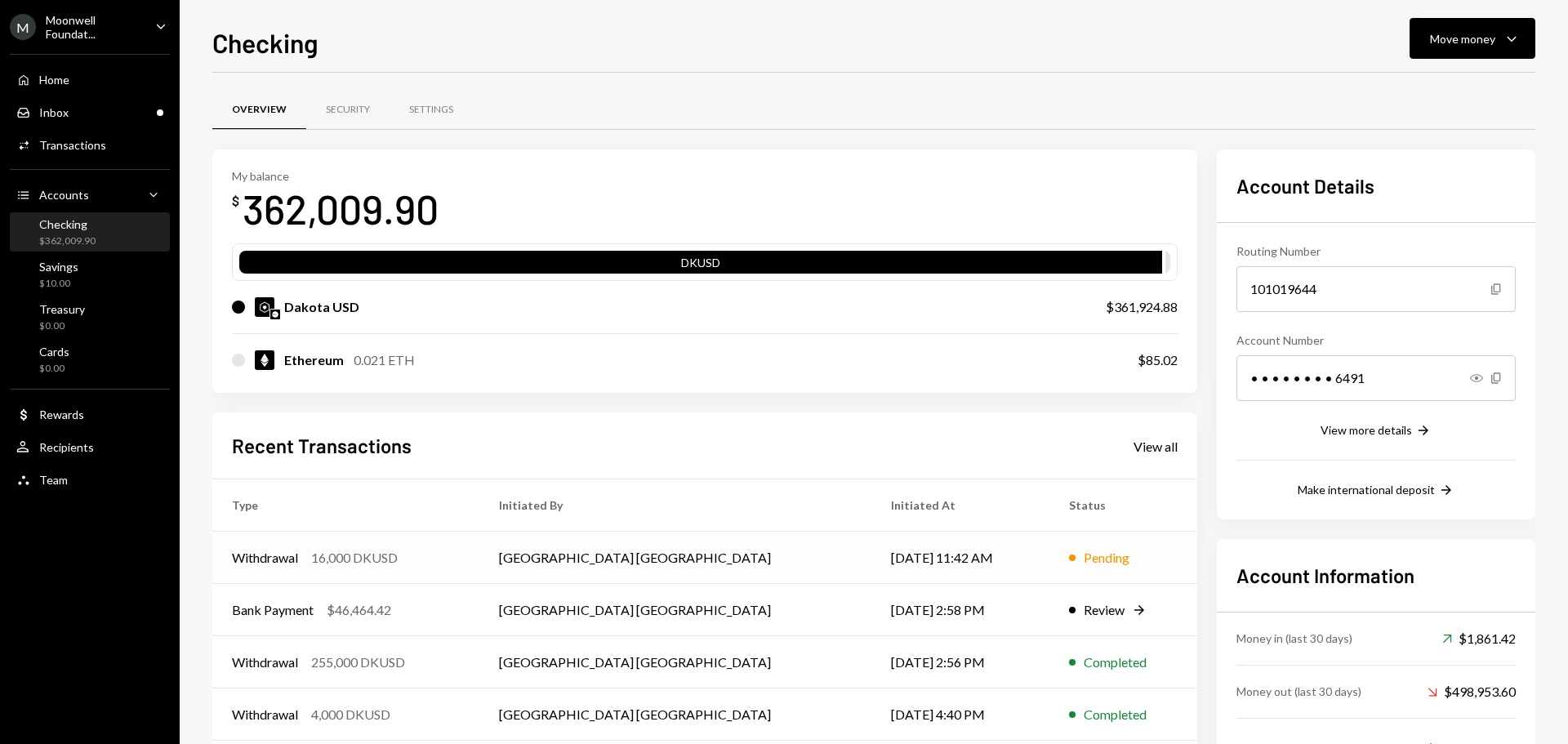
click at [386, 564] on div "16,000 DKUSD" at bounding box center [354, 558] width 86 height 19
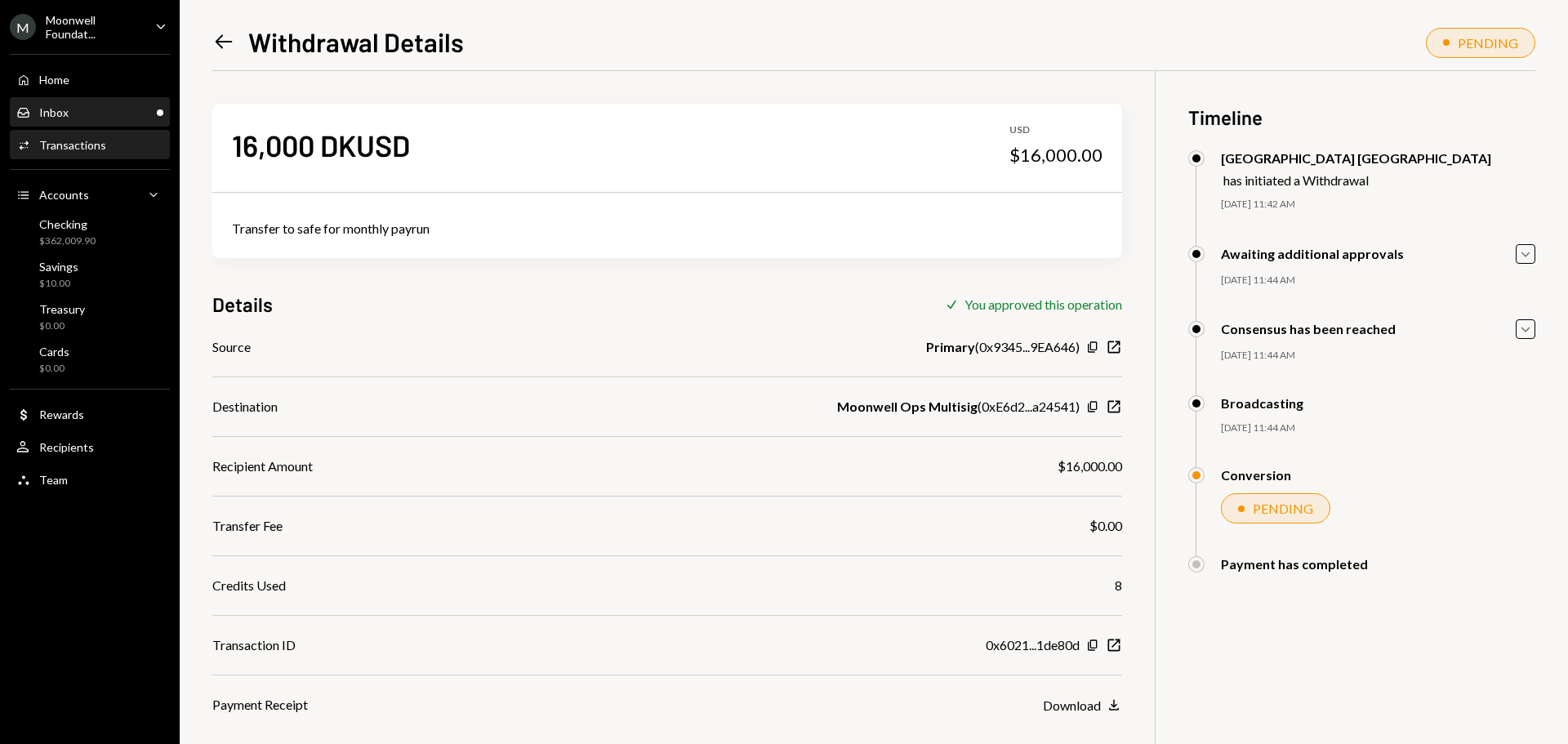
click at [95, 116] on div "Inbox Inbox" at bounding box center [90, 113] width 147 height 15
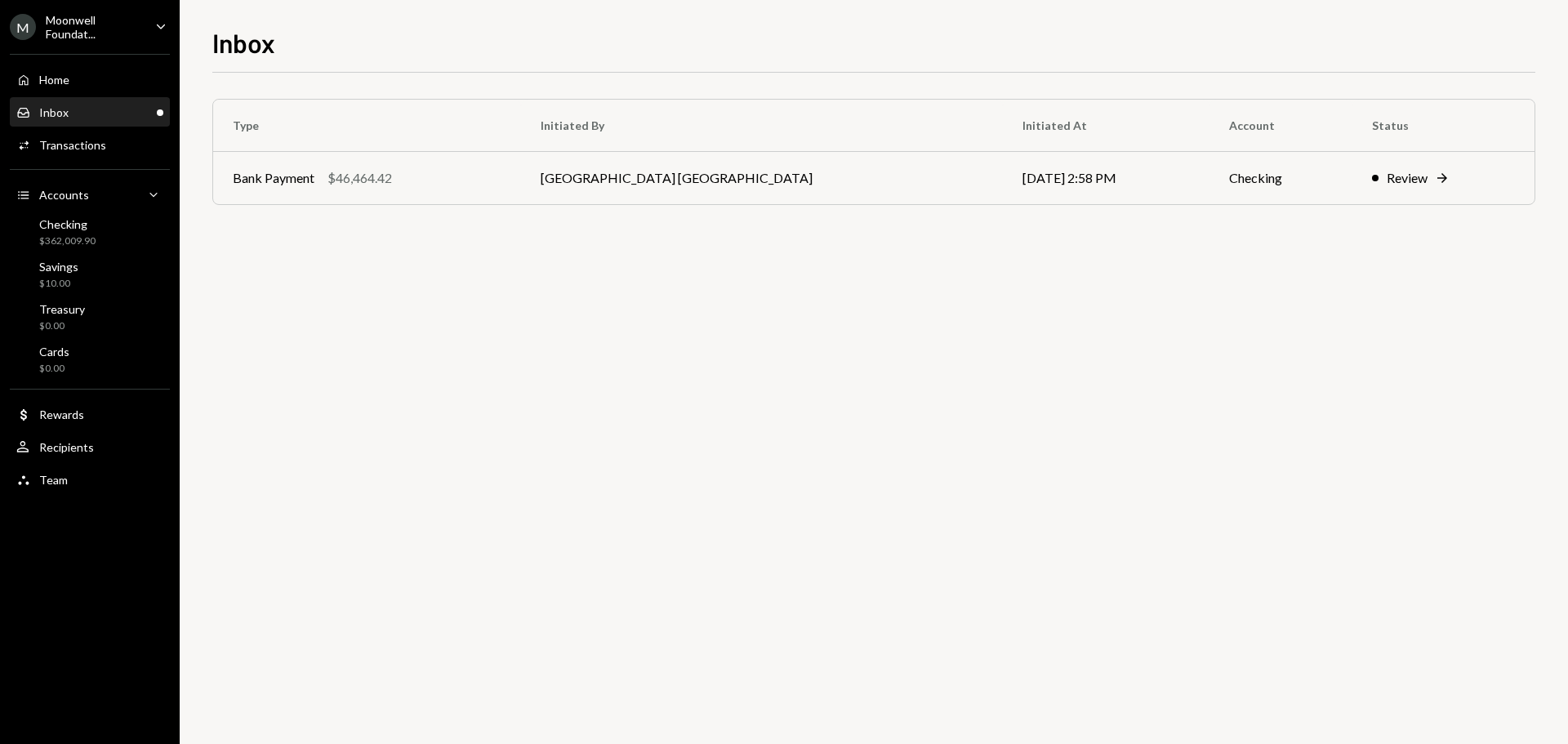
click at [314, 455] on div "Type Initiated By Initiated At Account Status Bank Payment $46,464.42 Savannah …" at bounding box center [874, 408] width 1323 height 671
click at [76, 232] on div "Checking $362,009.90" at bounding box center [67, 233] width 56 height 31
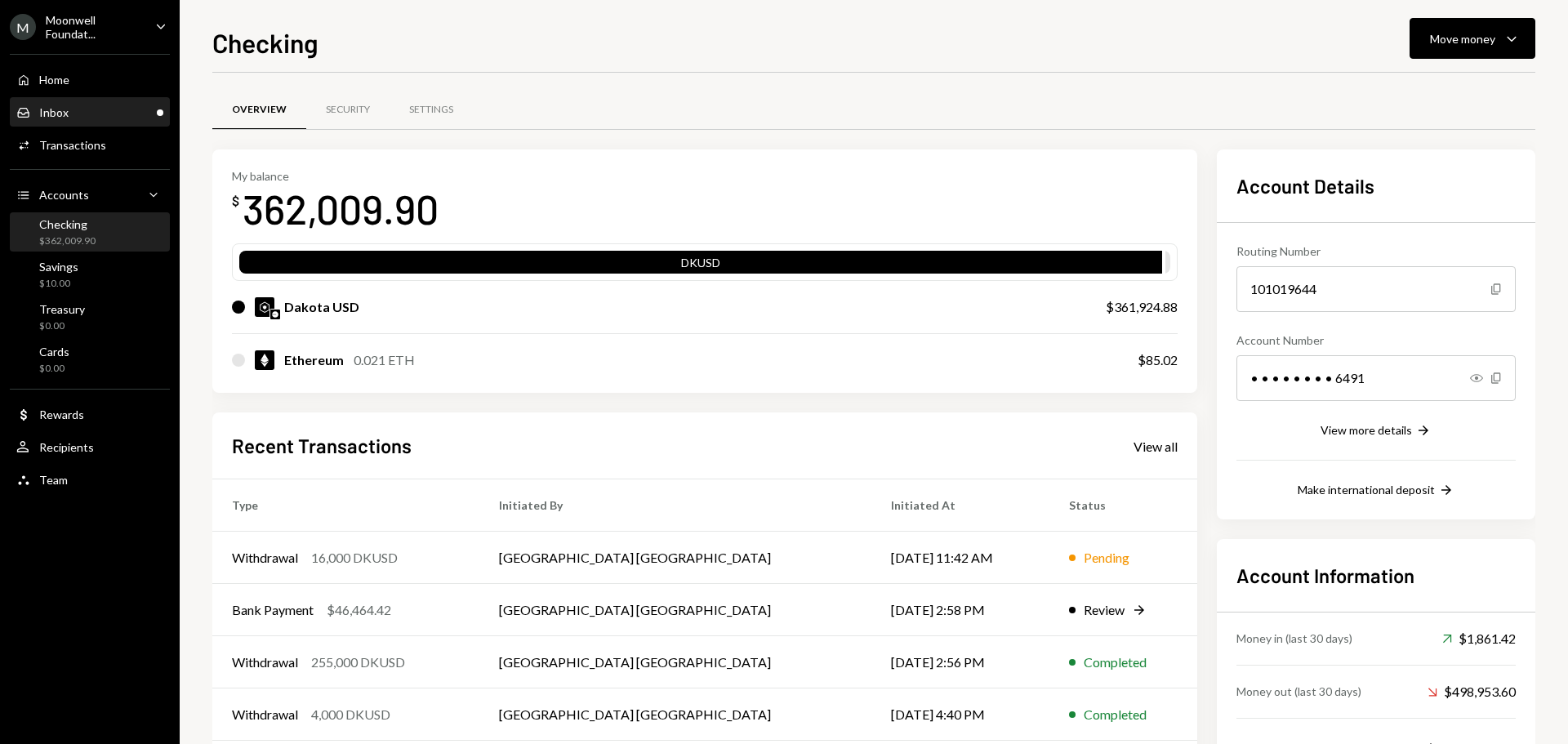
click at [110, 113] on div "Inbox Inbox" at bounding box center [90, 113] width 147 height 15
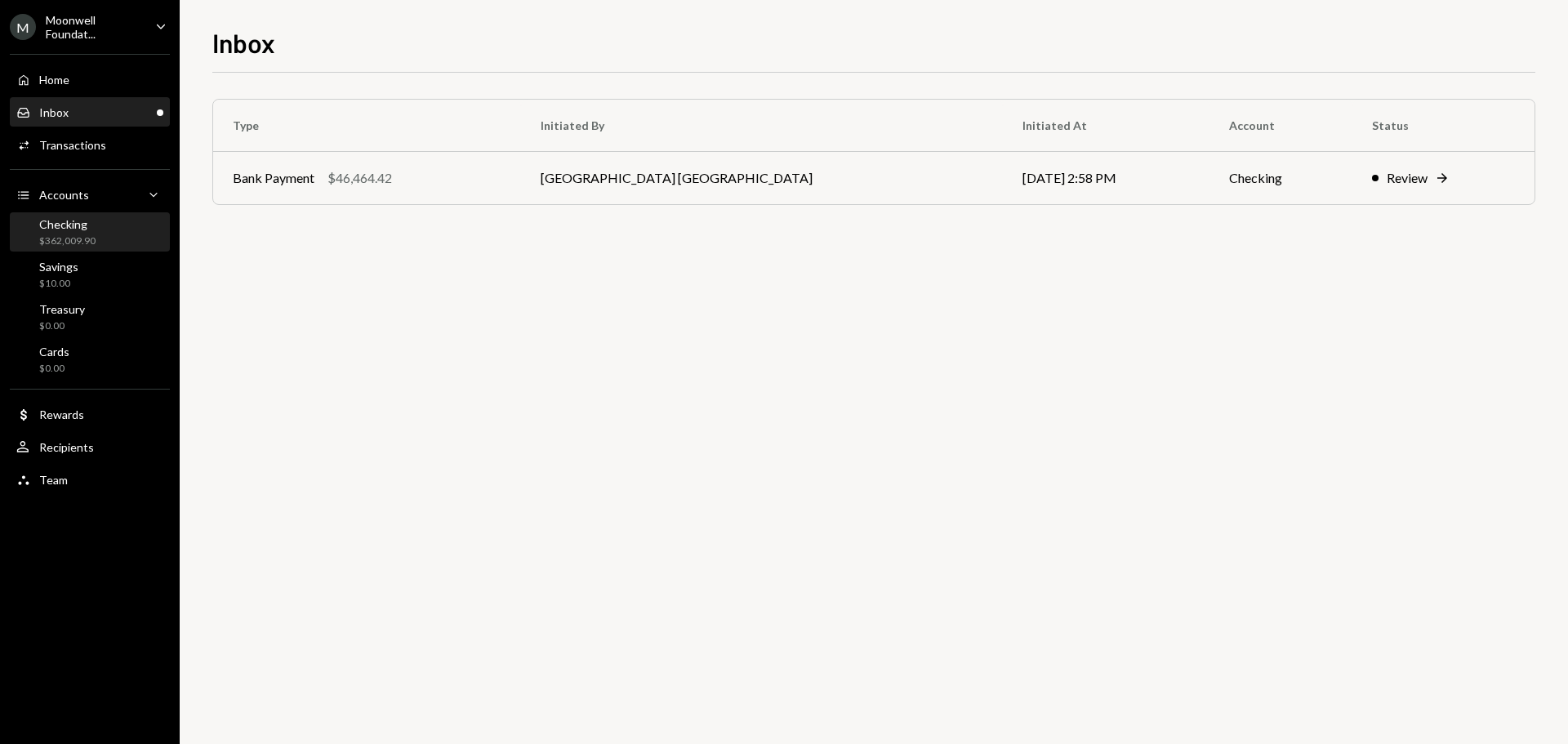
click at [84, 213] on link "Checking $362,009.90" at bounding box center [89, 232] width 160 height 39
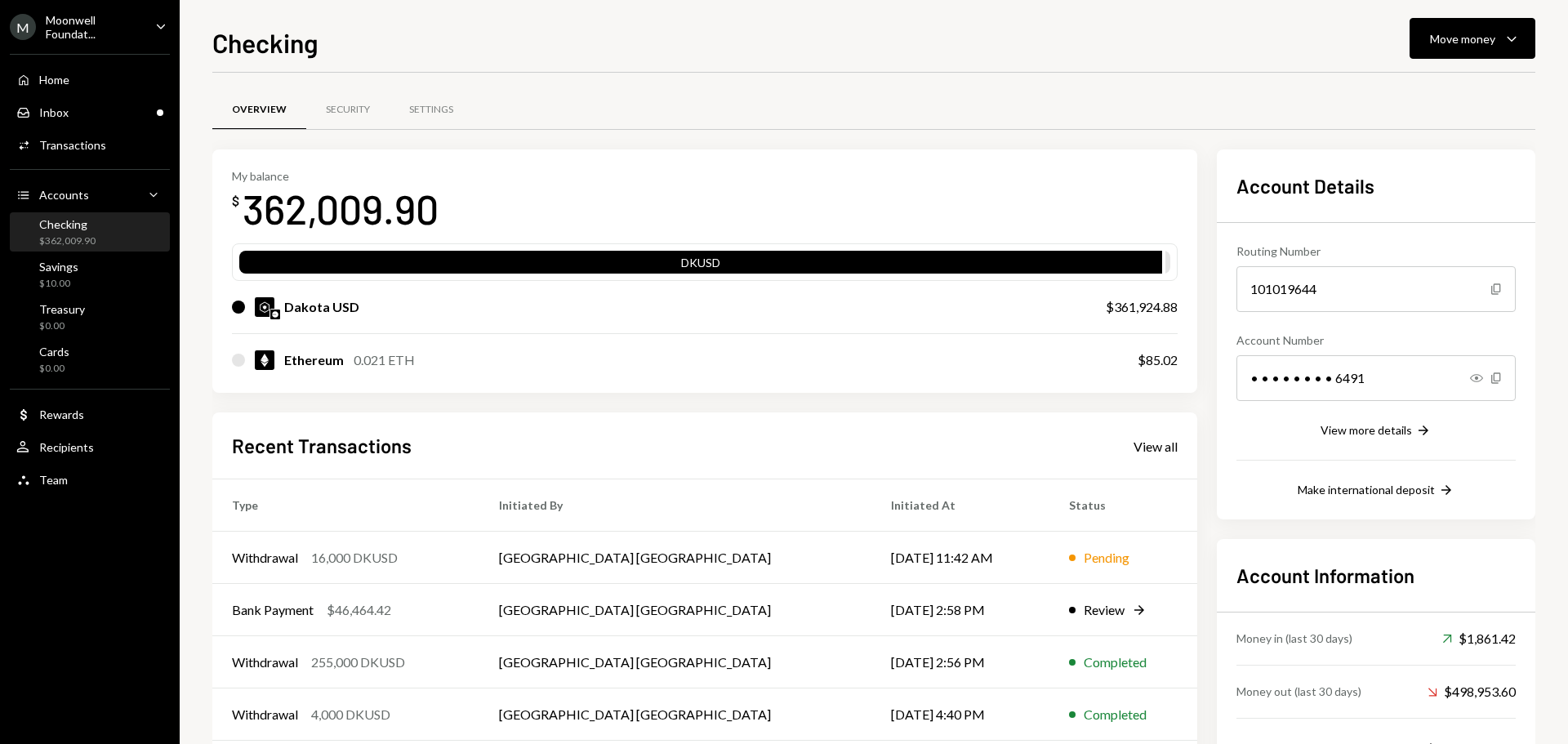
click at [689, 560] on td "[GEOGRAPHIC_DATA] [GEOGRAPHIC_DATA]" at bounding box center [675, 558] width 392 height 52
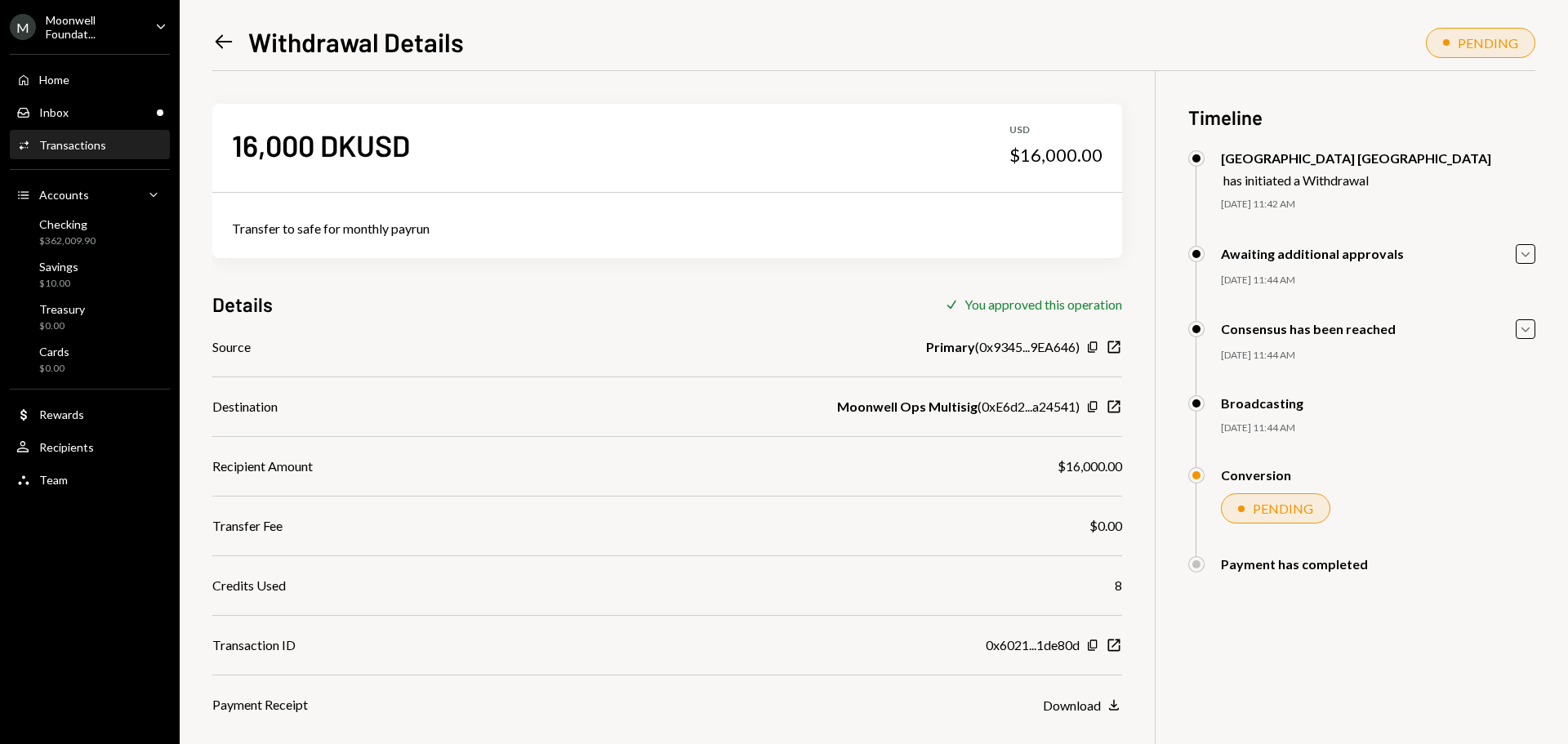
click at [219, 49] on icon "Left Arrow" at bounding box center [224, 42] width 23 height 23
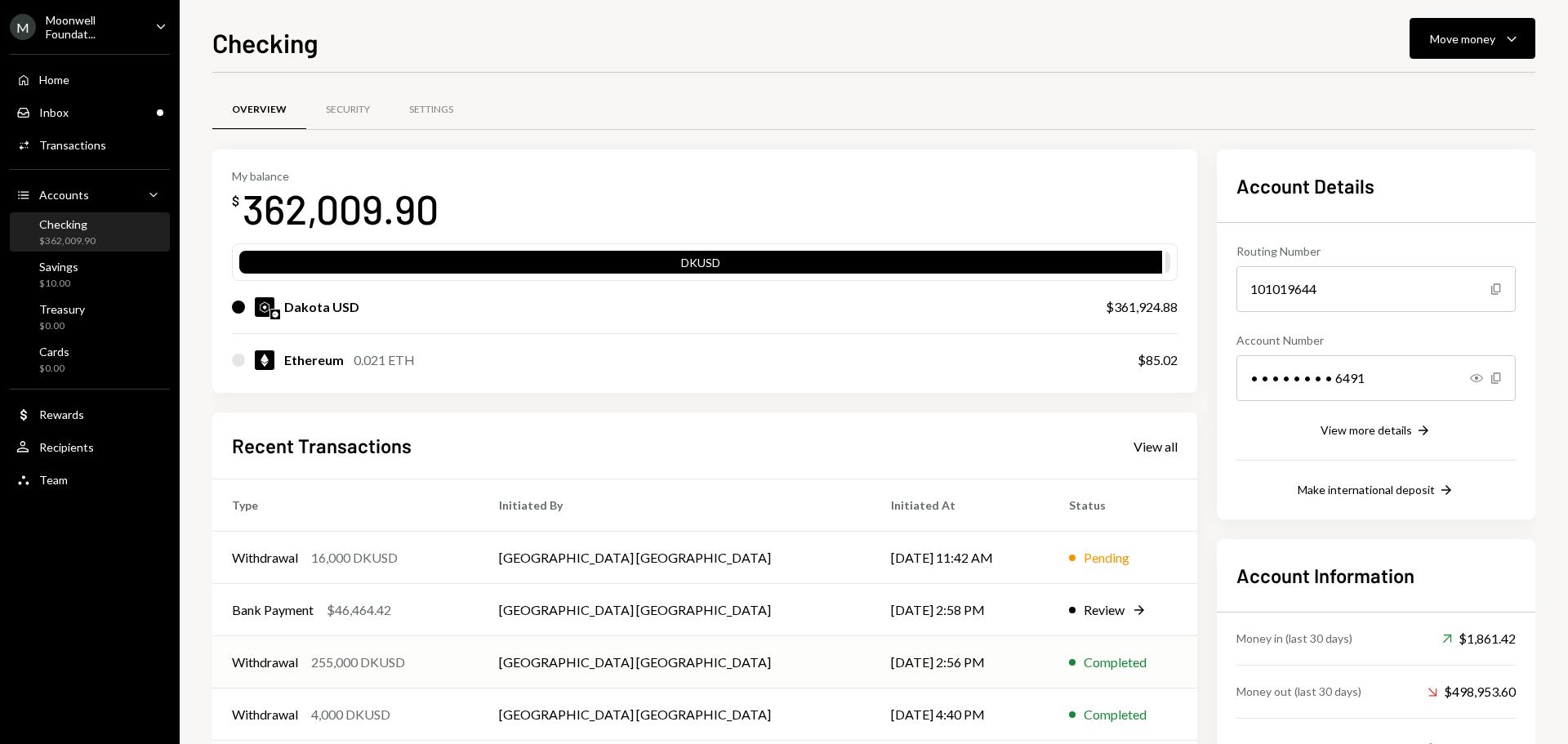
scroll to position [81, 0]
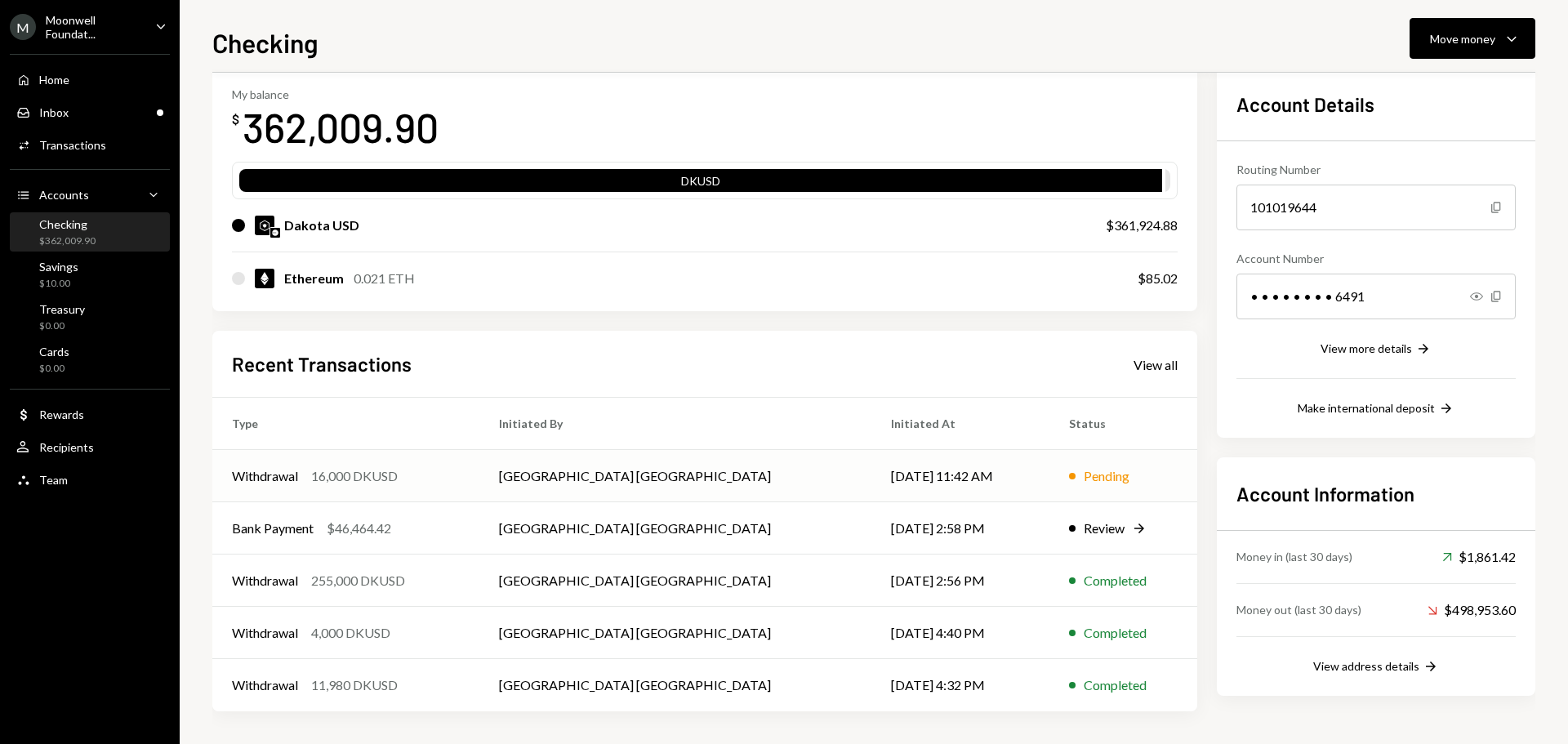
click at [348, 464] on td "Withdrawal 16,000 DKUSD" at bounding box center [345, 476] width 267 height 52
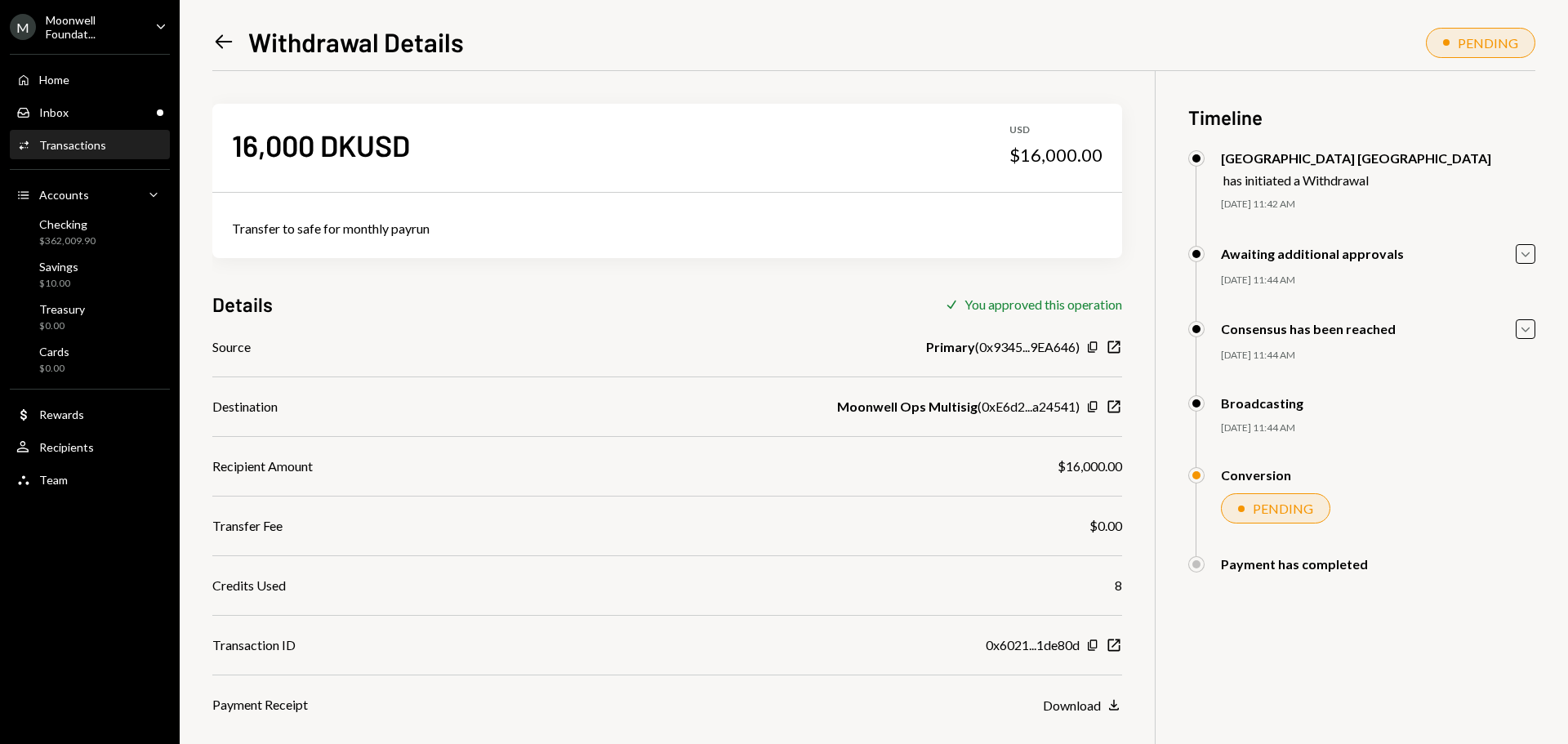
scroll to position [71, 0]
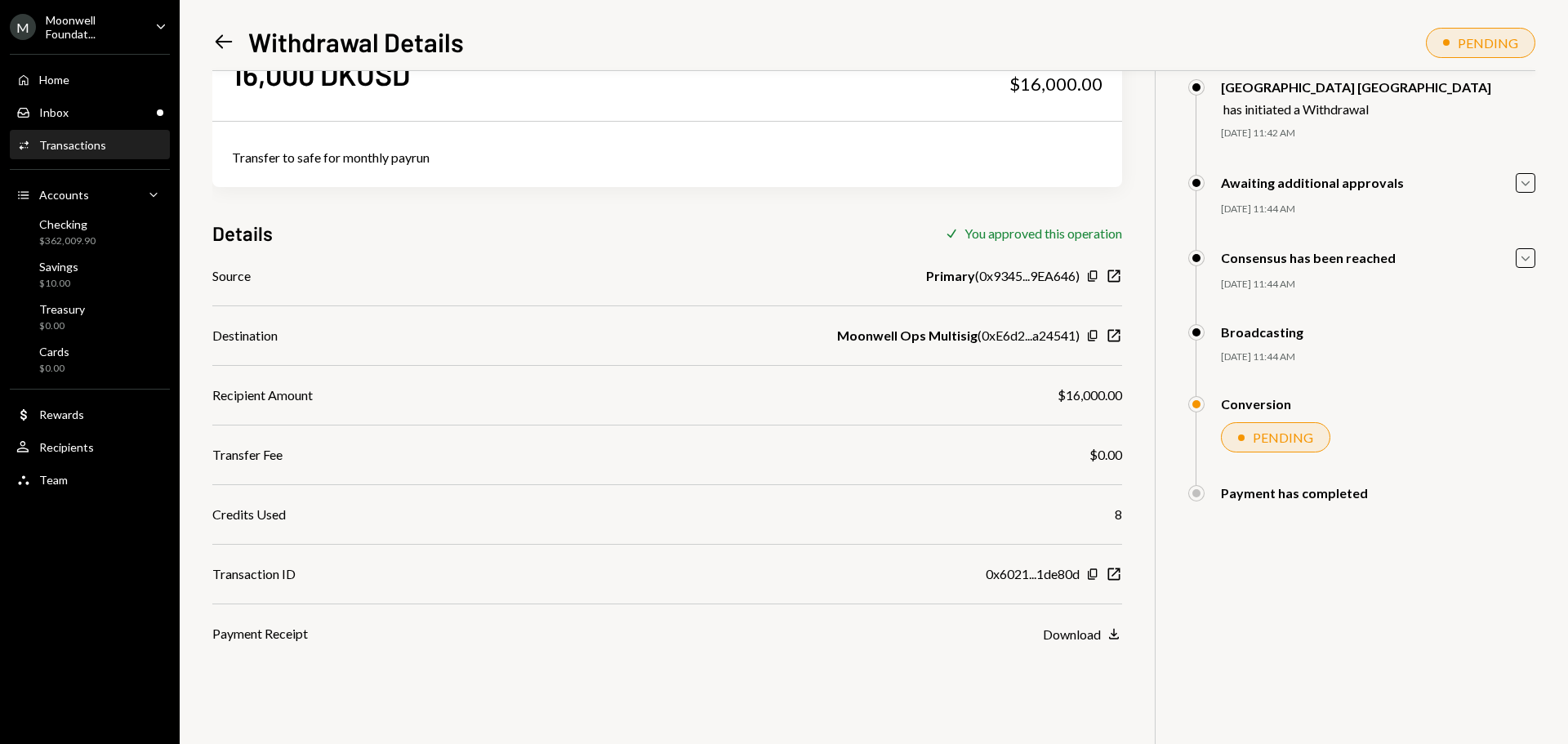
click at [242, 34] on div "Left Arrow Withdrawal Details" at bounding box center [338, 42] width 251 height 33
click at [225, 35] on icon "Left Arrow" at bounding box center [224, 42] width 23 height 23
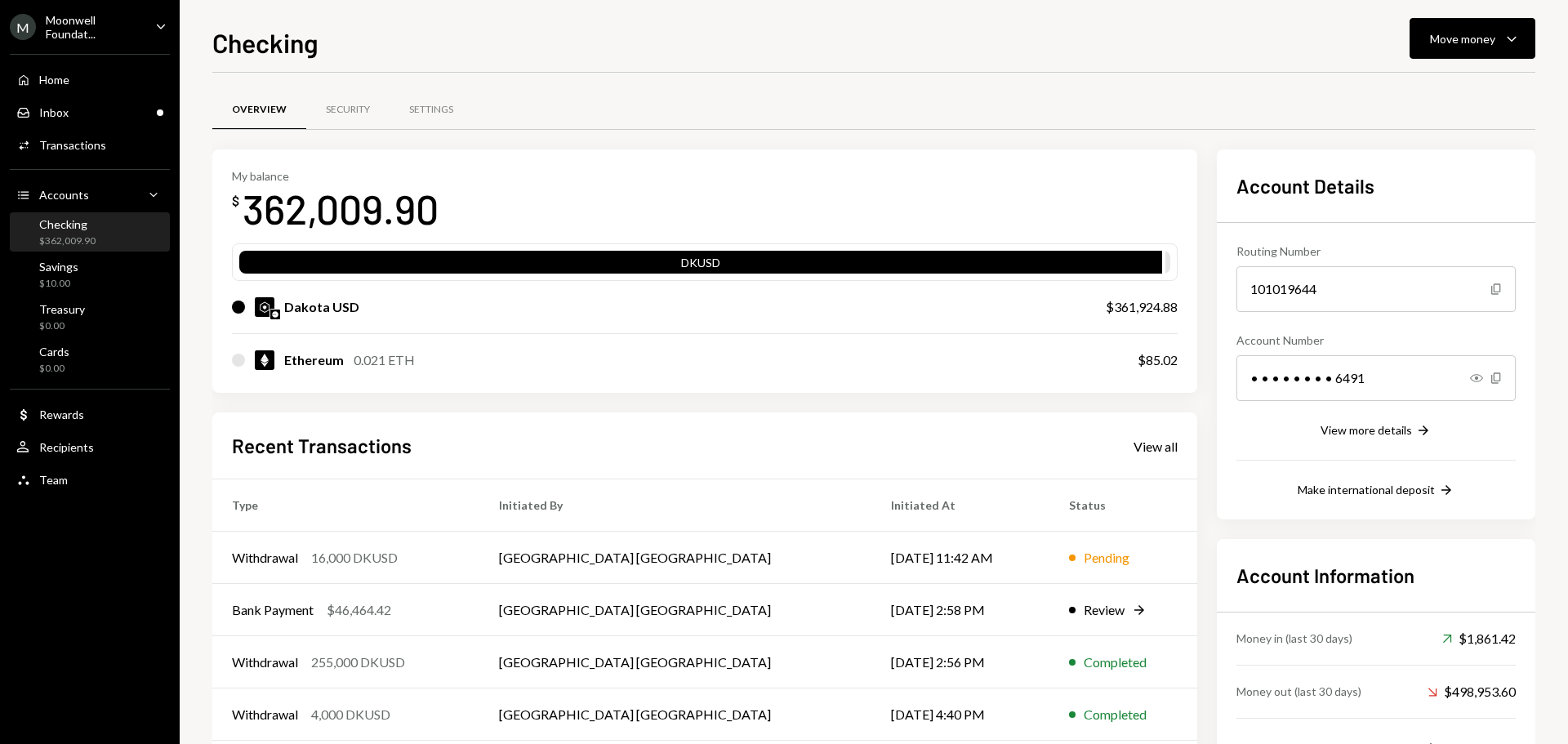
click at [163, 15] on div "M Moonwell Foundat... Caret Down" at bounding box center [89, 26] width 180 height 28
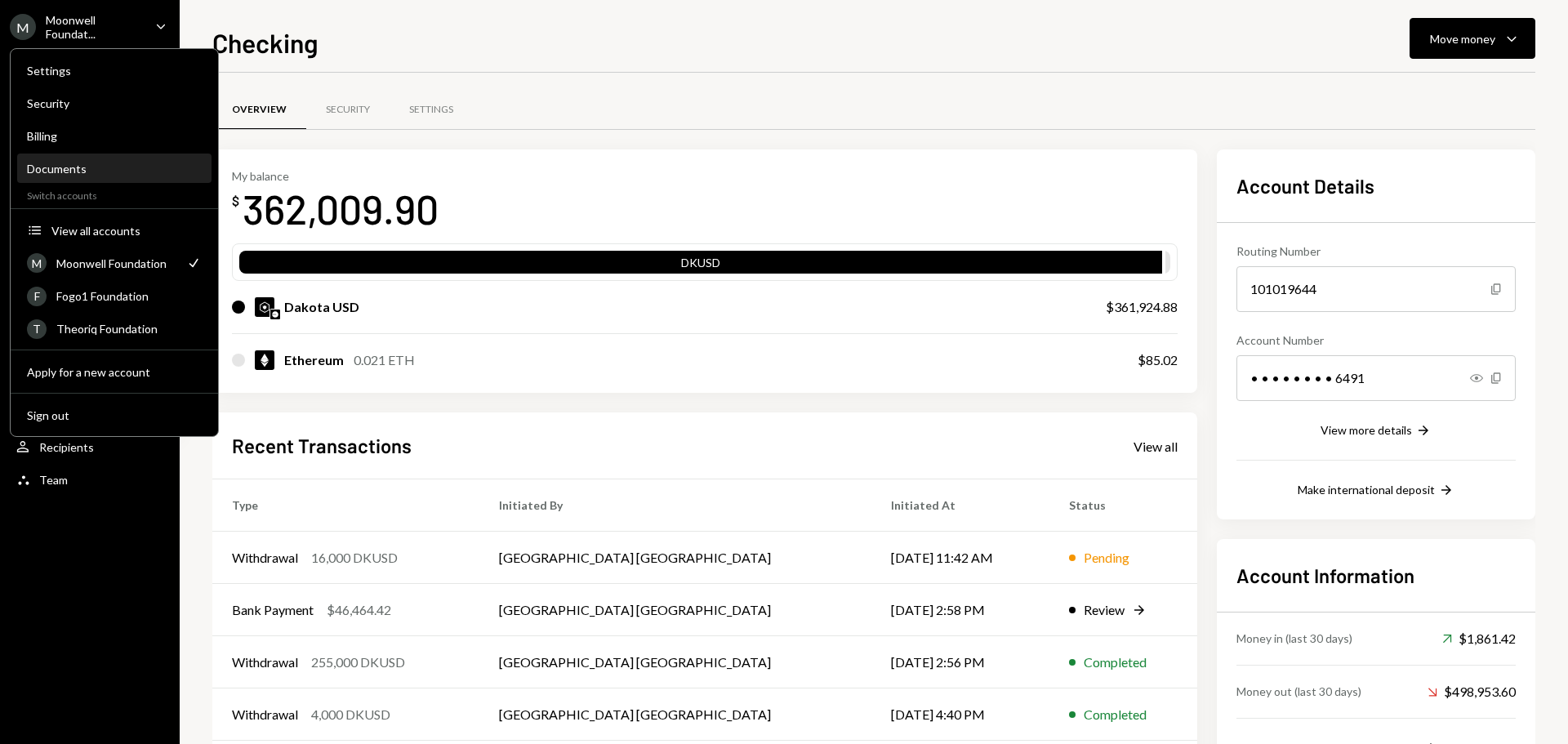
click at [56, 179] on div "Documents" at bounding box center [114, 169] width 175 height 28
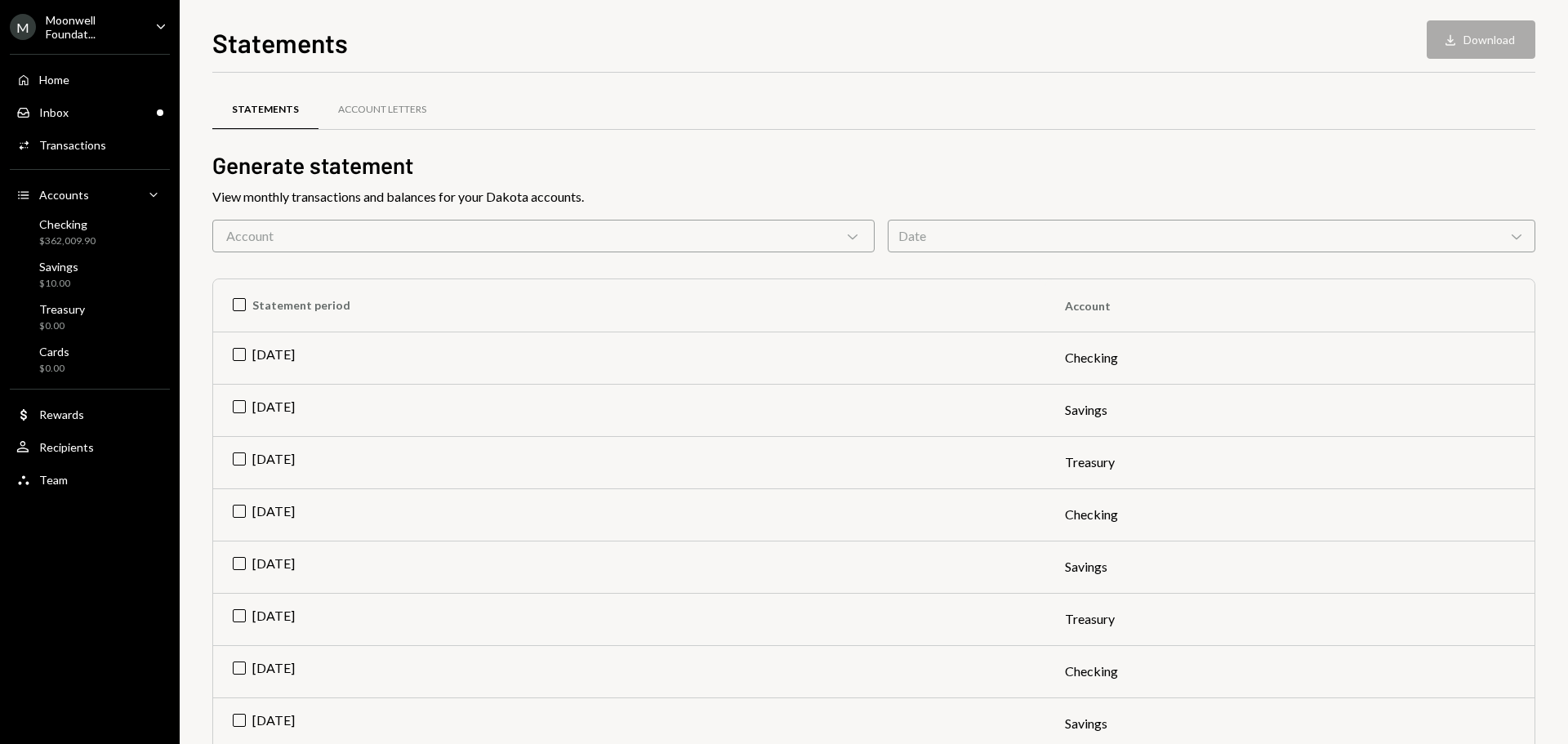
click at [80, 40] on div "Moonwell Foundat..." at bounding box center [93, 26] width 96 height 28
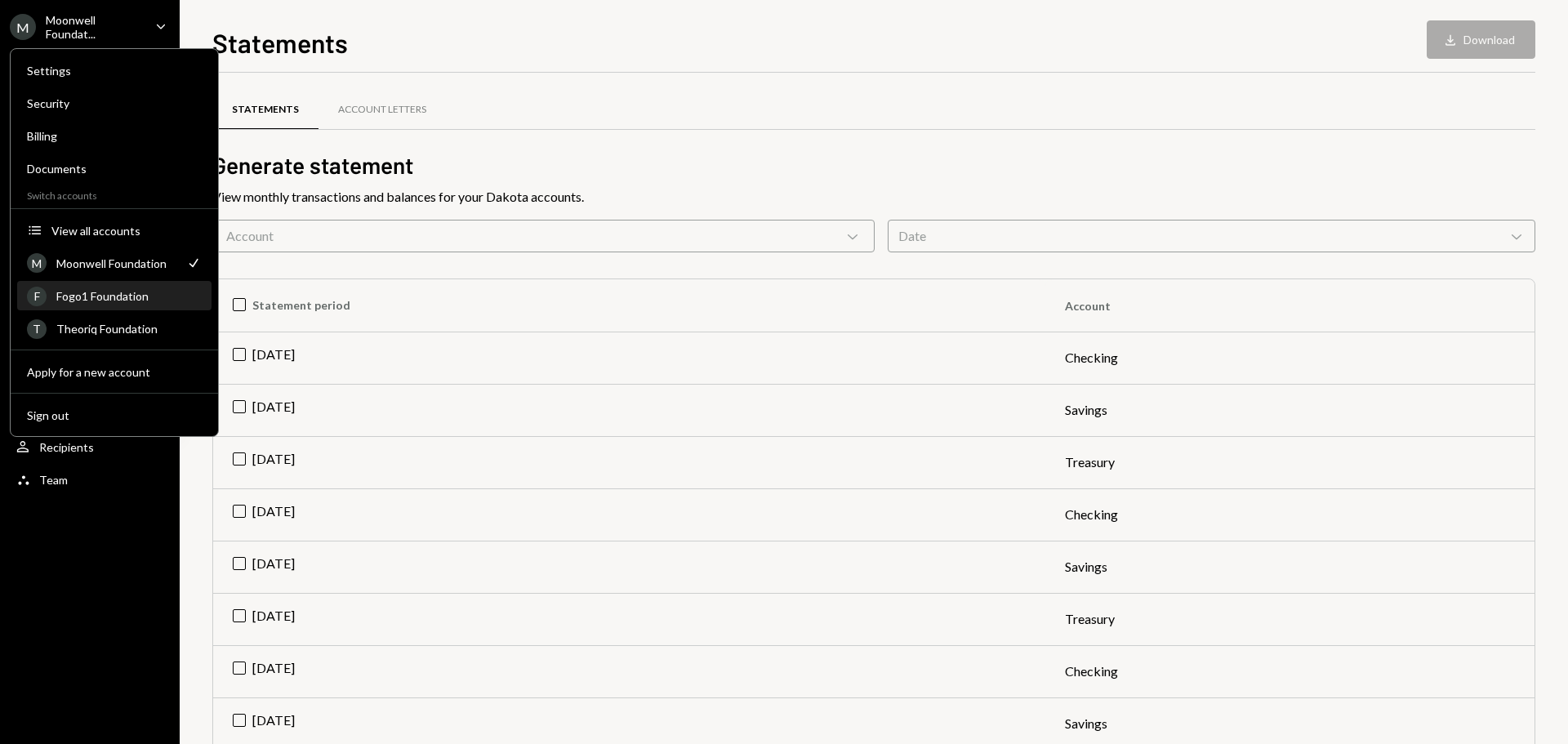
click at [99, 298] on div "Fogo1 Foundation" at bounding box center [129, 296] width 146 height 14
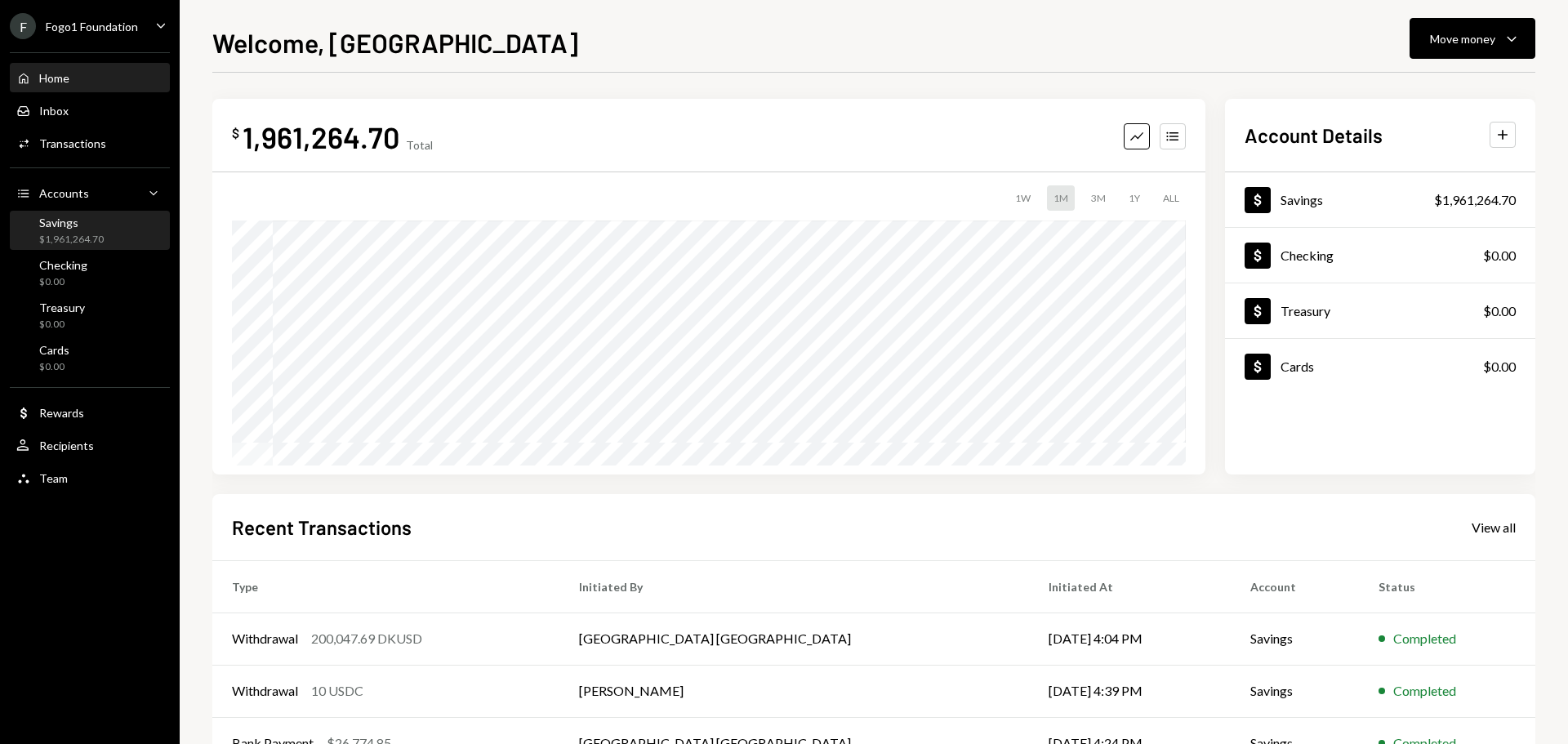
click at [85, 244] on div "$1,961,264.70" at bounding box center [71, 240] width 65 height 14
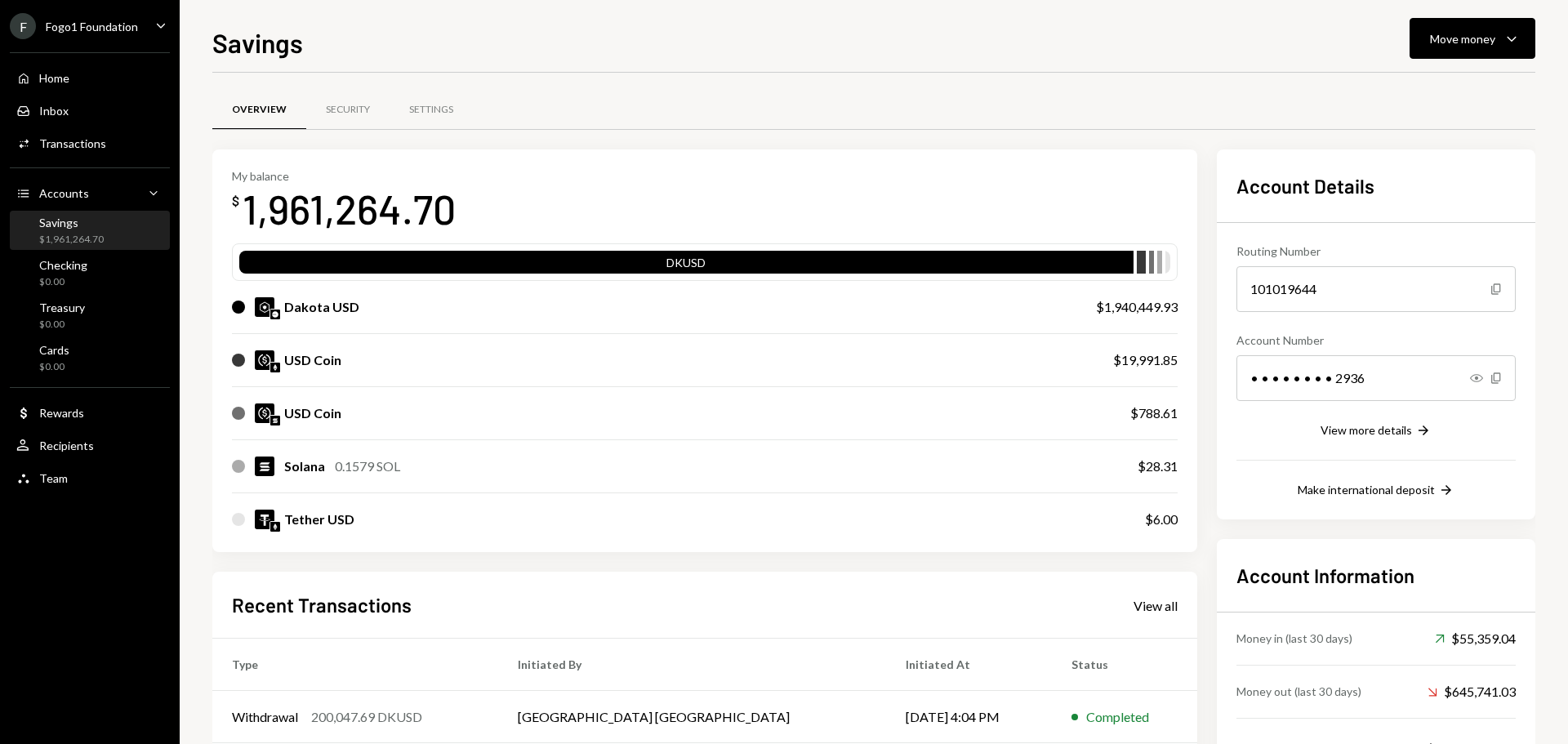
click at [135, 34] on div "F Fogo1 Foundation" at bounding box center [74, 25] width 128 height 26
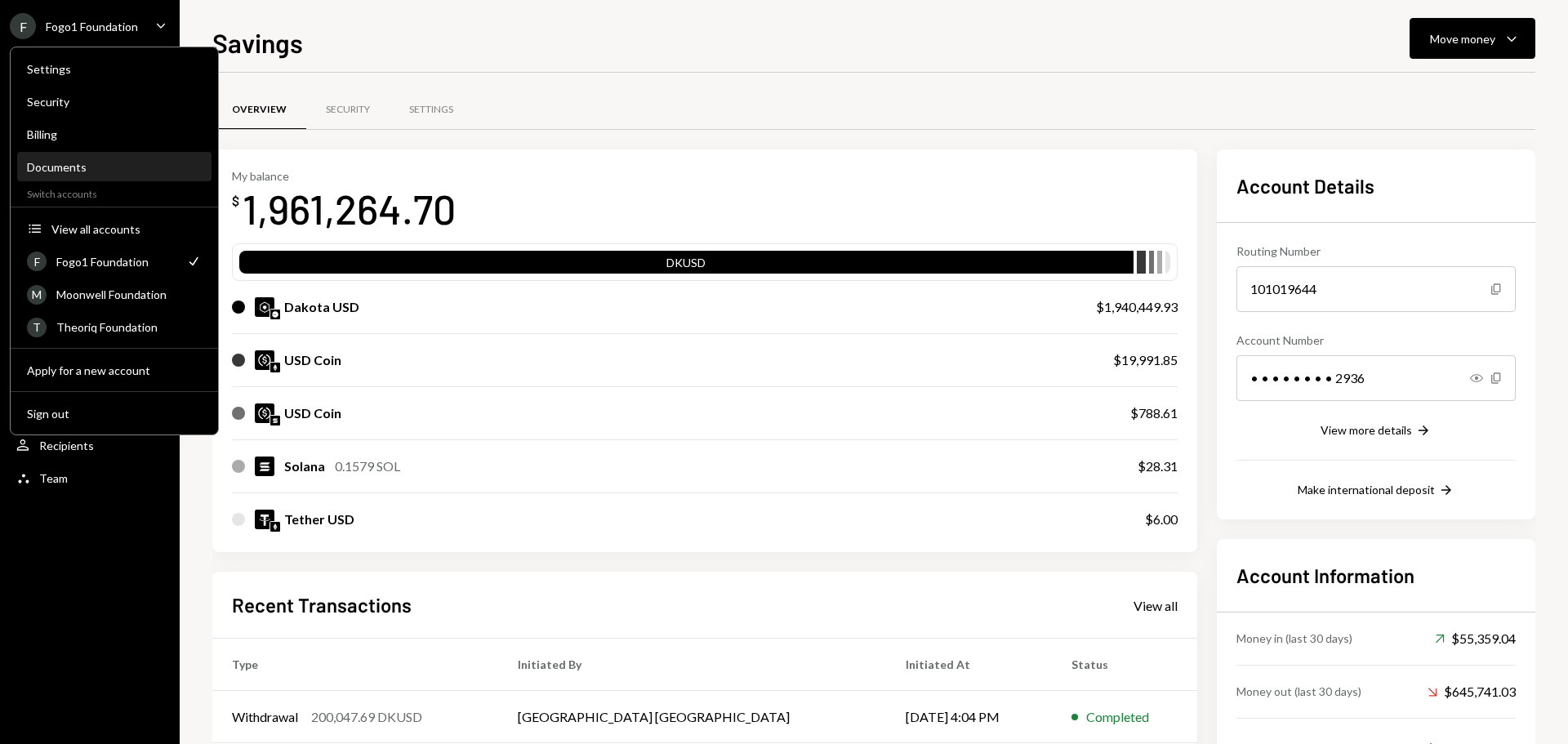
click at [61, 169] on div "Documents" at bounding box center [114, 167] width 175 height 14
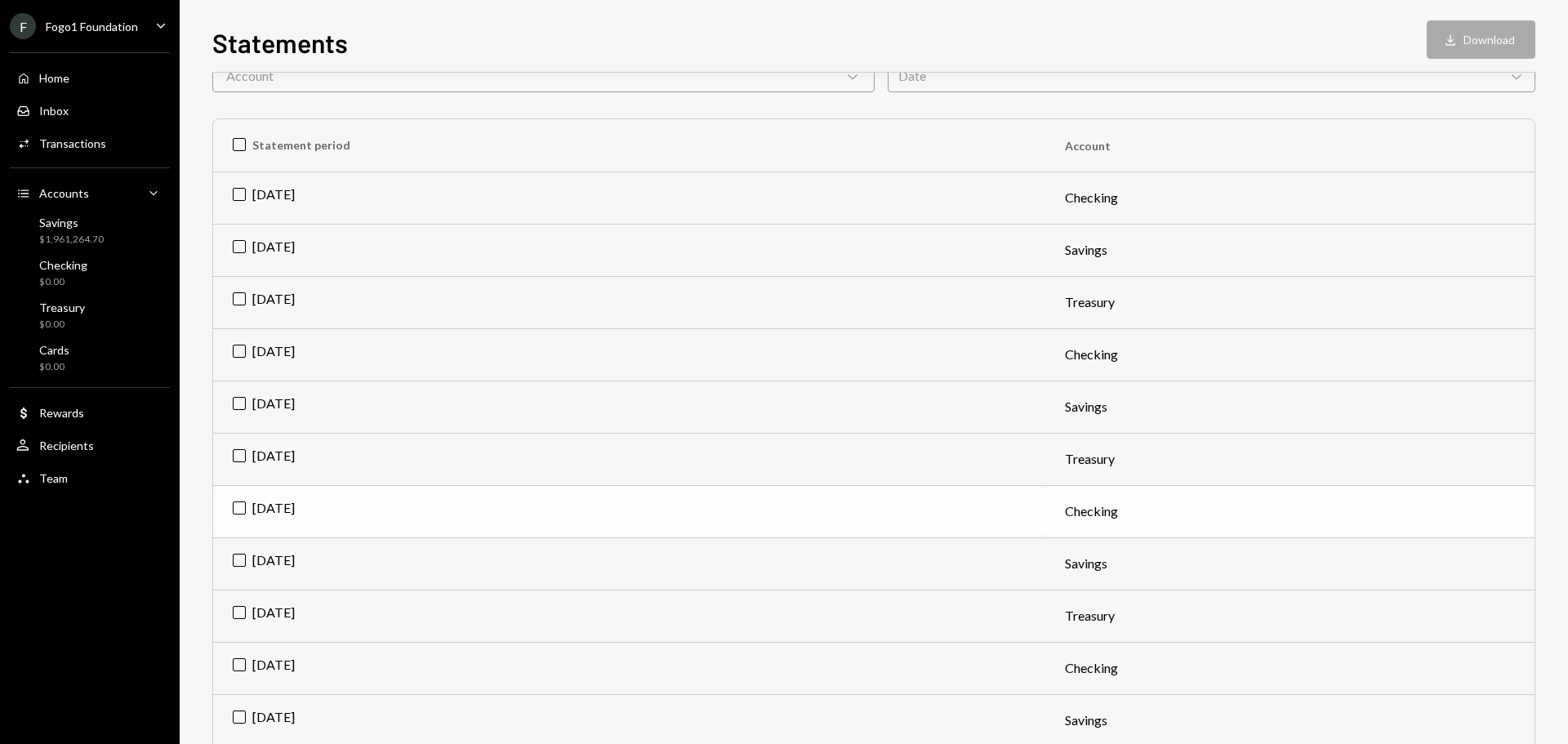
scroll to position [163, 0]
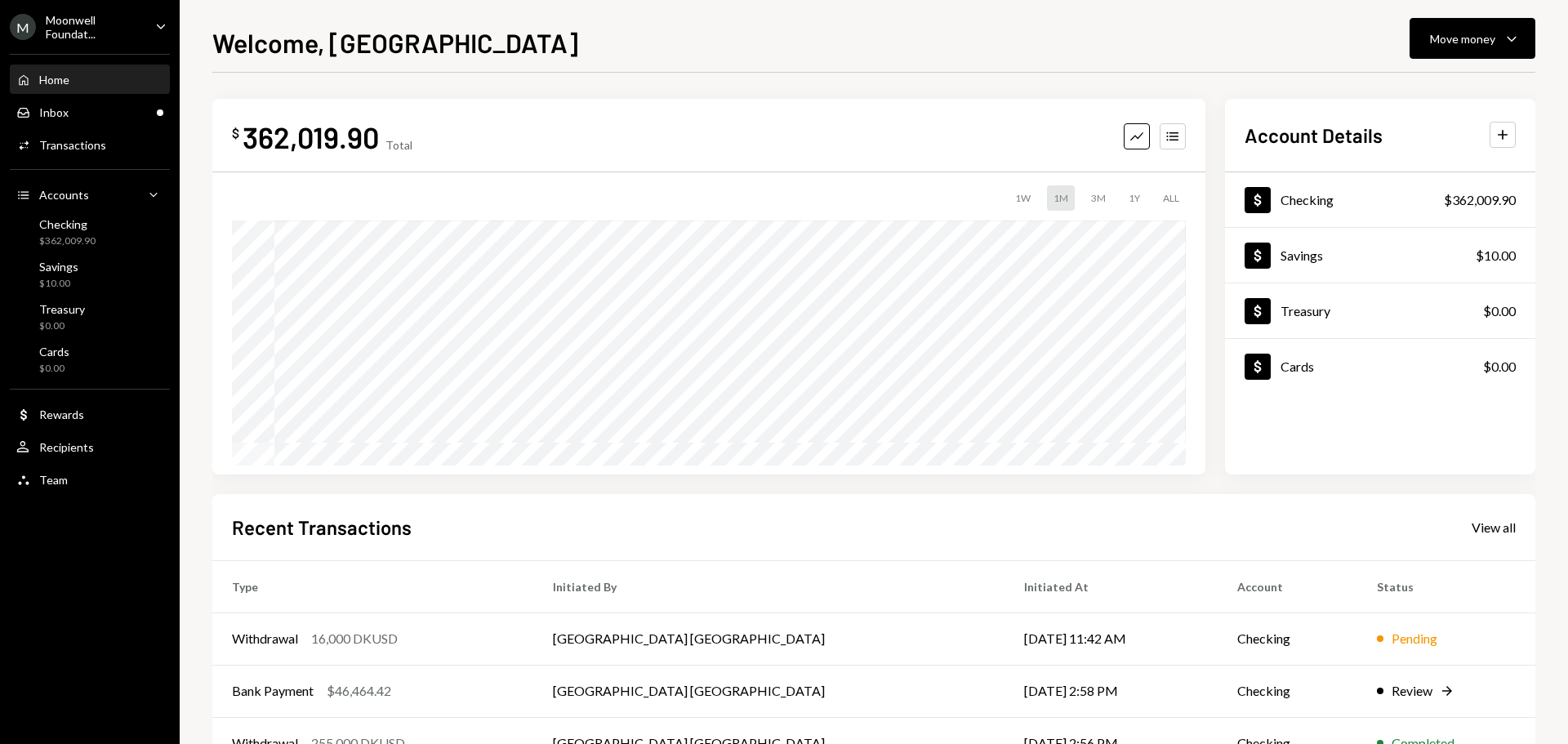
click at [85, 25] on div "Moonwell Foundat..." at bounding box center [93, 26] width 96 height 28
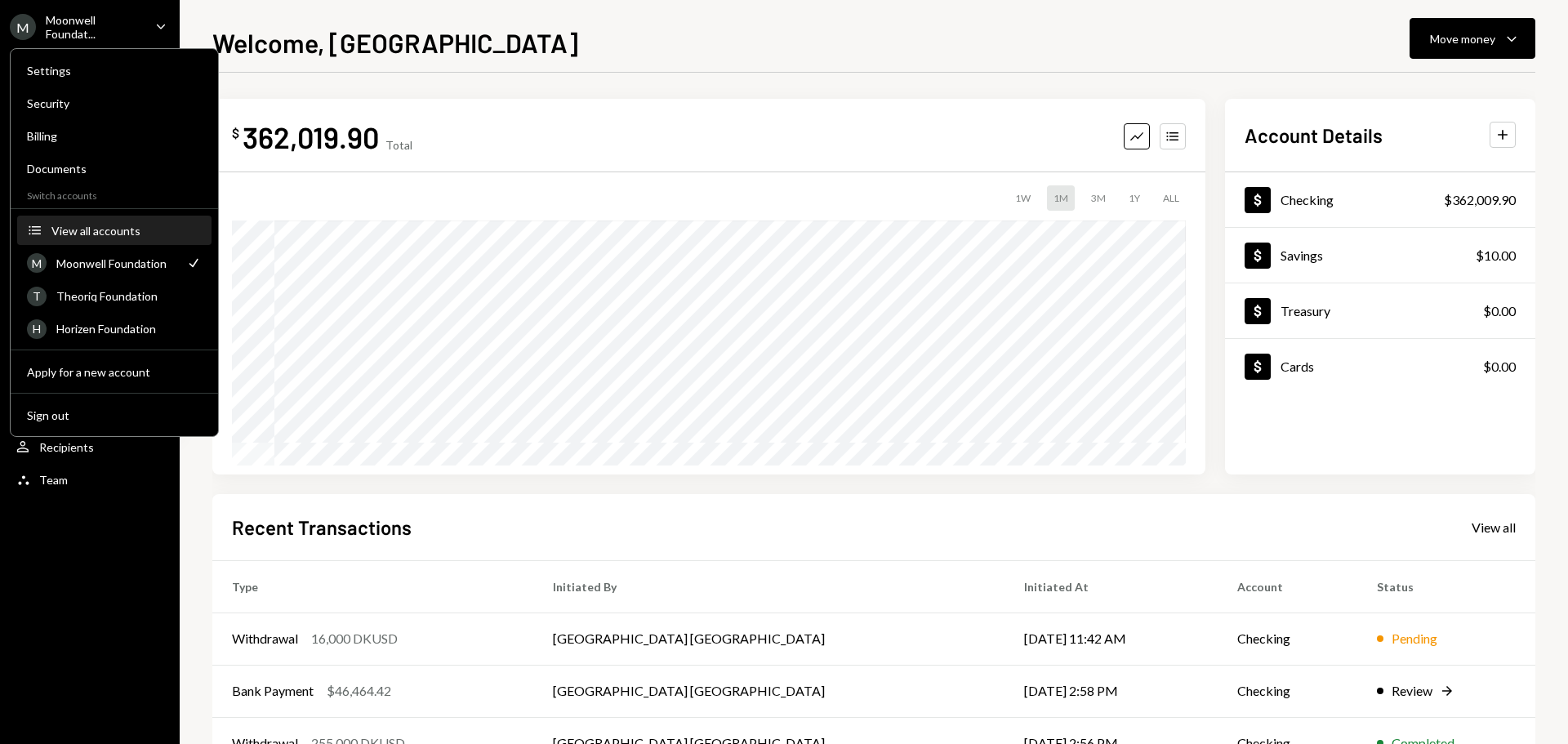
click at [102, 232] on div "View all accounts" at bounding box center [126, 231] width 150 height 14
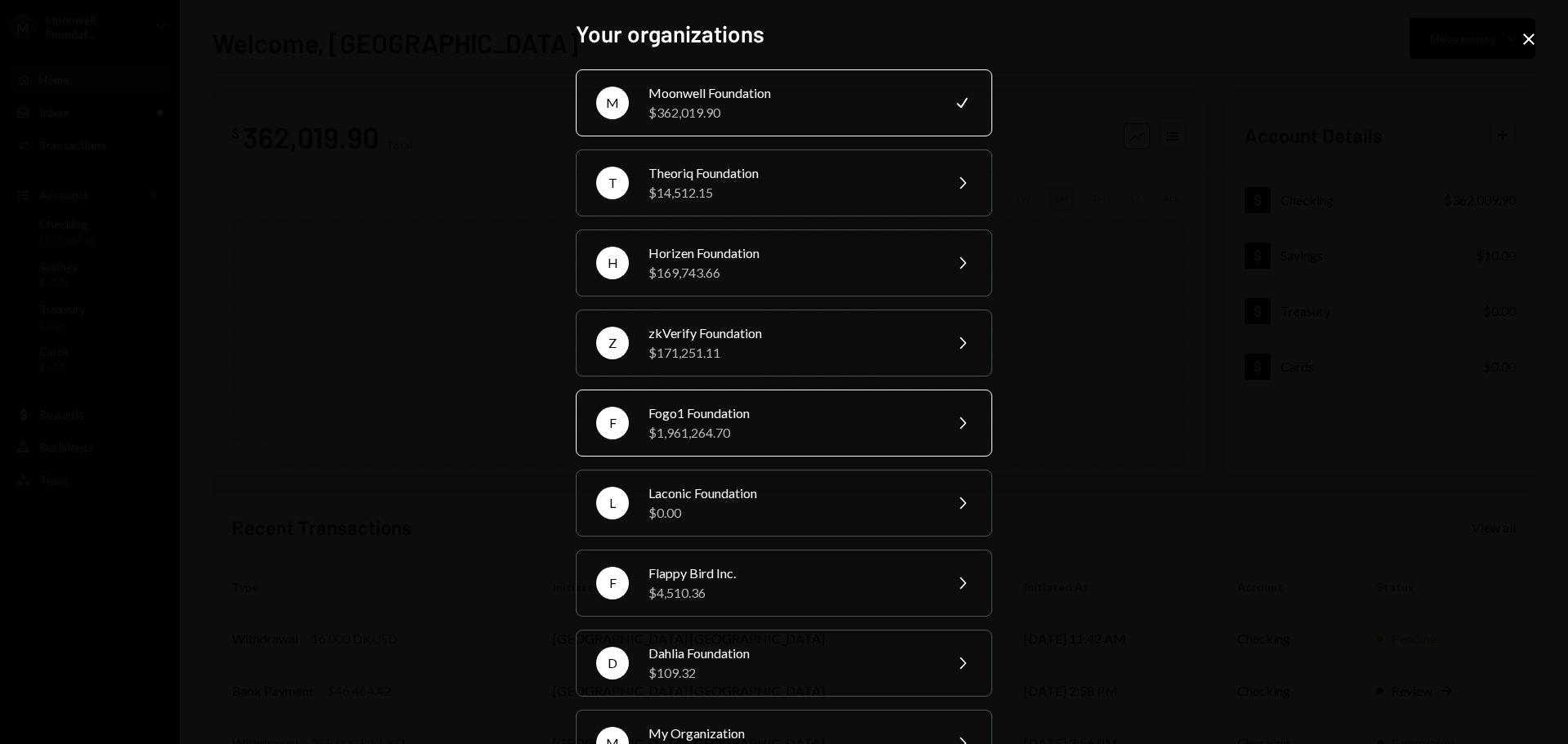
click at [706, 423] on div "$1,961,264.70" at bounding box center [790, 433] width 284 height 19
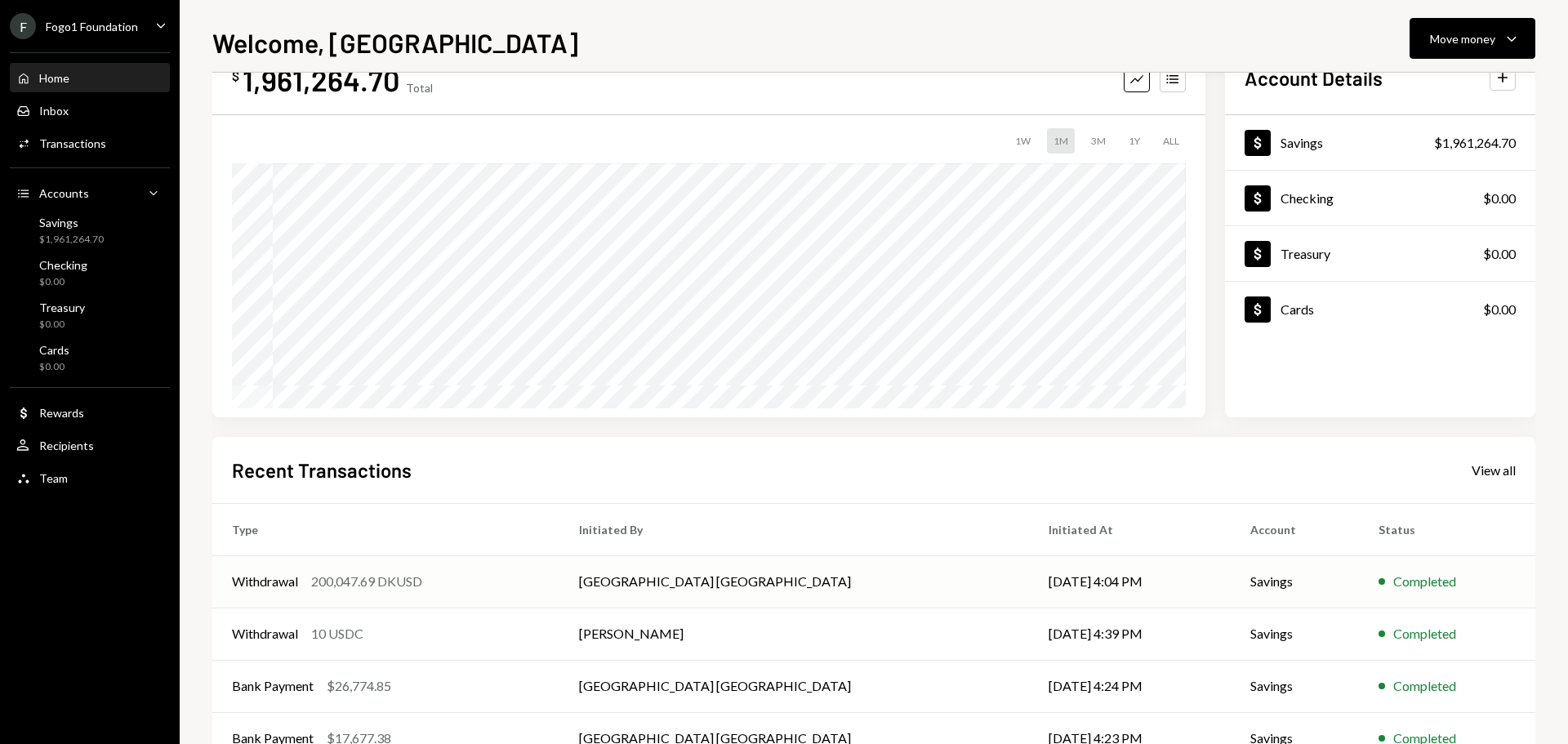
scroll to position [81, 0]
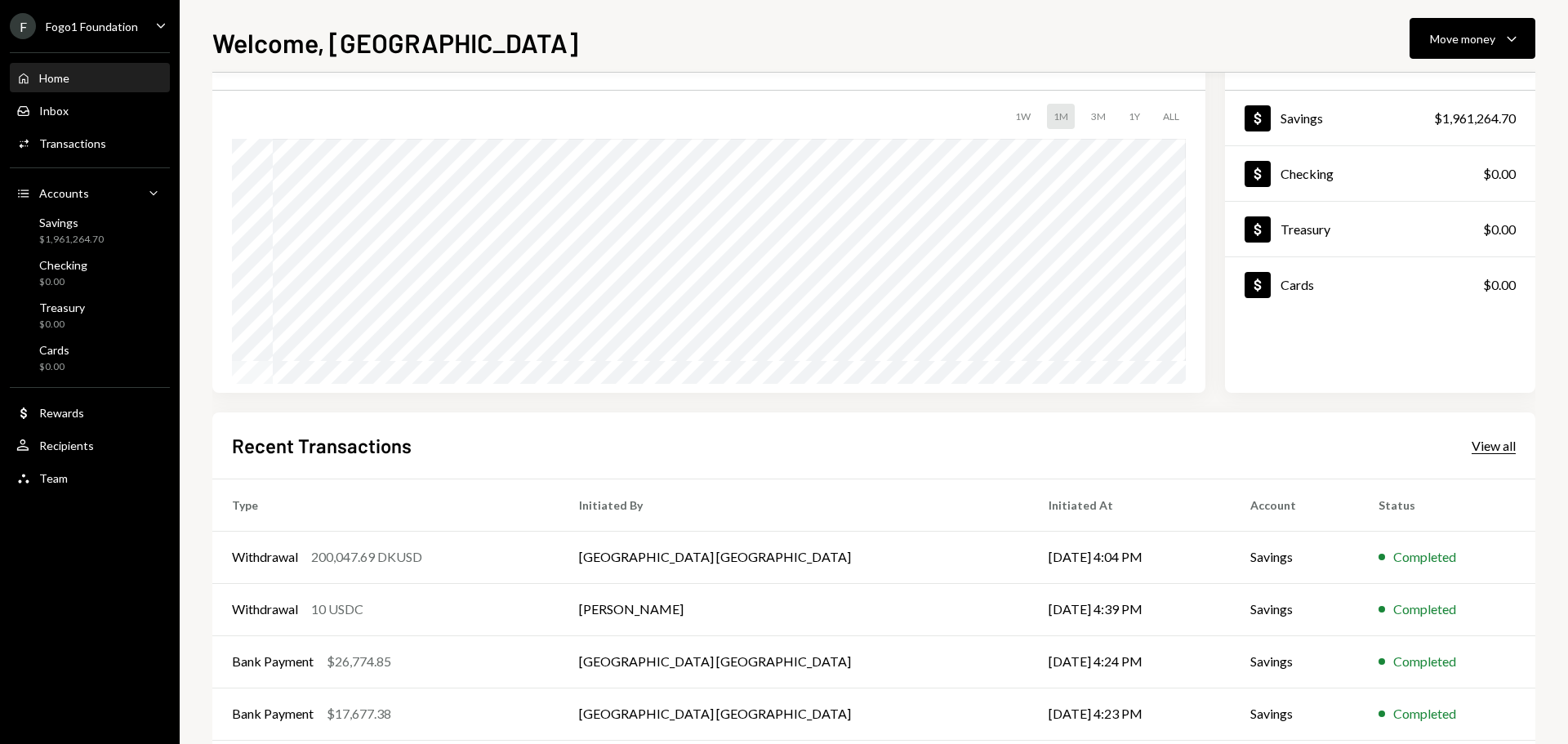
click at [1503, 441] on div "View all" at bounding box center [1493, 445] width 44 height 16
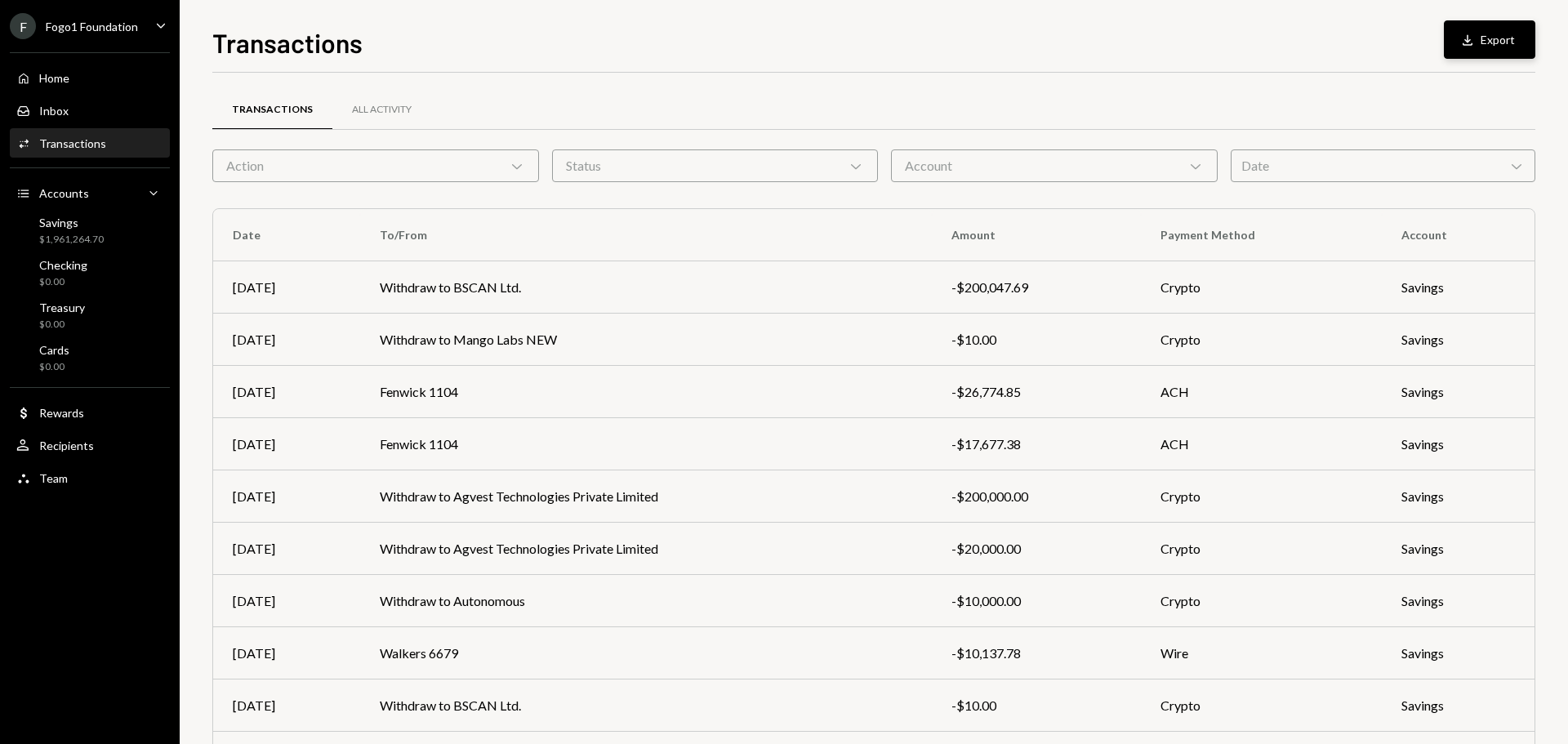
click at [1473, 32] on icon "Download" at bounding box center [1467, 40] width 16 height 16
click at [1273, 96] on div "Transactions All Activity" at bounding box center [874, 110] width 1323 height 42
click at [363, 102] on div "All Activity" at bounding box center [382, 110] width 99 height 39
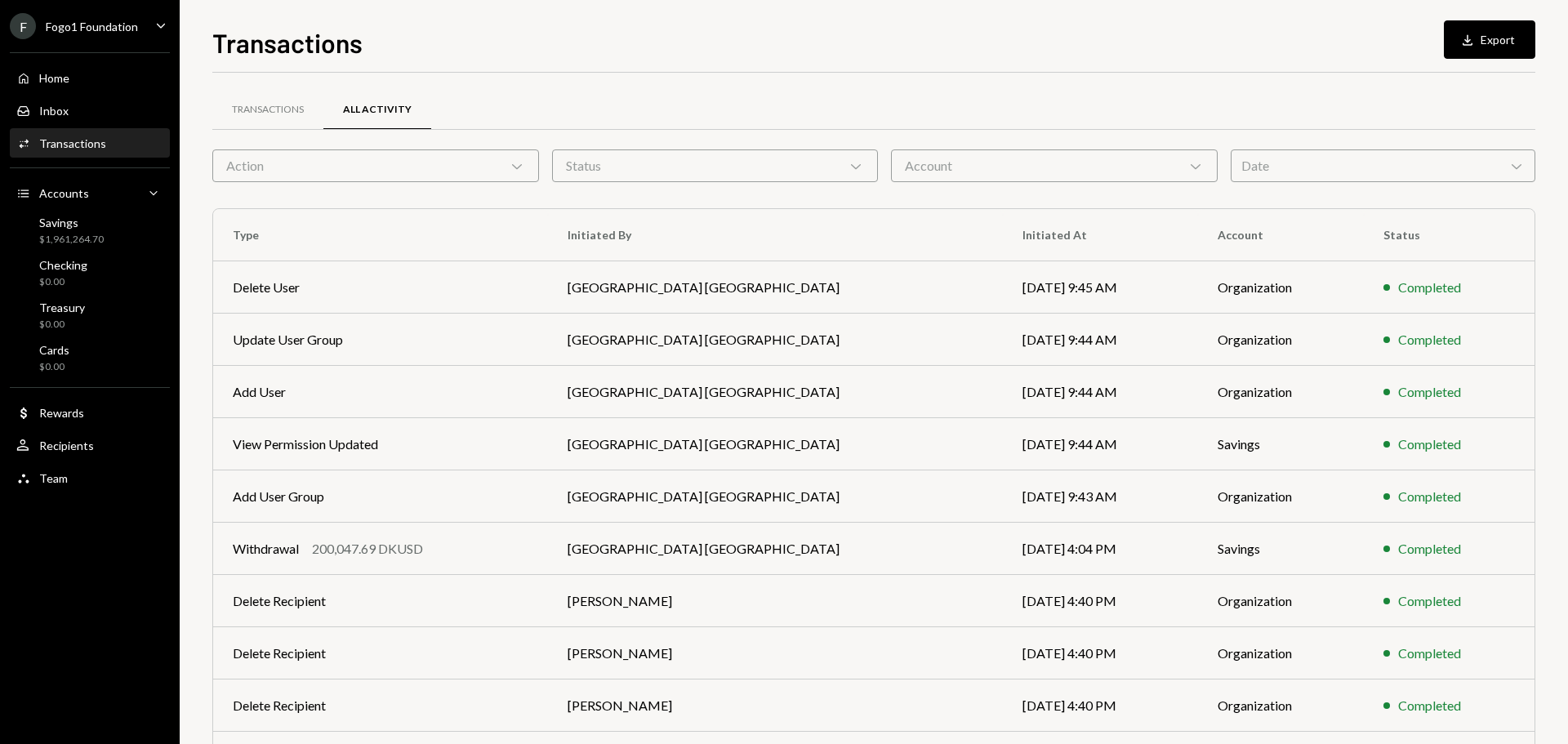
click at [1332, 165] on div "Date Chevron Down" at bounding box center [1384, 166] width 305 height 33
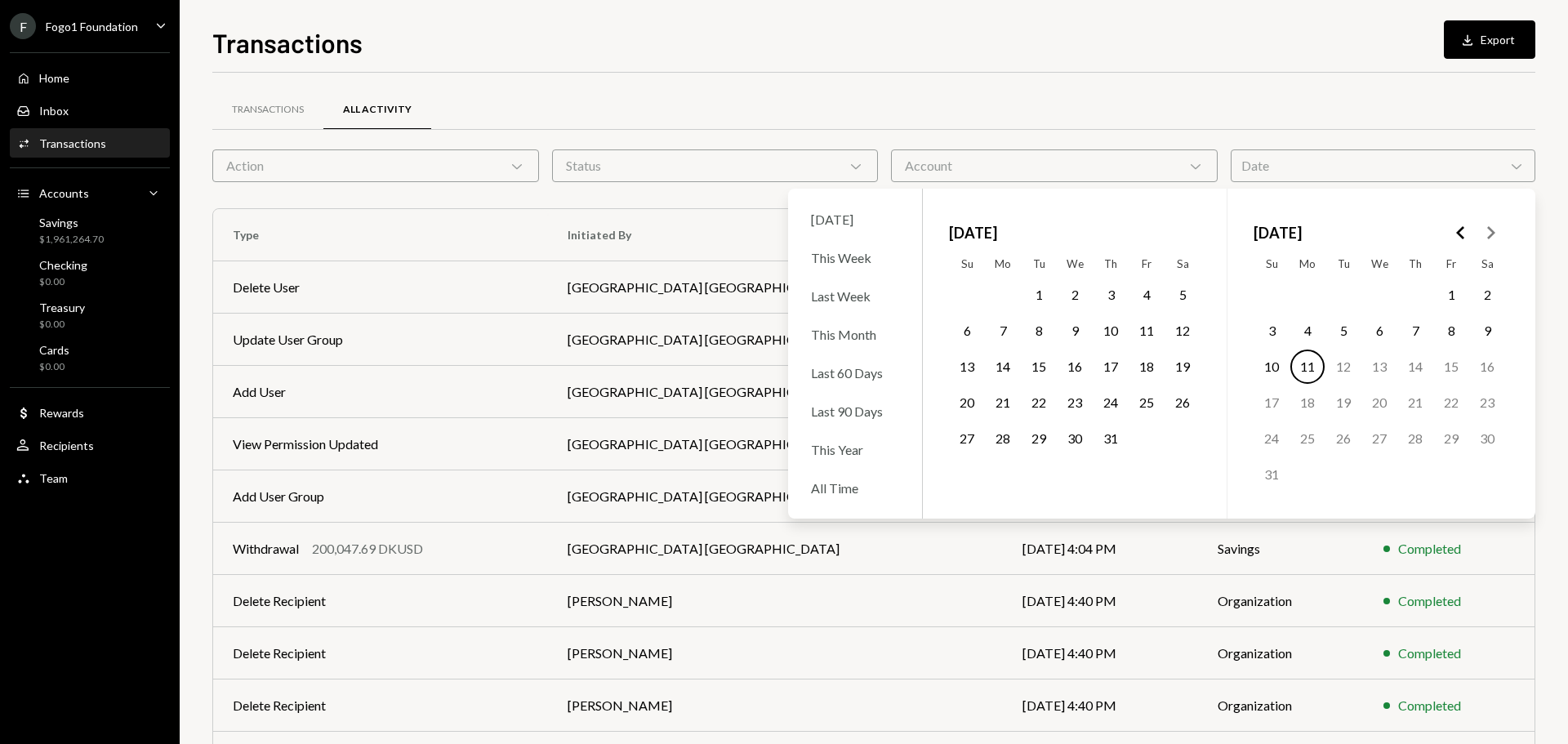
click at [1332, 165] on div "Date Chevron Down" at bounding box center [1384, 166] width 305 height 33
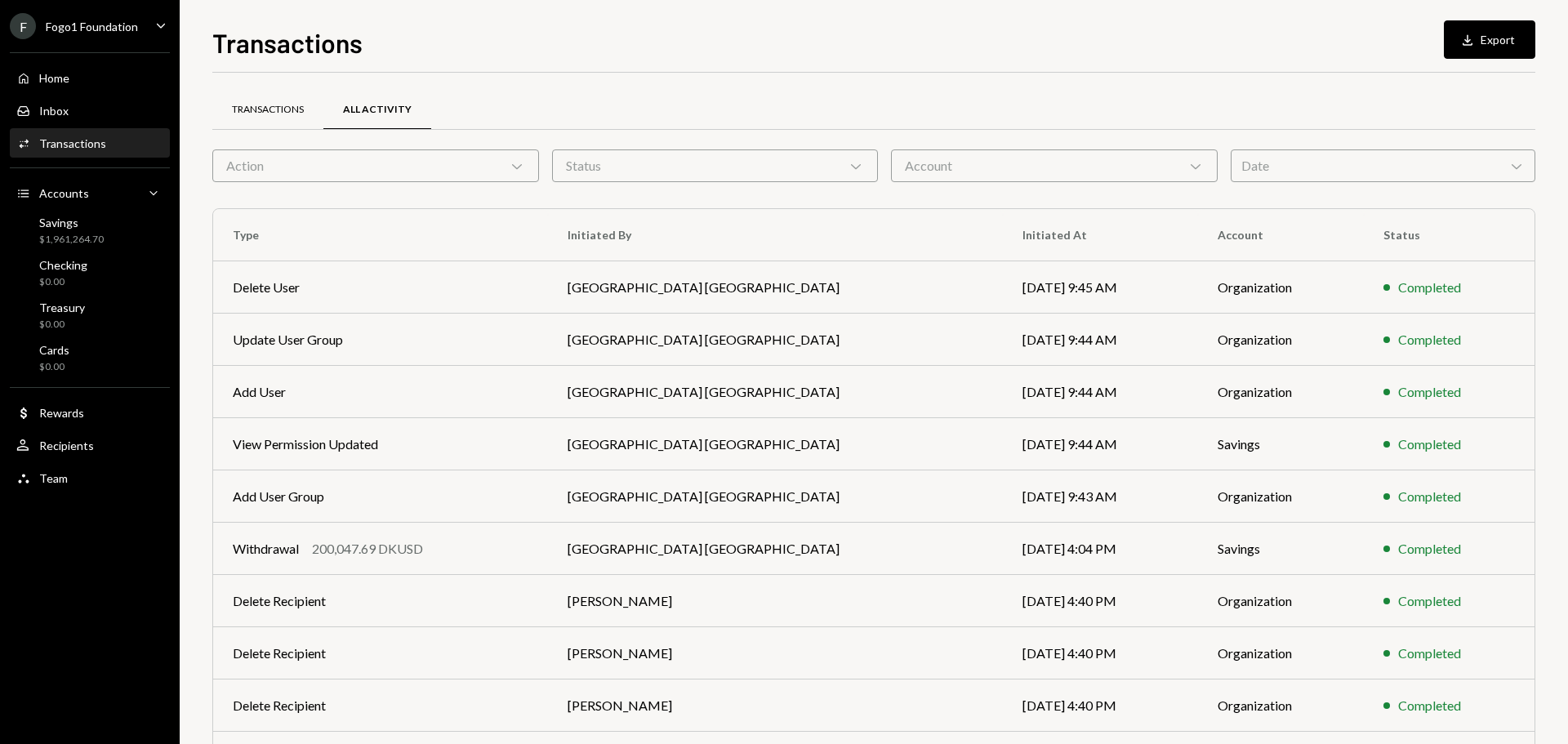
click at [293, 111] on div "Transactions" at bounding box center [268, 110] width 72 height 14
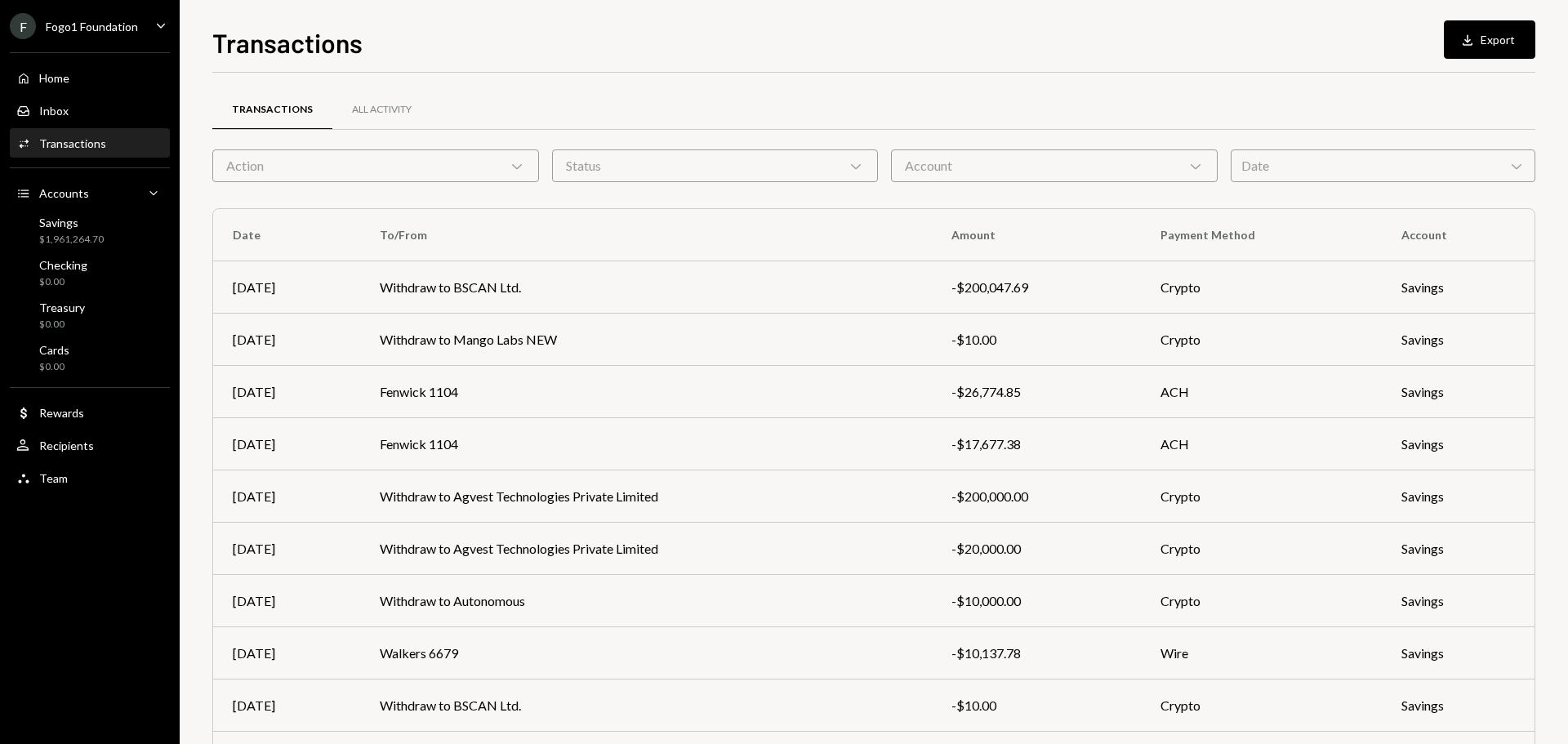
click at [98, 39] on ul "F Fogo1 Foundation Caret Down Home Home Inbox Inbox Activities Transactions Acc…" at bounding box center [89, 247] width 180 height 496
click at [122, 32] on div "Fogo1 Foundation" at bounding box center [91, 26] width 92 height 14
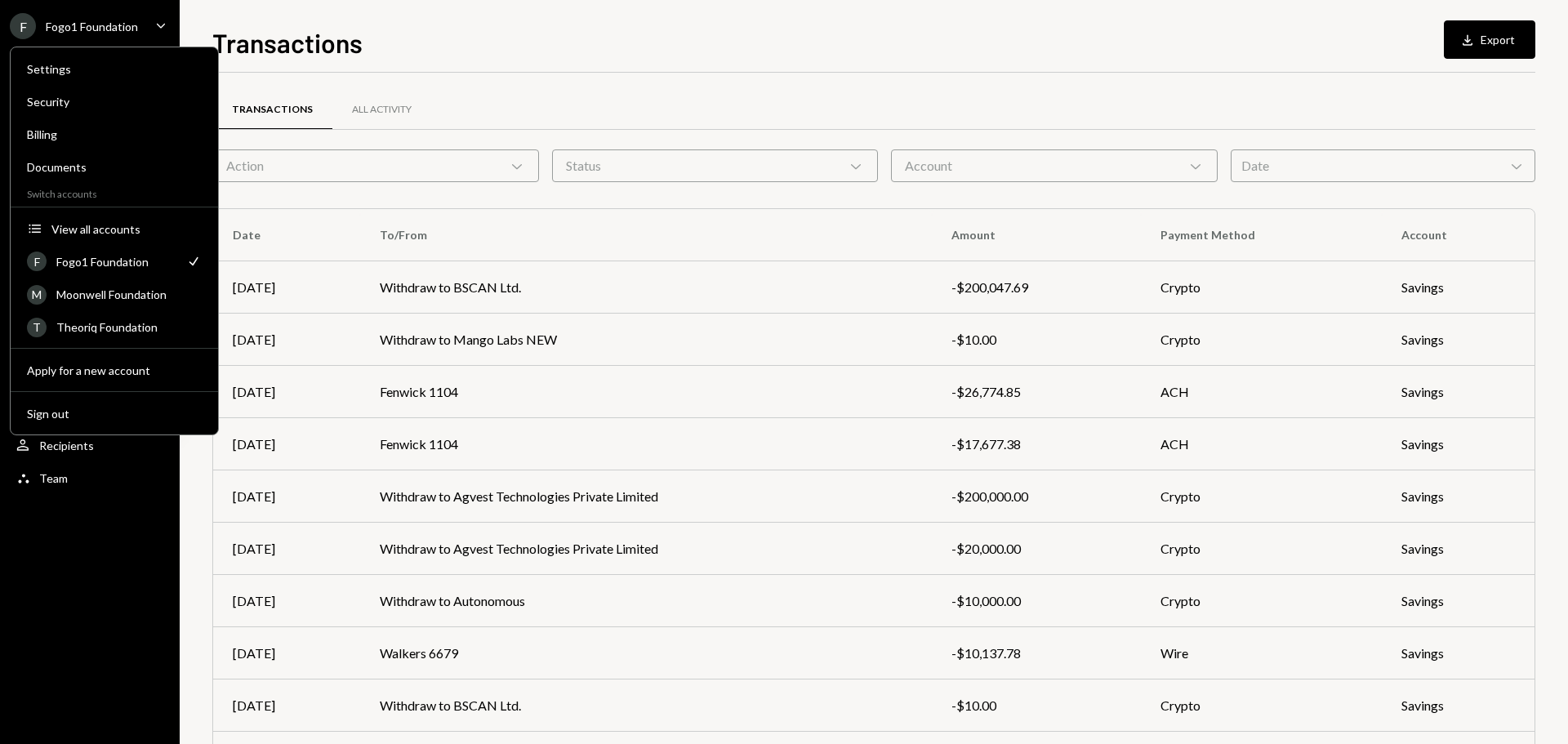
drag, startPoint x: 122, startPoint y: 32, endPoint x: 240, endPoint y: 2, distance: 121.8
click at [123, 32] on div "Fogo1 Foundation" at bounding box center [91, 26] width 92 height 14
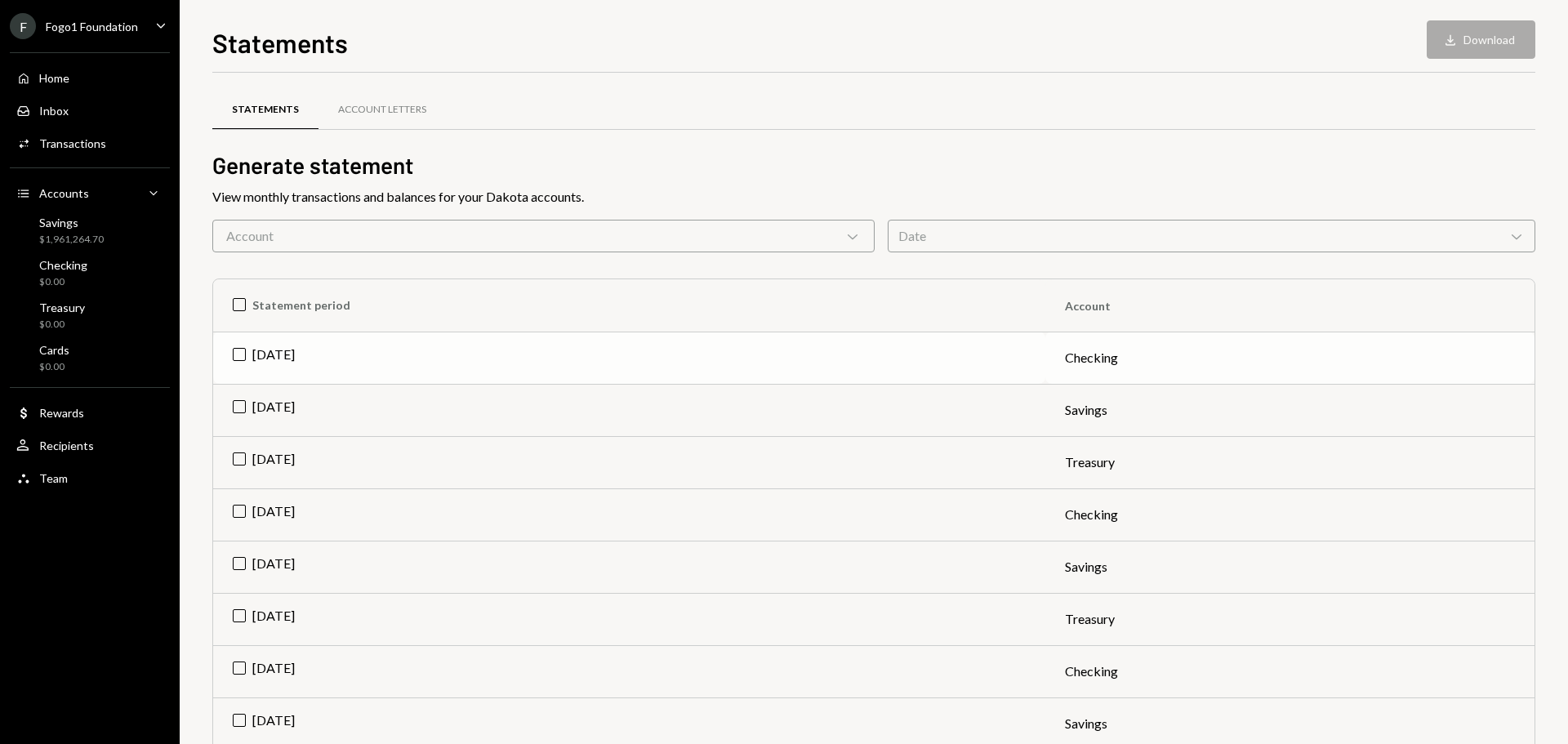
click at [245, 366] on td "[DATE]" at bounding box center [630, 358] width 833 height 52
click at [254, 408] on td "[DATE]" at bounding box center [630, 410] width 833 height 52
click at [255, 454] on td "[DATE]" at bounding box center [630, 463] width 833 height 52
click at [256, 506] on td "[DATE]" at bounding box center [630, 514] width 833 height 52
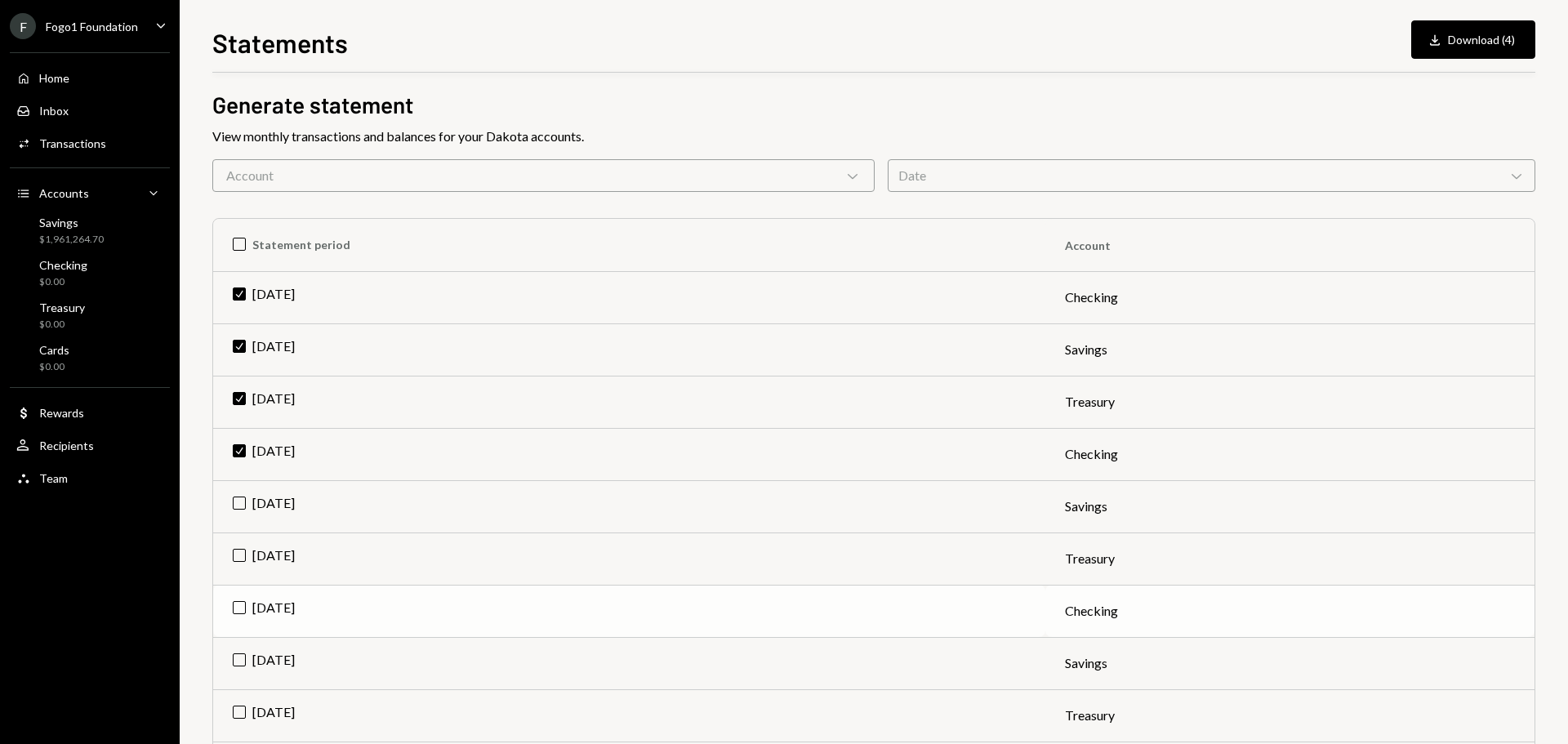
scroll to position [163, 0]
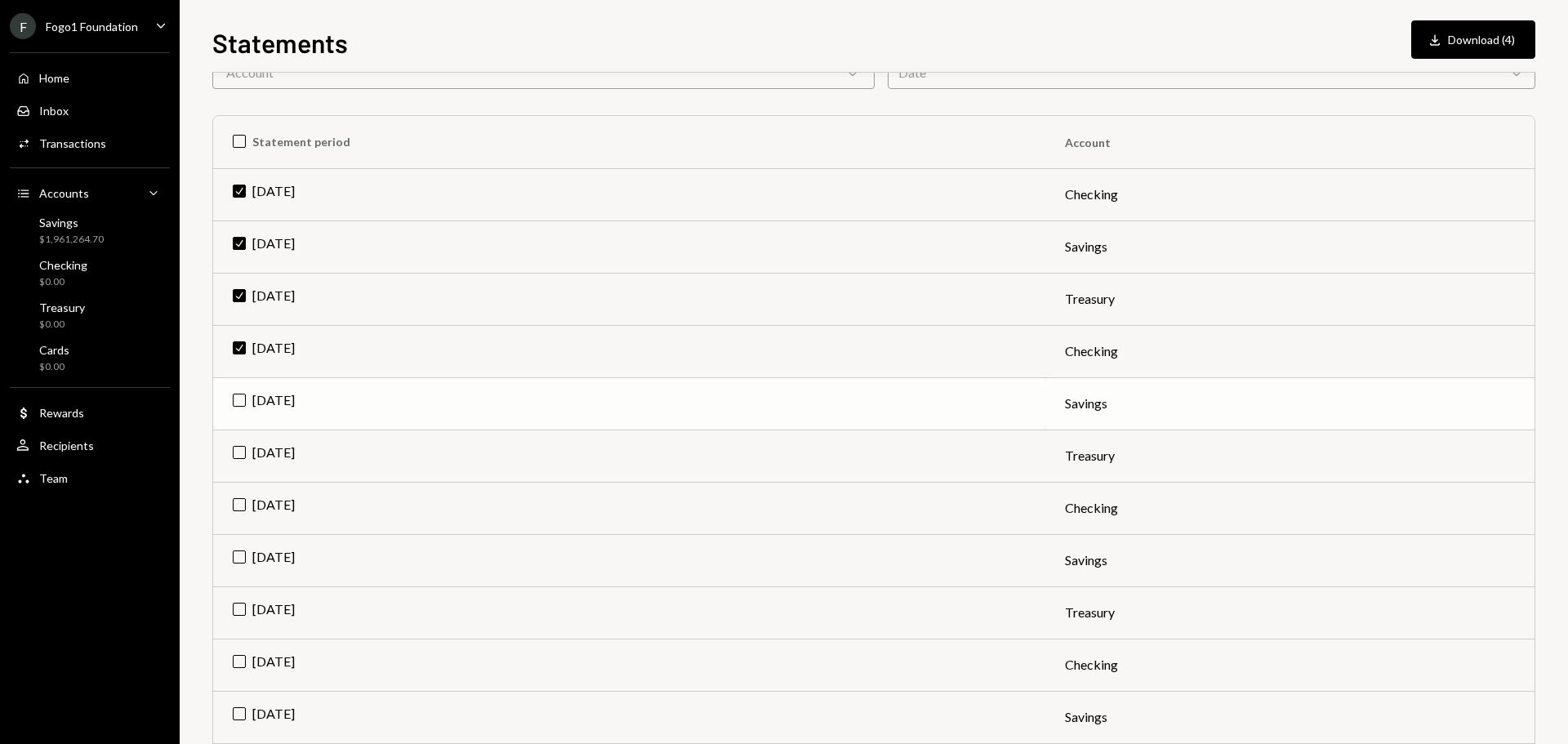
click at [285, 405] on td "[DATE]" at bounding box center [630, 404] width 833 height 52
click at [280, 466] on td "[DATE]" at bounding box center [630, 456] width 833 height 52
click at [284, 497] on td "May 2025" at bounding box center [630, 508] width 833 height 52
click at [287, 548] on td "May 2025" at bounding box center [630, 561] width 833 height 52
click at [296, 598] on td "May 2025" at bounding box center [630, 612] width 833 height 52
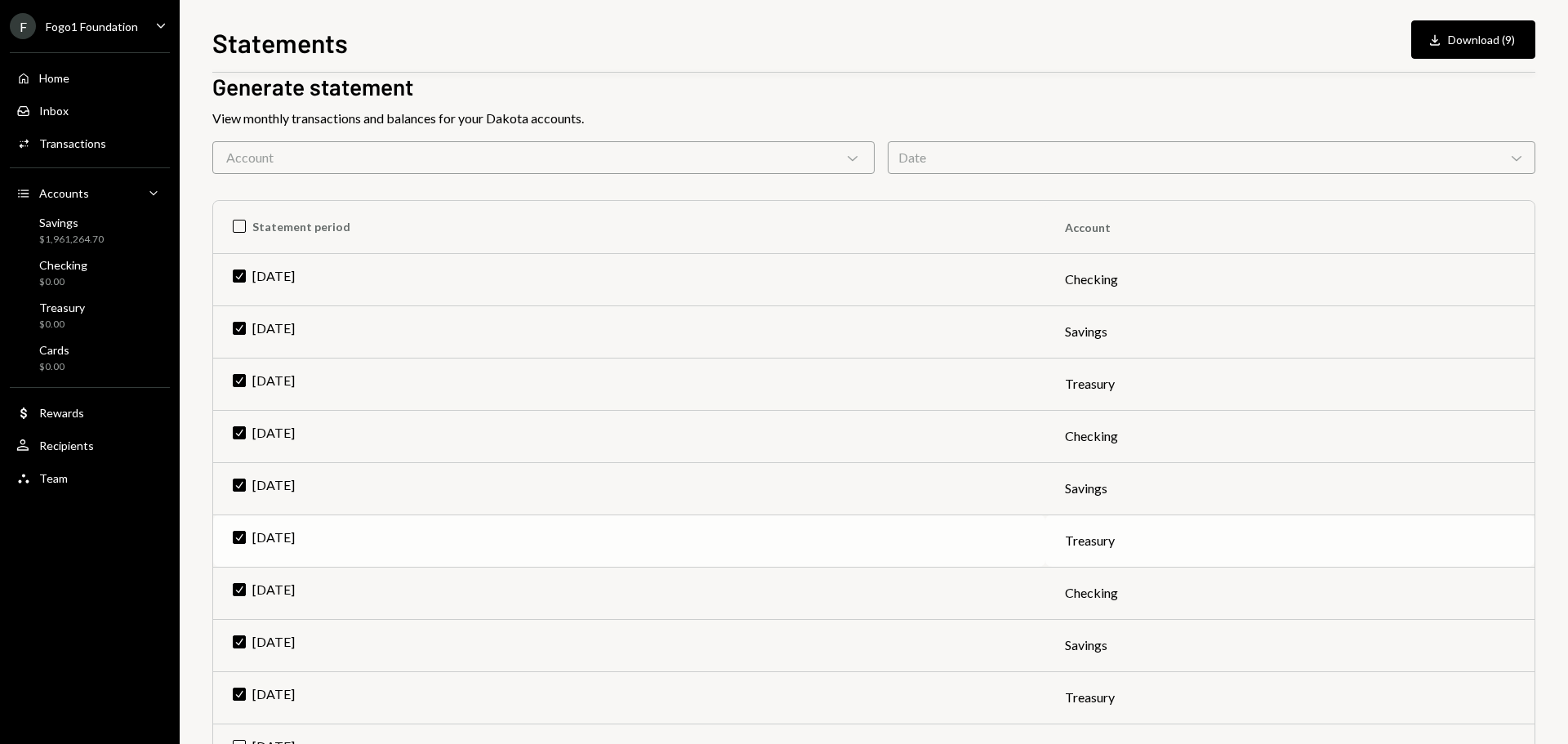
scroll to position [0, 0]
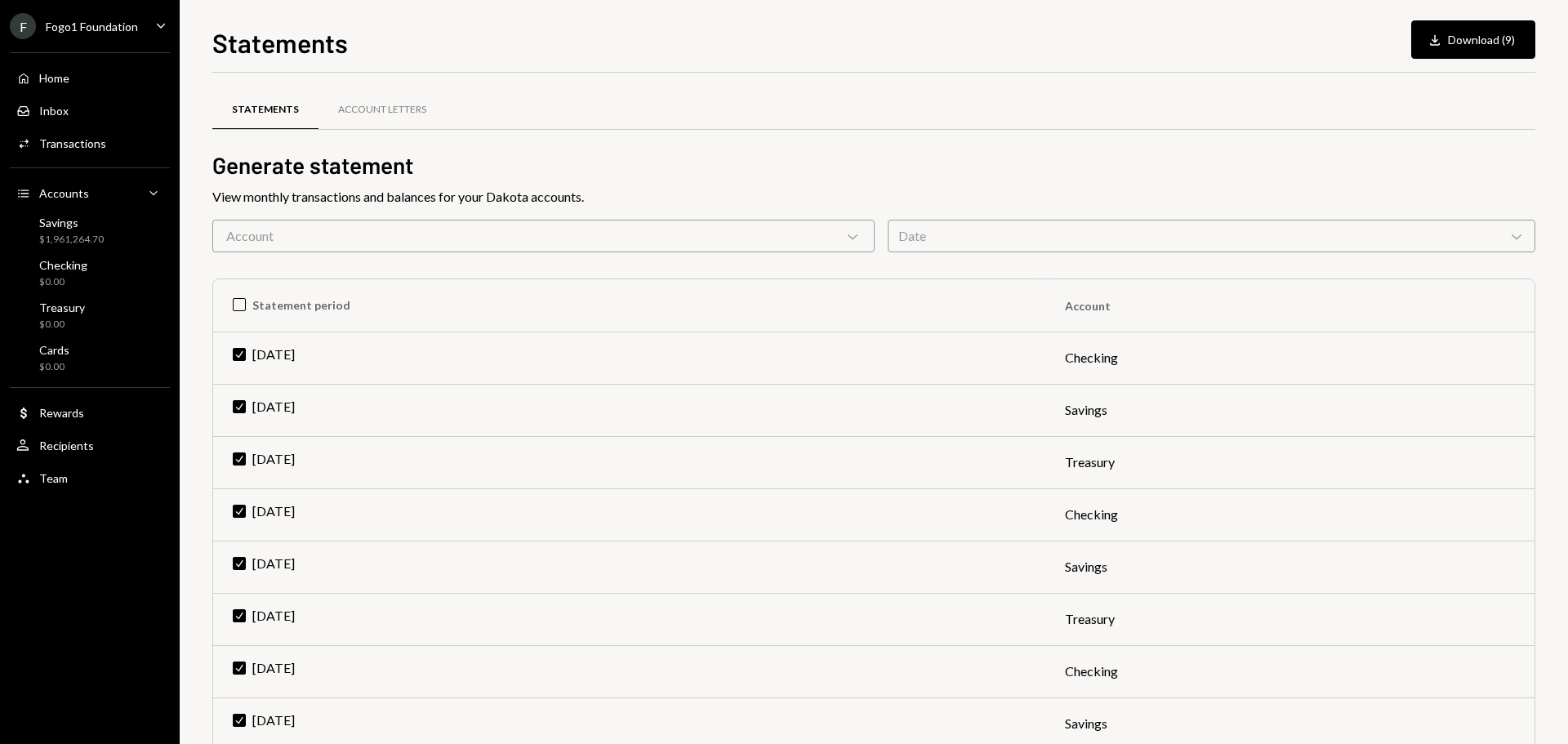
click at [303, 238] on div "Account Chevron Down" at bounding box center [543, 236] width 663 height 33
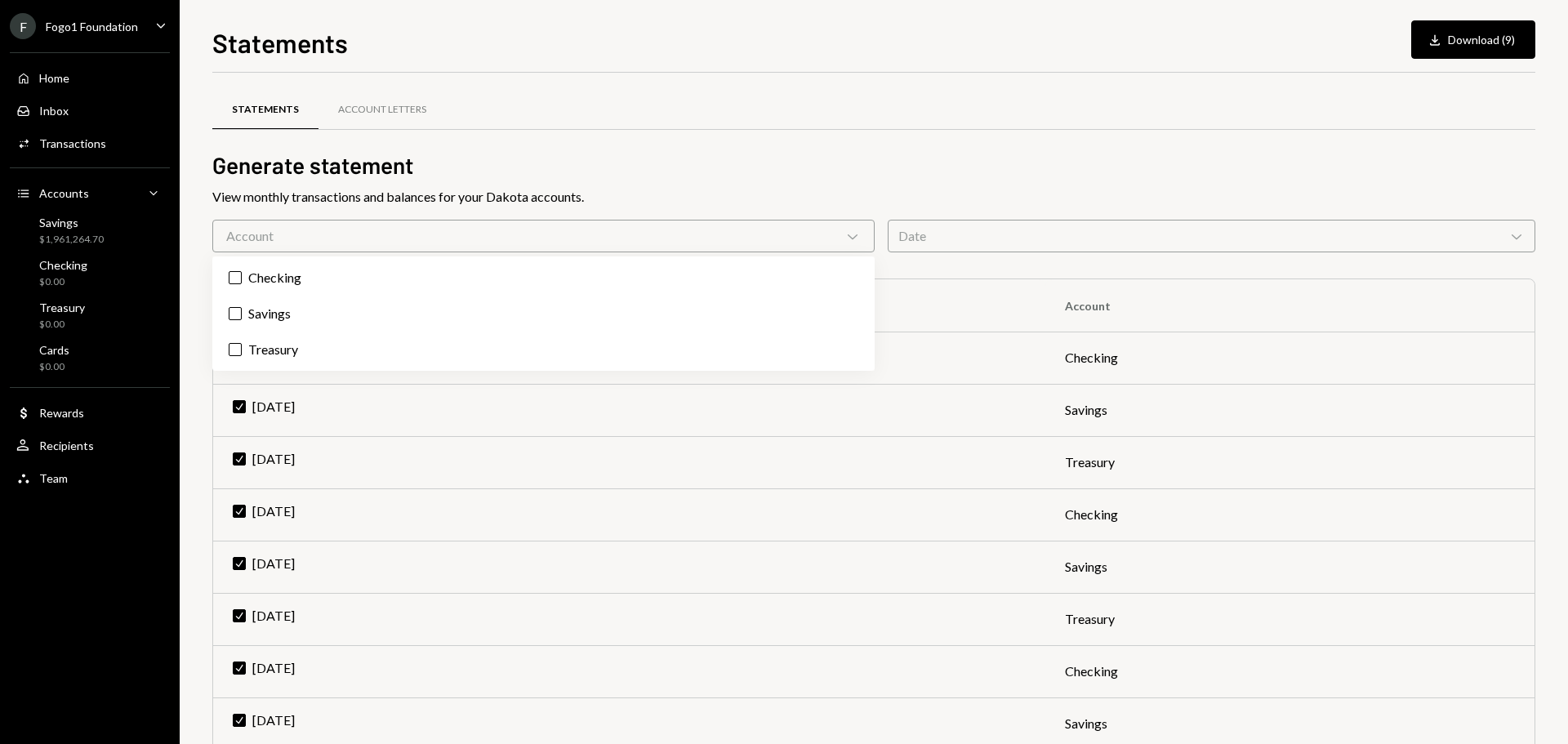
click at [130, 524] on div "F Fogo1 Foundation Caret Down Home Home Inbox Inbox Activities Transactions Acc…" at bounding box center [89, 372] width 180 height 744
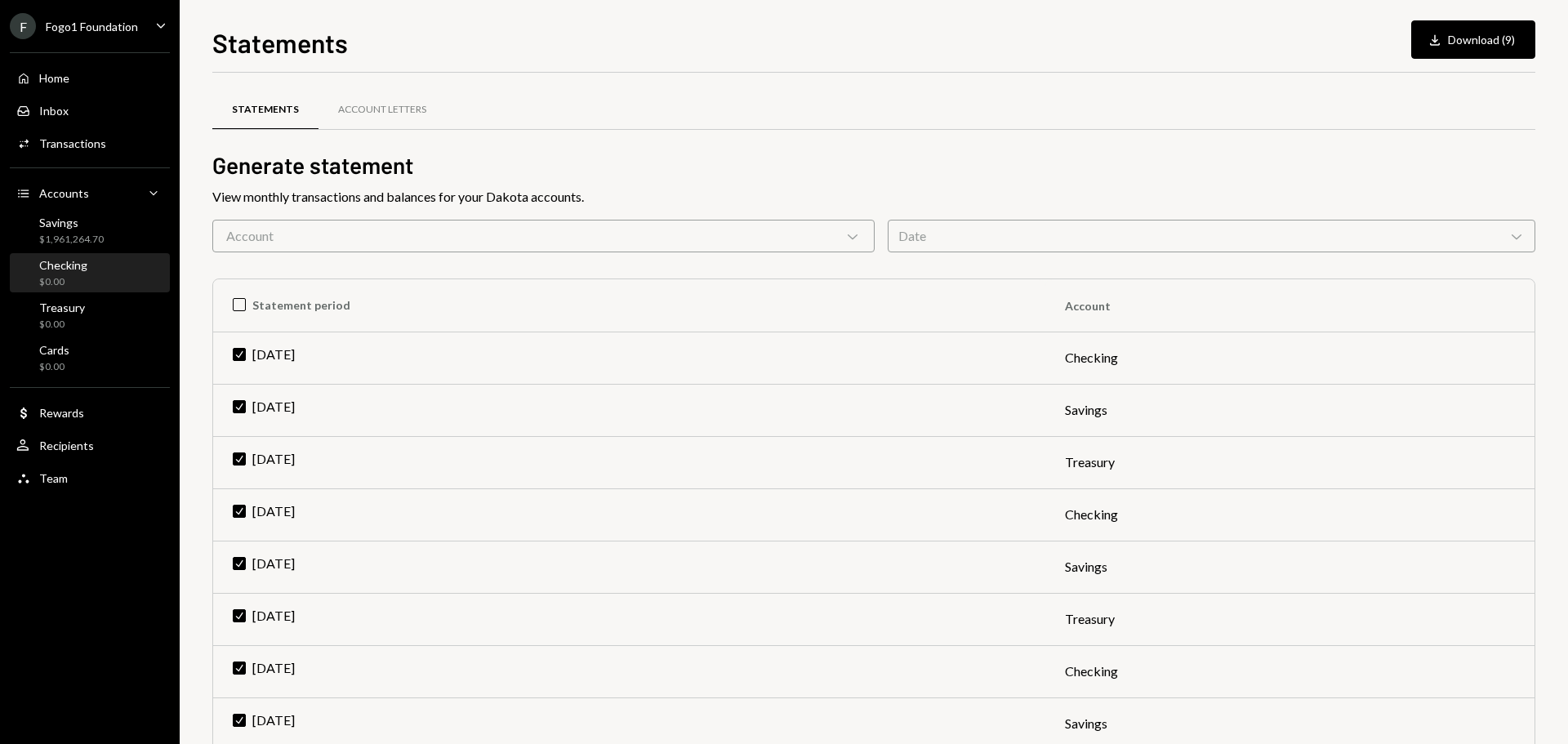
click at [81, 272] on div "Checking $0.00" at bounding box center [63, 274] width 49 height 31
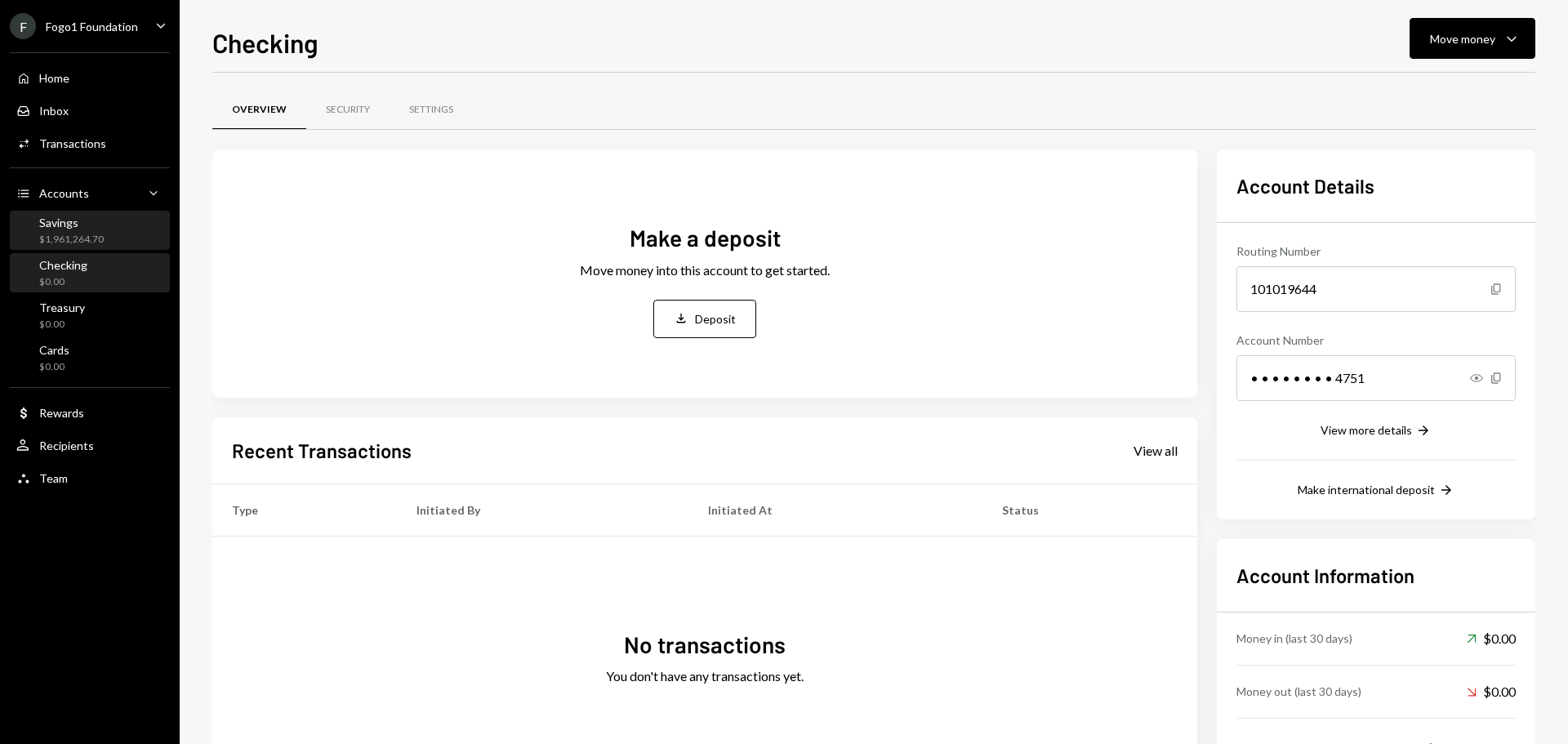
click at [112, 232] on div "Savings $1,961,264.70" at bounding box center [90, 231] width 147 height 31
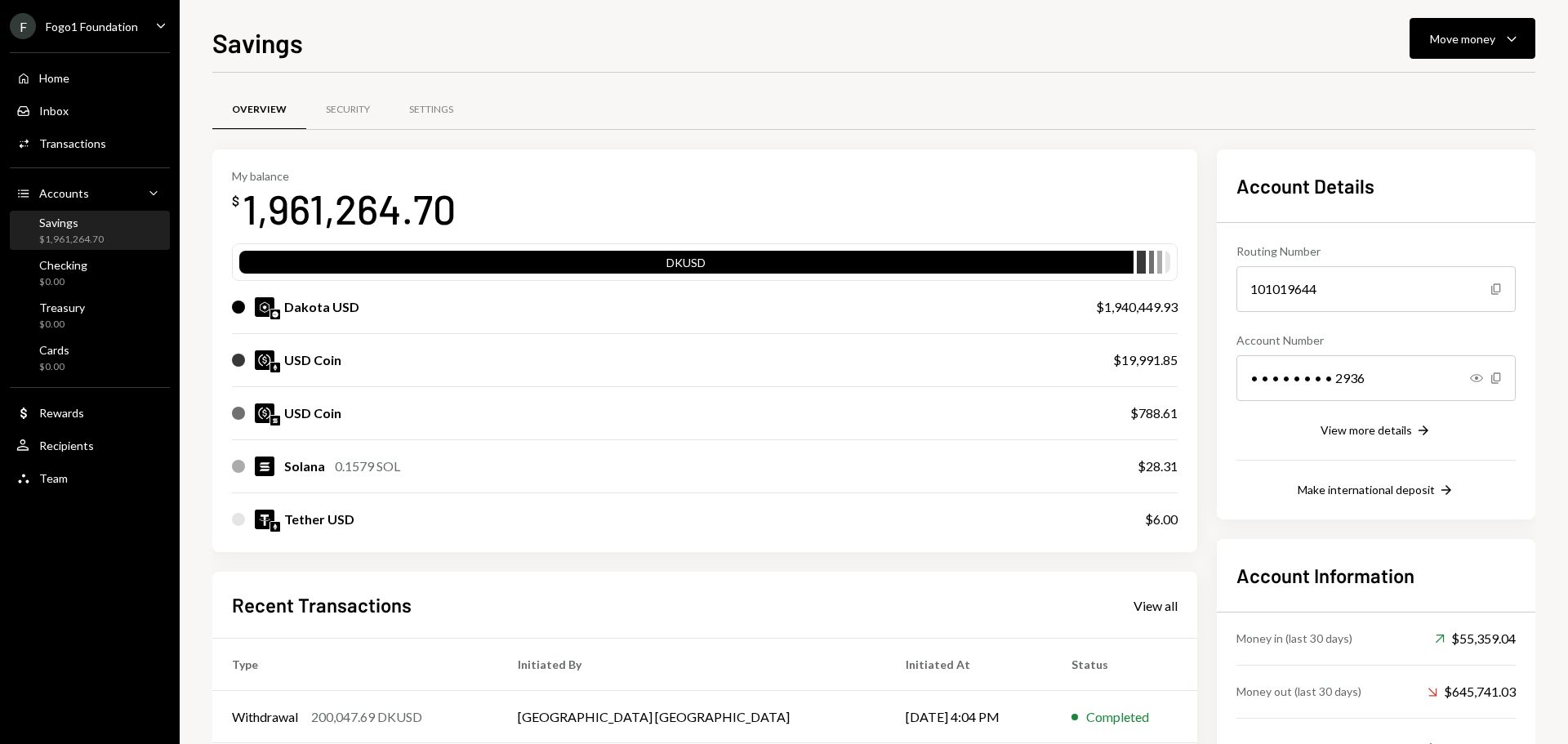
scroll to position [163, 0]
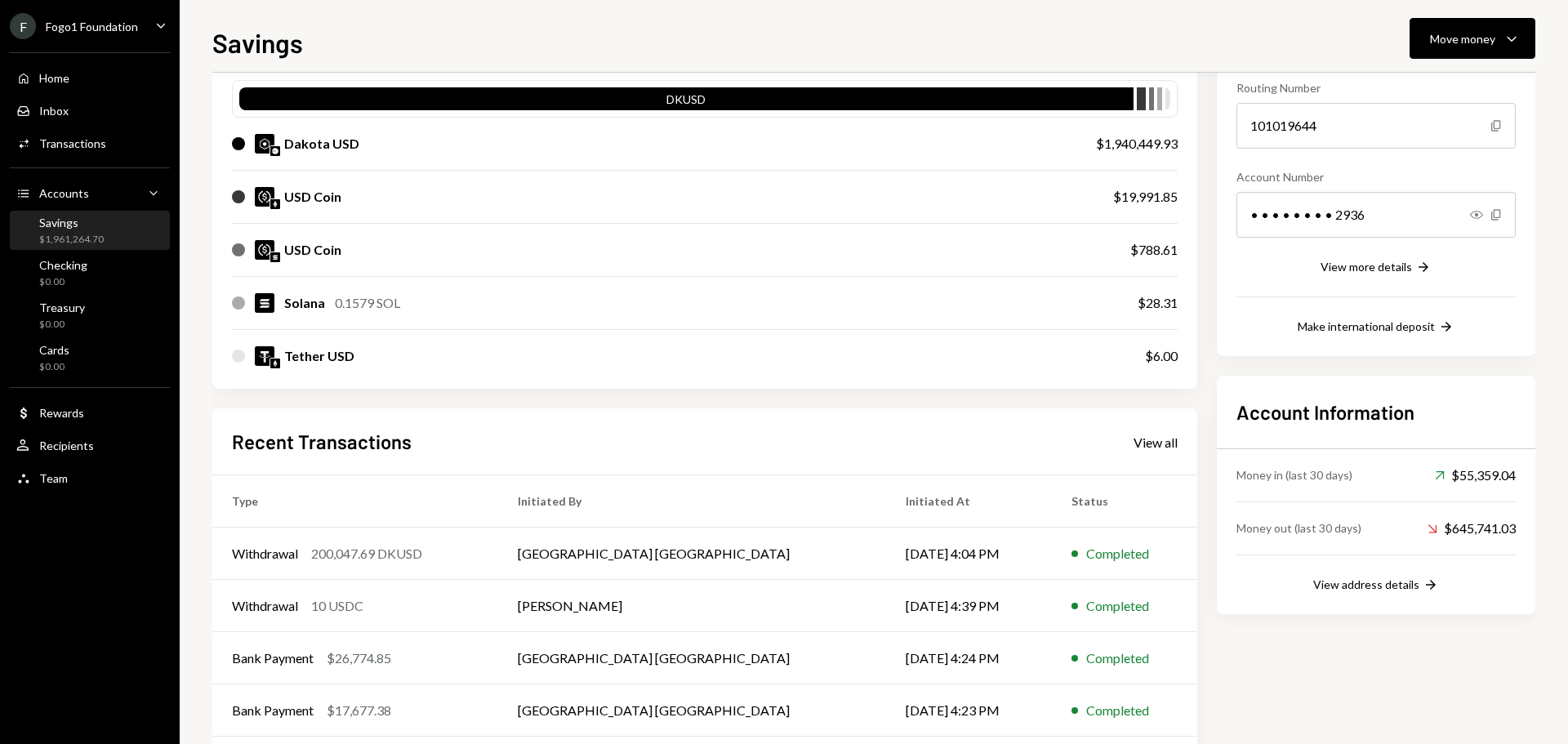
click at [79, 18] on div "F Fogo1 Foundation" at bounding box center [74, 25] width 128 height 26
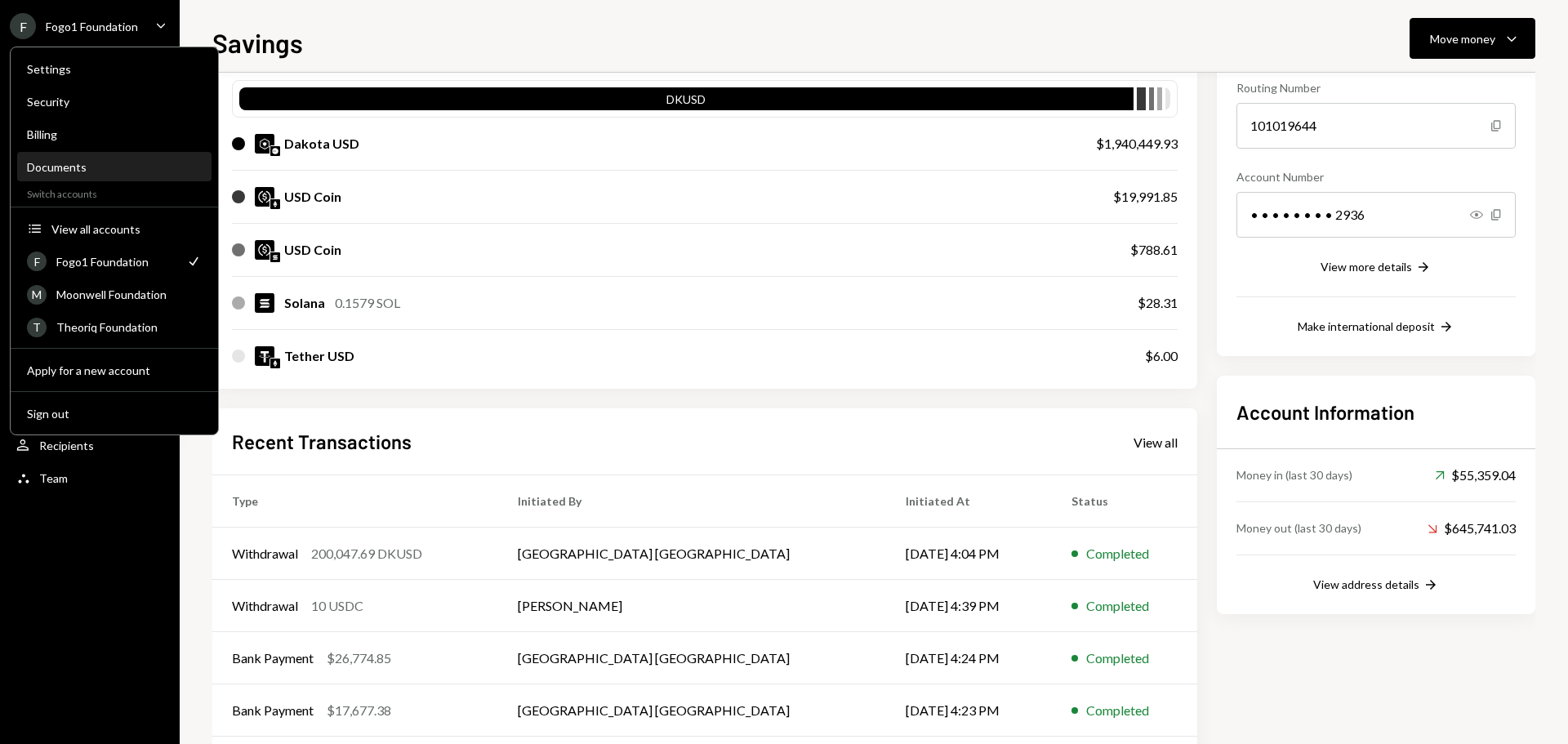
click at [78, 168] on div "Documents" at bounding box center [114, 167] width 175 height 14
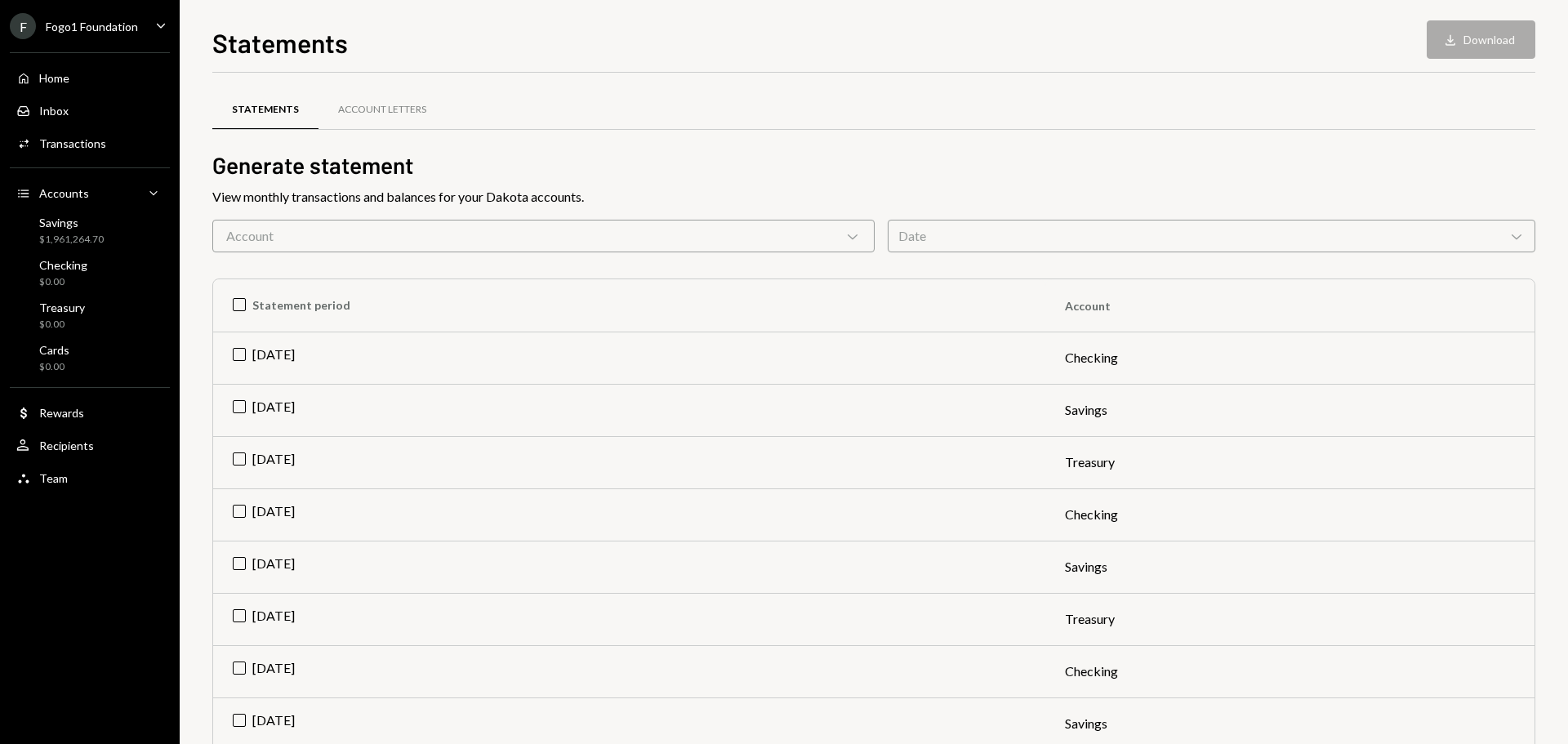
click at [259, 228] on div "Account Chevron Down" at bounding box center [543, 236] width 663 height 33
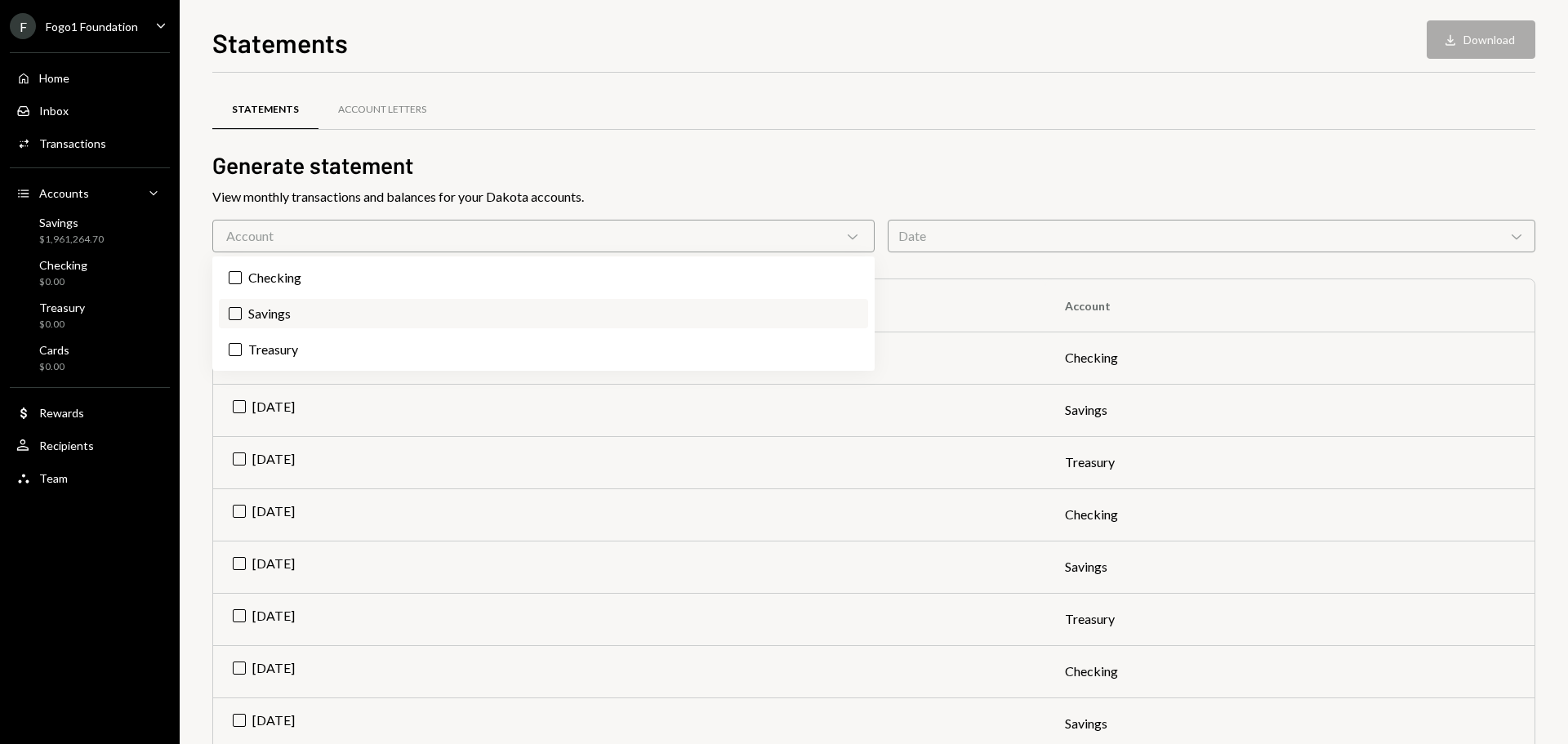
click at [260, 312] on label "Savings" at bounding box center [543, 313] width 649 height 29
click at [242, 312] on button "Savings" at bounding box center [235, 313] width 13 height 13
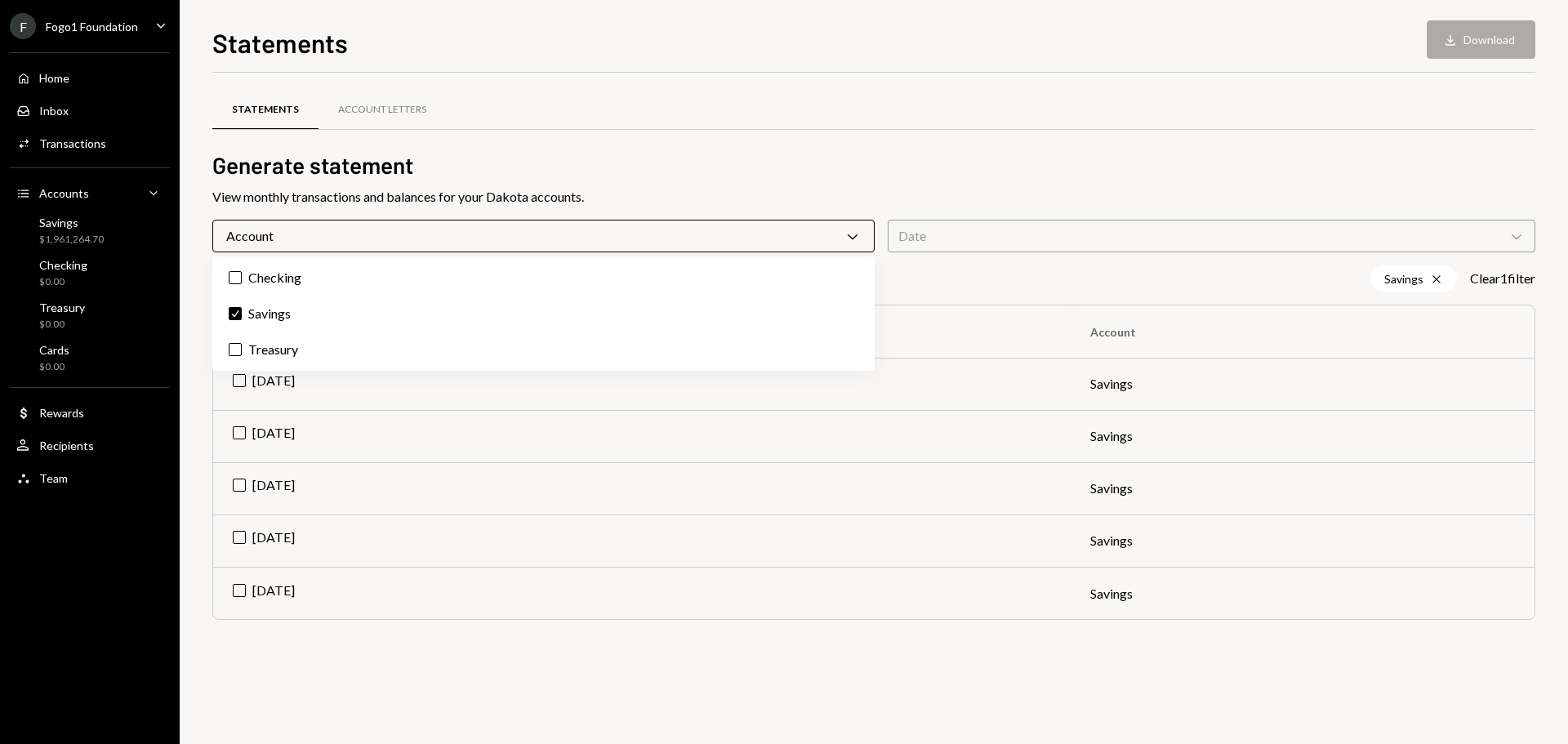
click at [157, 572] on div "F Fogo1 Foundation Caret Down Home Home Inbox Inbox Activities Transactions Acc…" at bounding box center [89, 372] width 180 height 744
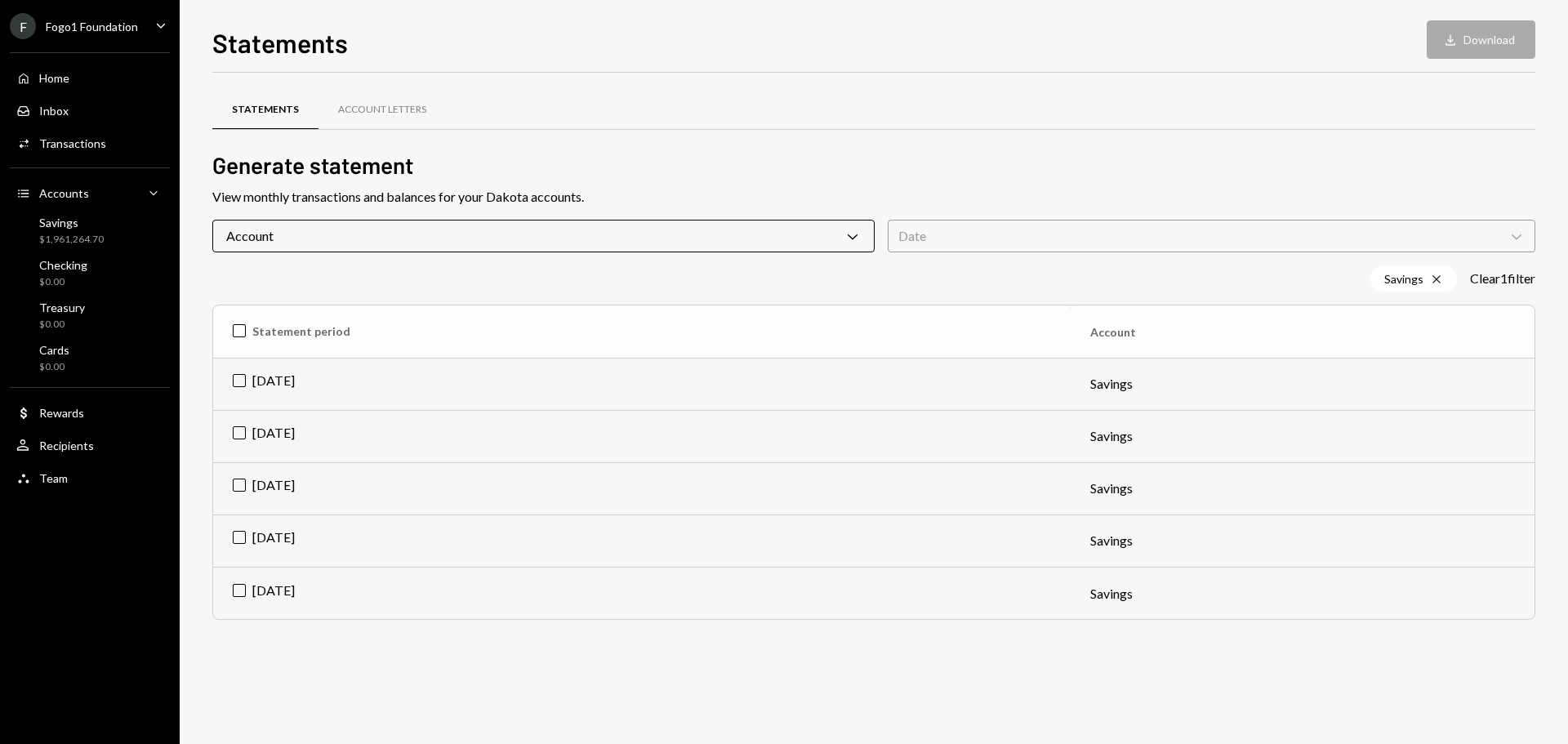
click at [250, 334] on th "Statement period" at bounding box center [642, 332] width 858 height 52
click at [250, 334] on th "Check Statement period" at bounding box center [642, 332] width 858 height 52
click at [254, 374] on td "Jul 2025" at bounding box center [642, 384] width 858 height 52
click at [256, 433] on td "Jun 2025" at bounding box center [642, 437] width 858 height 52
click at [256, 479] on td "May 2025" at bounding box center [642, 488] width 858 height 52
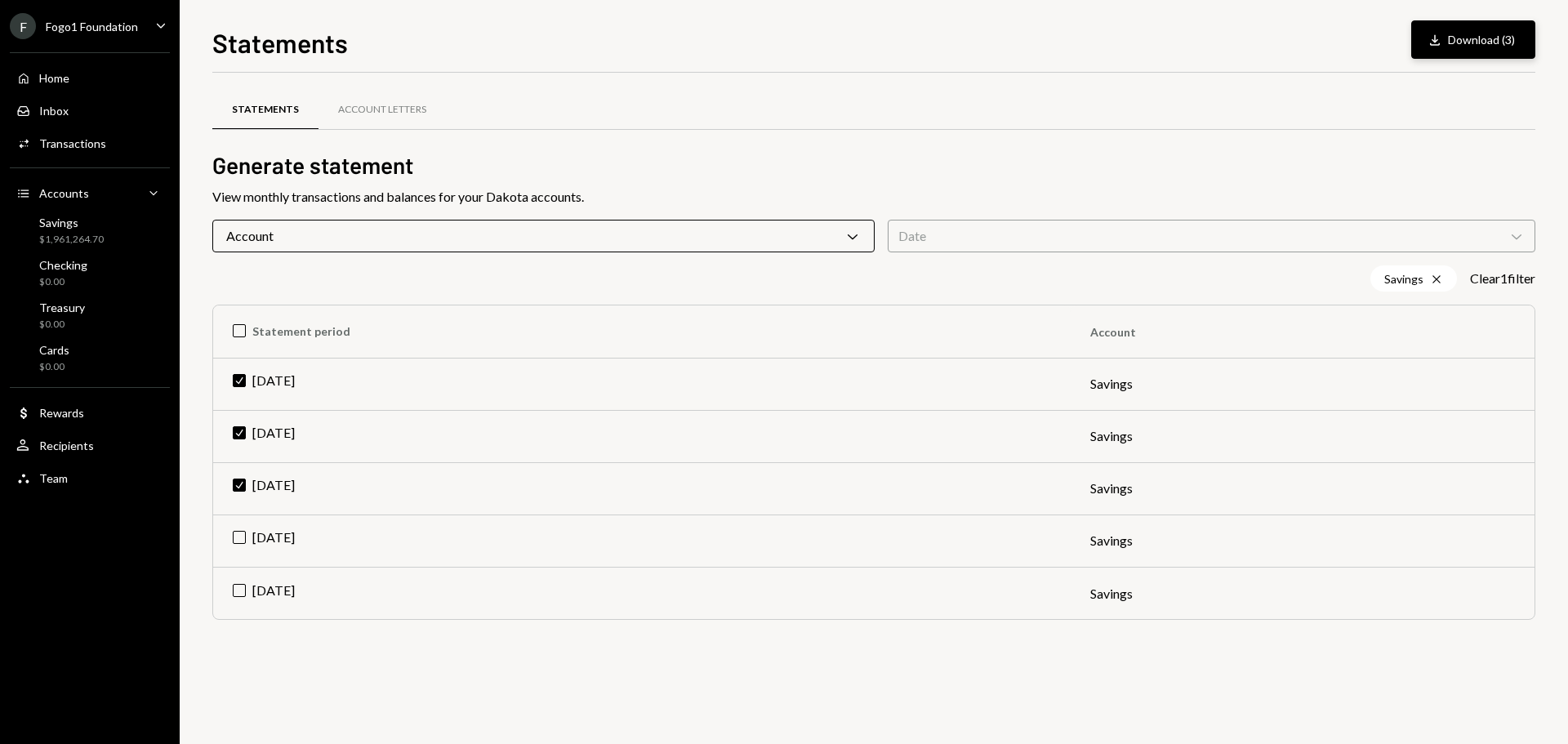
click at [1511, 46] on button "Download Download (3)" at bounding box center [1474, 40] width 124 height 39
click at [365, 98] on div "Account Letters" at bounding box center [381, 110] width 127 height 39
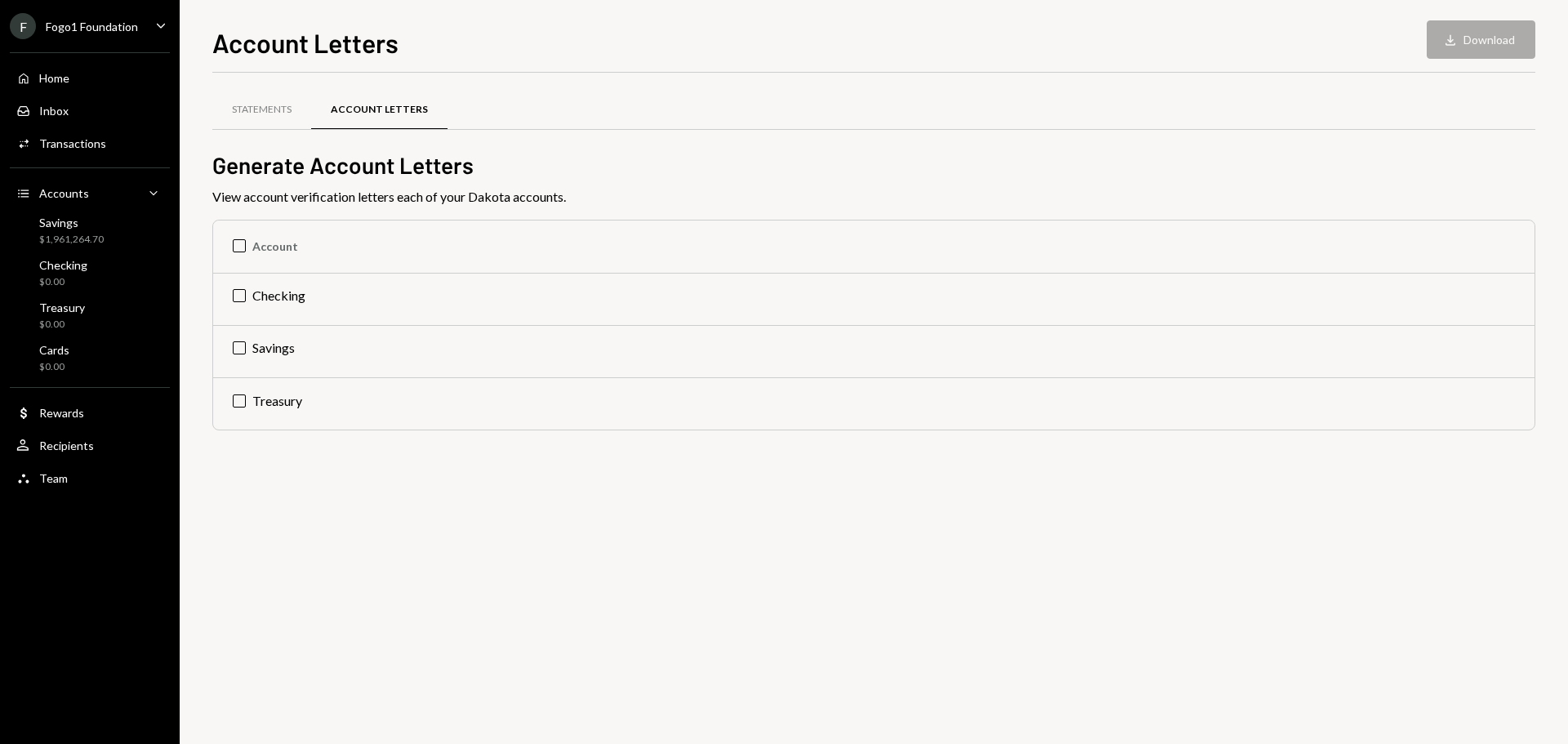
click at [649, 11] on div "Account Letters Download Download Statements Account Letters Generate Account L…" at bounding box center [873, 372] width 1388 height 744
click at [119, 239] on div "Savings $1,961,264.70" at bounding box center [90, 231] width 147 height 31
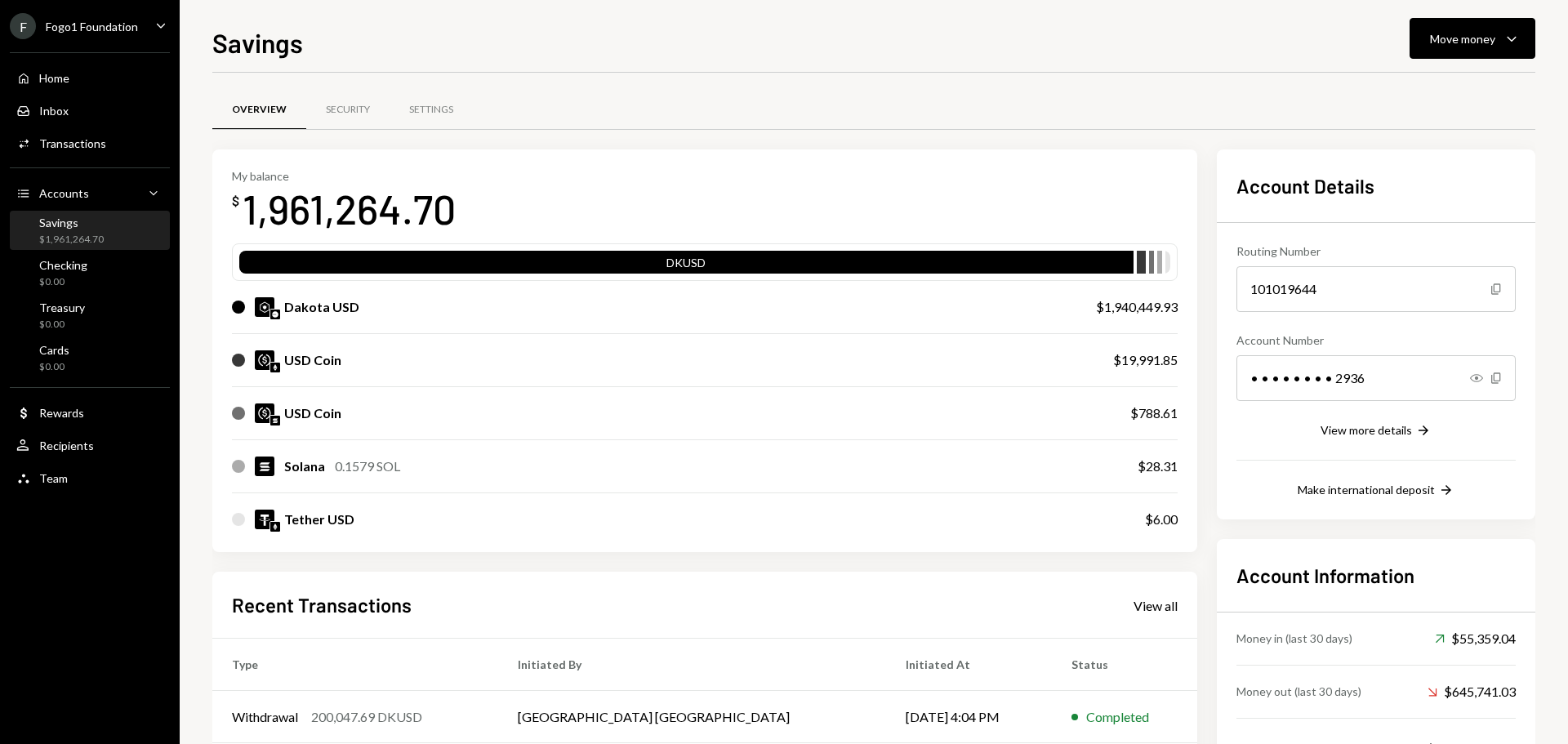
click at [110, 32] on div "Fogo1 Foundation" at bounding box center [91, 26] width 92 height 14
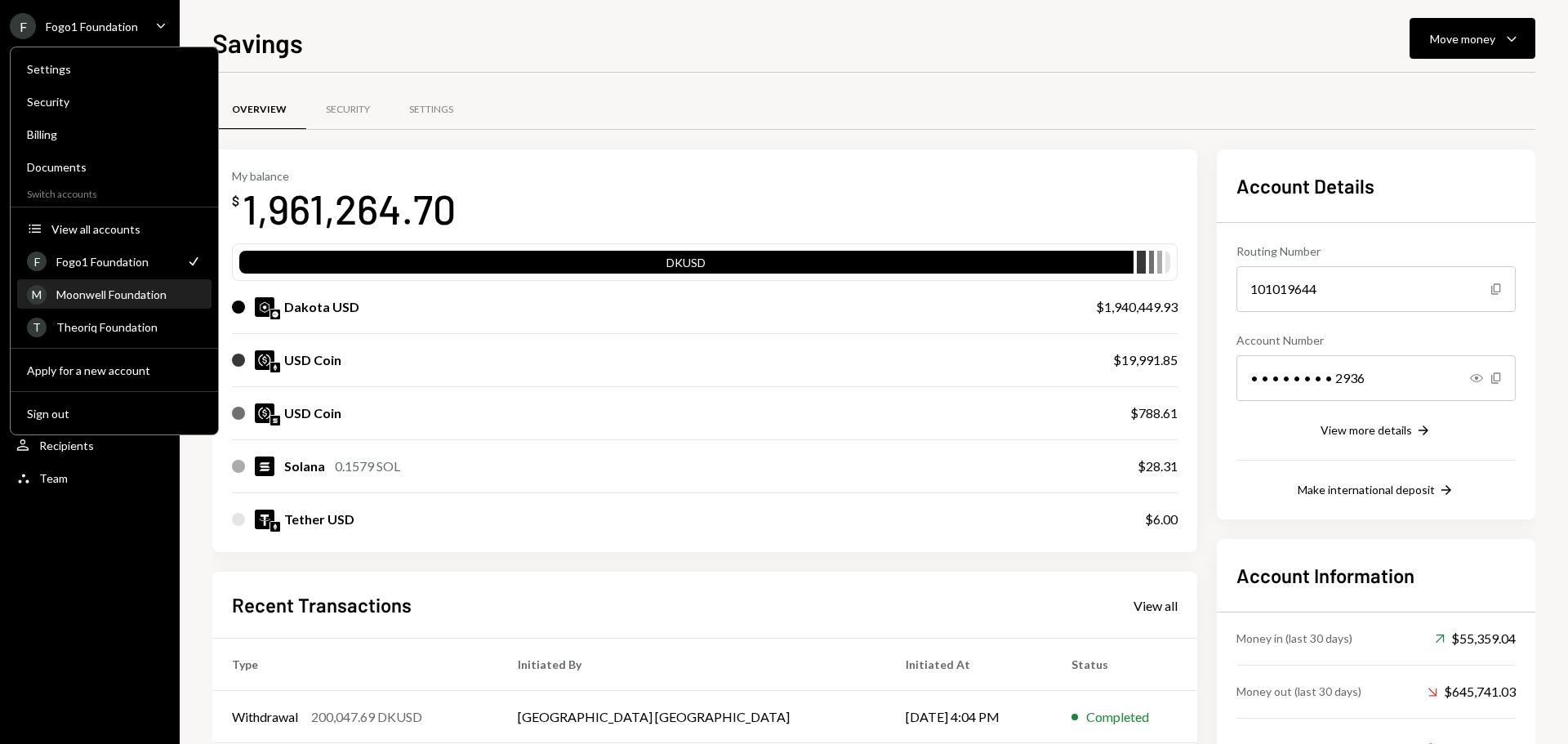
click at [112, 297] on div "Moonwell Foundation" at bounding box center [129, 294] width 146 height 14
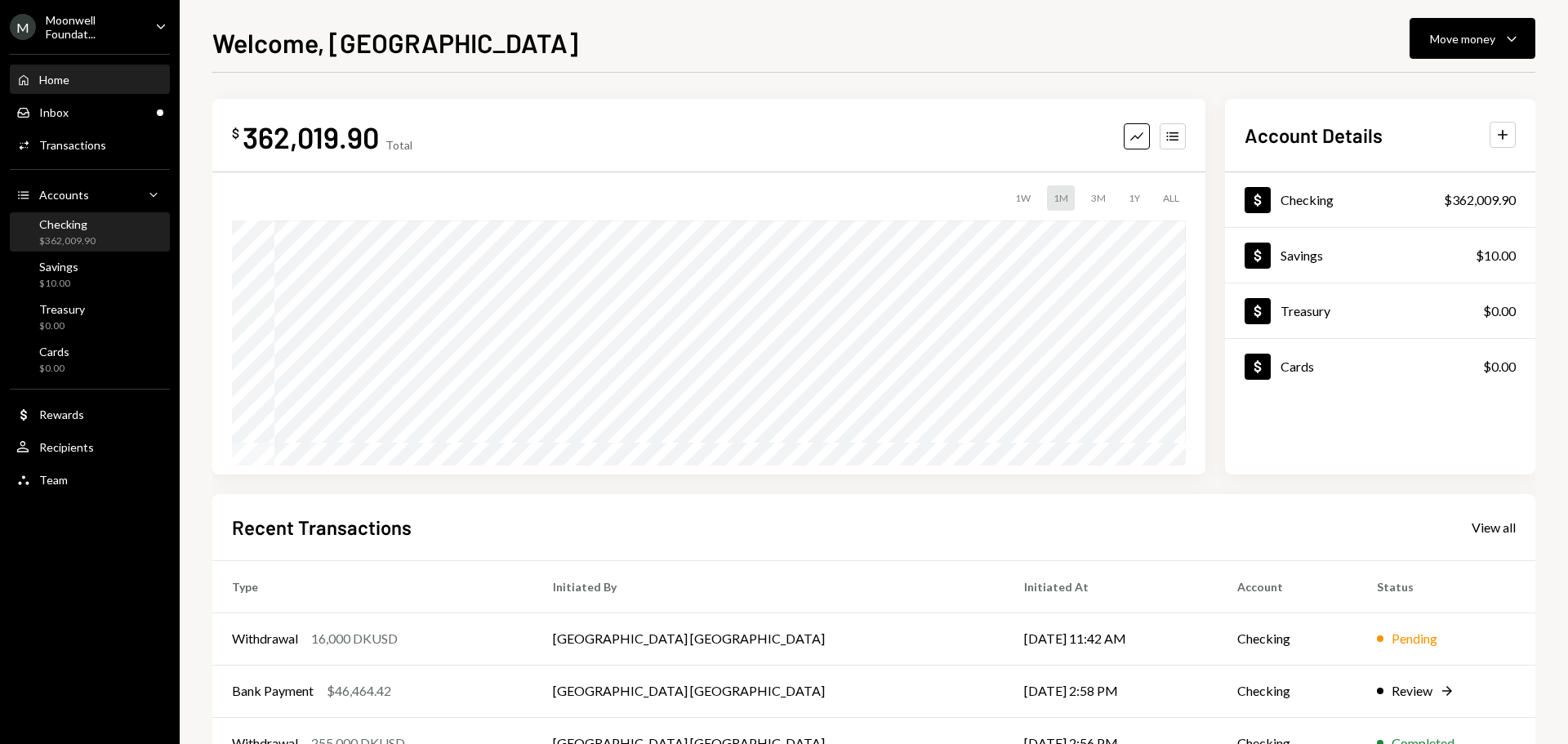
click at [103, 246] on div "Checking $362,009.90" at bounding box center [90, 233] width 147 height 31
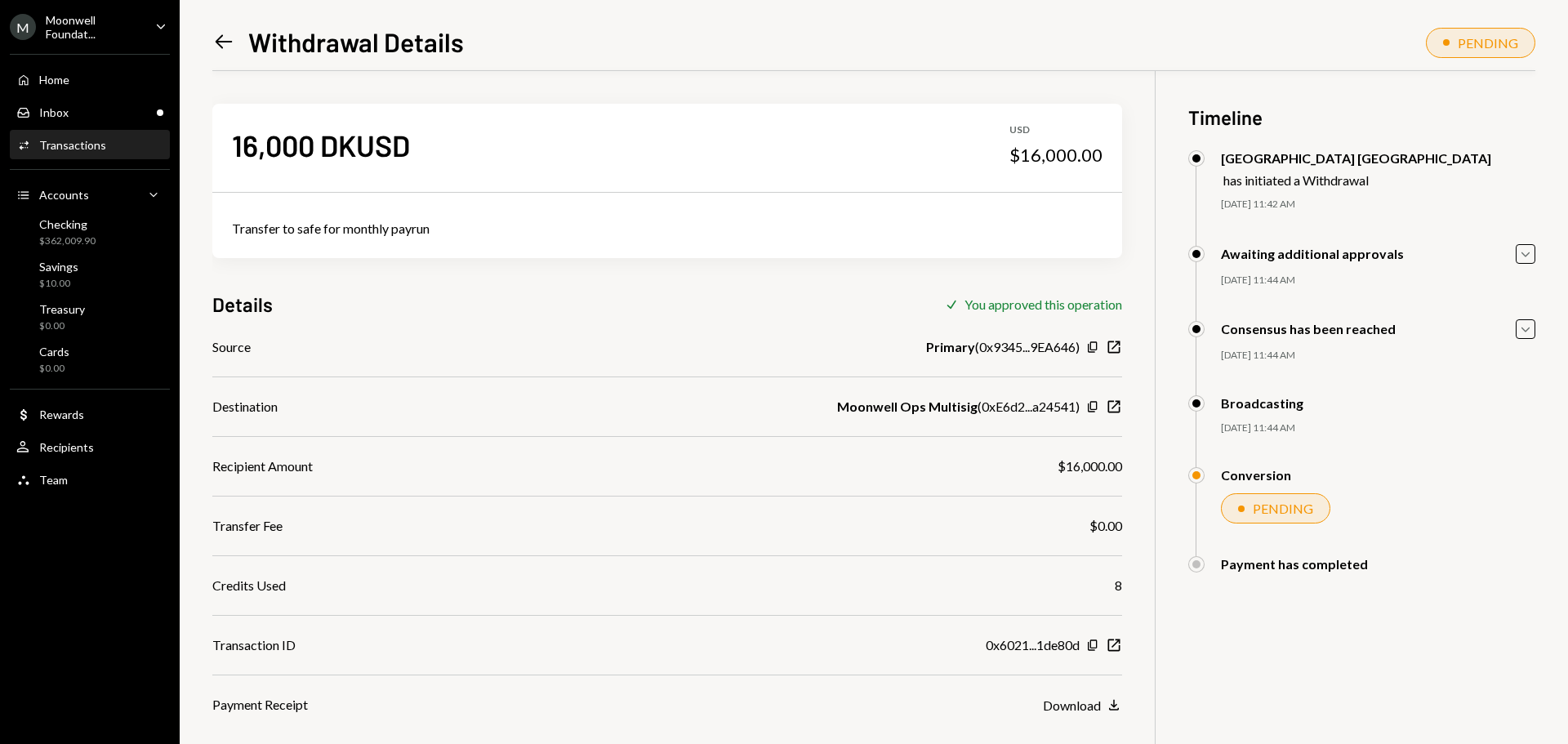
scroll to position [71, 0]
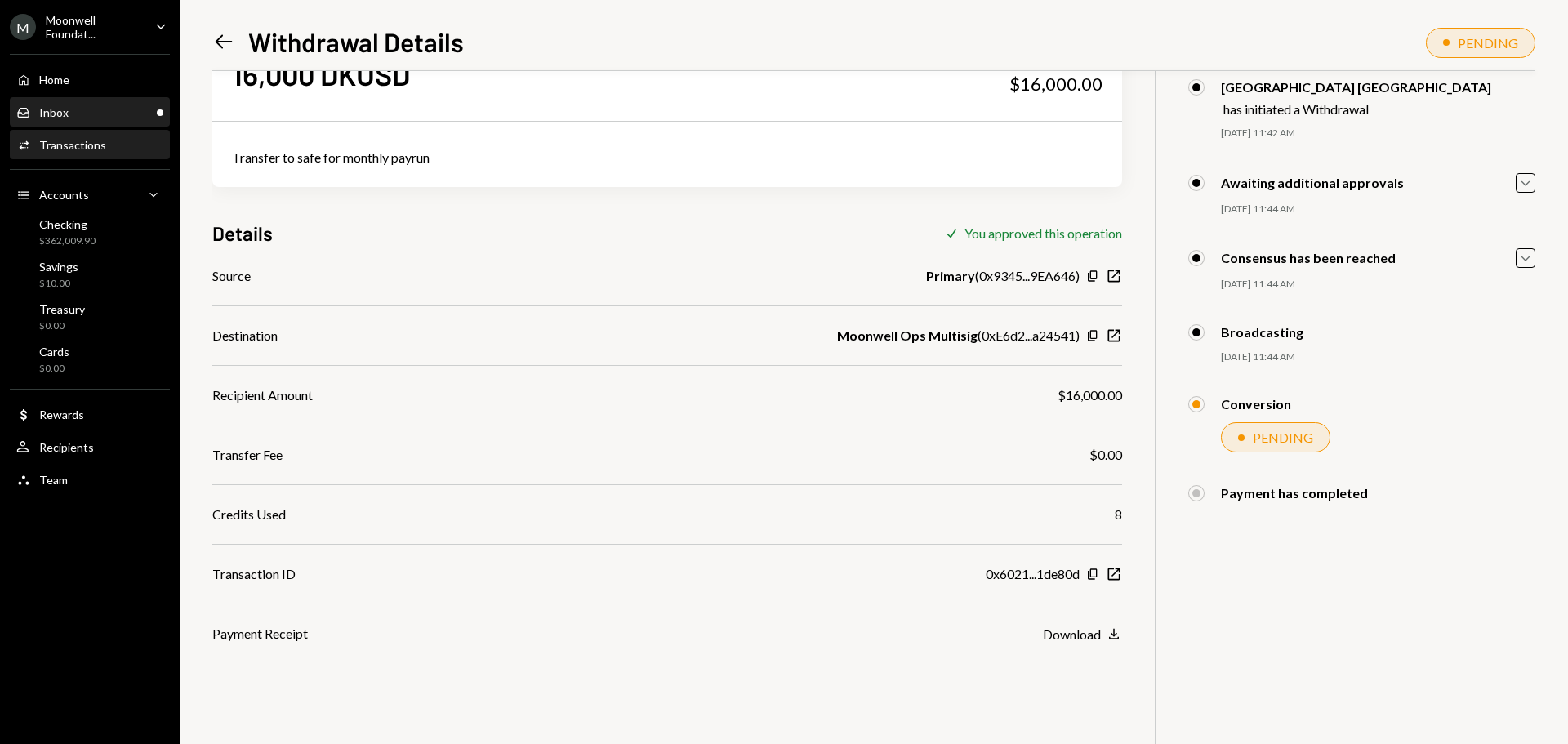
click at [114, 117] on div "Inbox Inbox" at bounding box center [90, 113] width 147 height 15
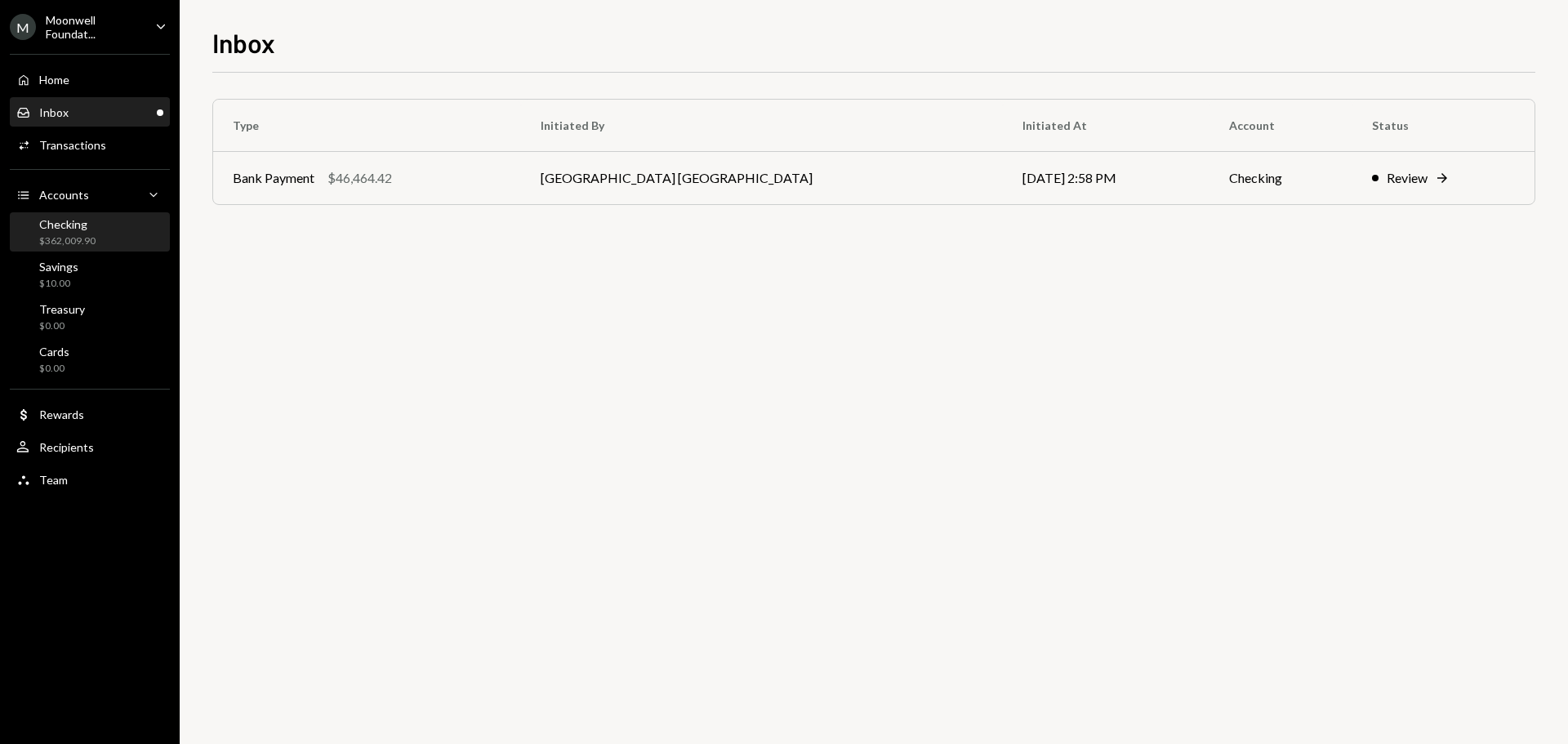
click at [65, 233] on div "Checking $362,009.90" at bounding box center [67, 233] width 56 height 31
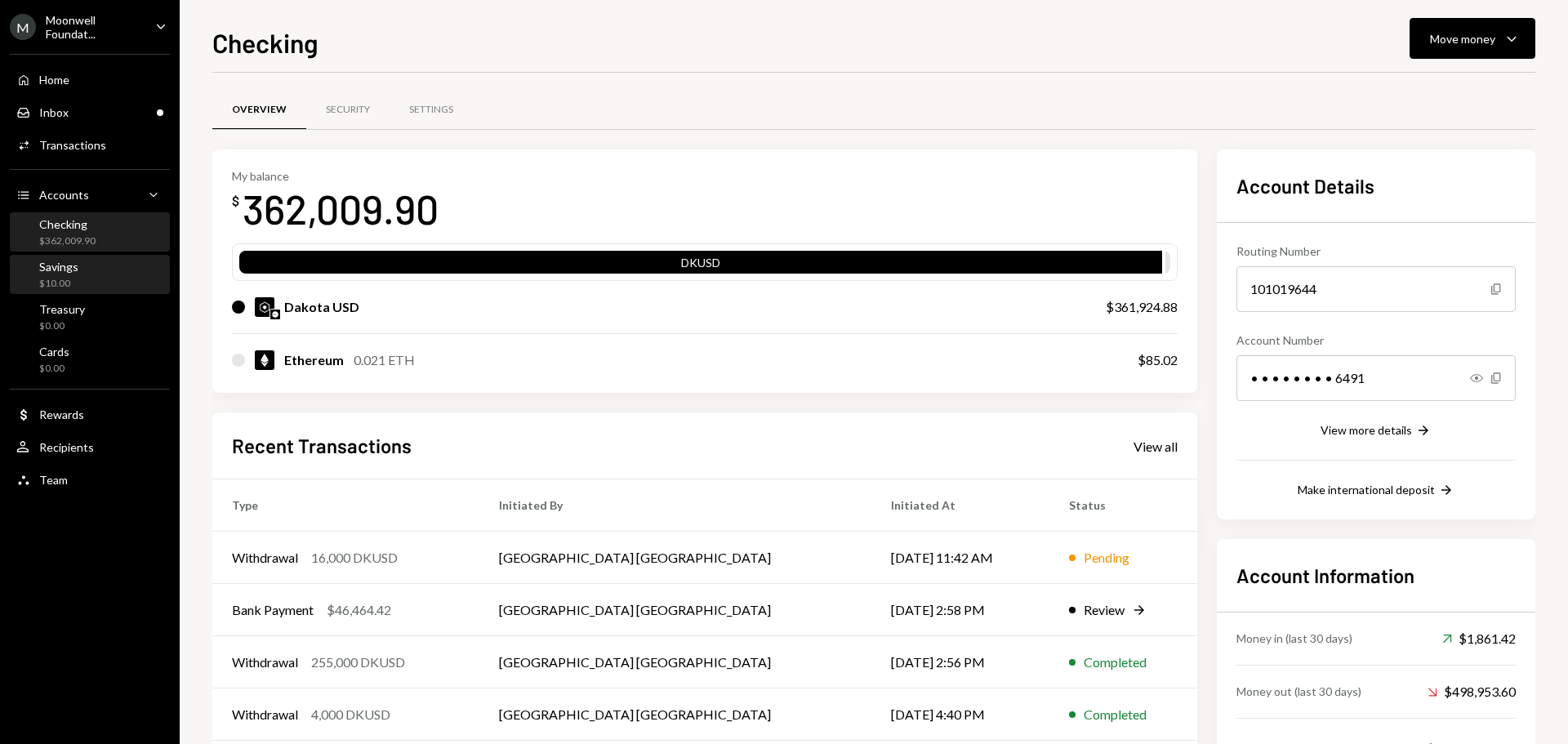
click at [87, 280] on div "Savings $10.00" at bounding box center [90, 275] width 147 height 31
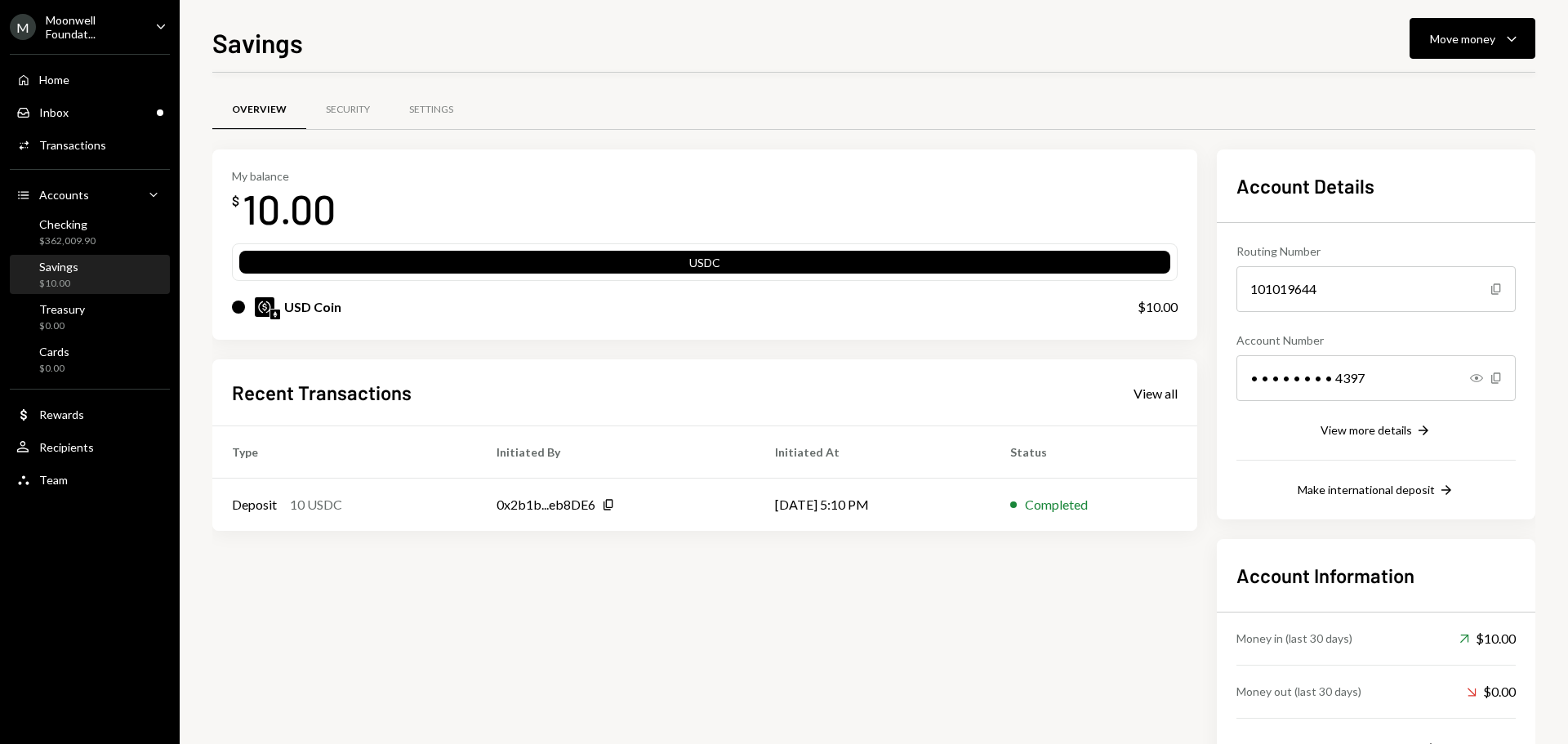
scroll to position [66, 0]
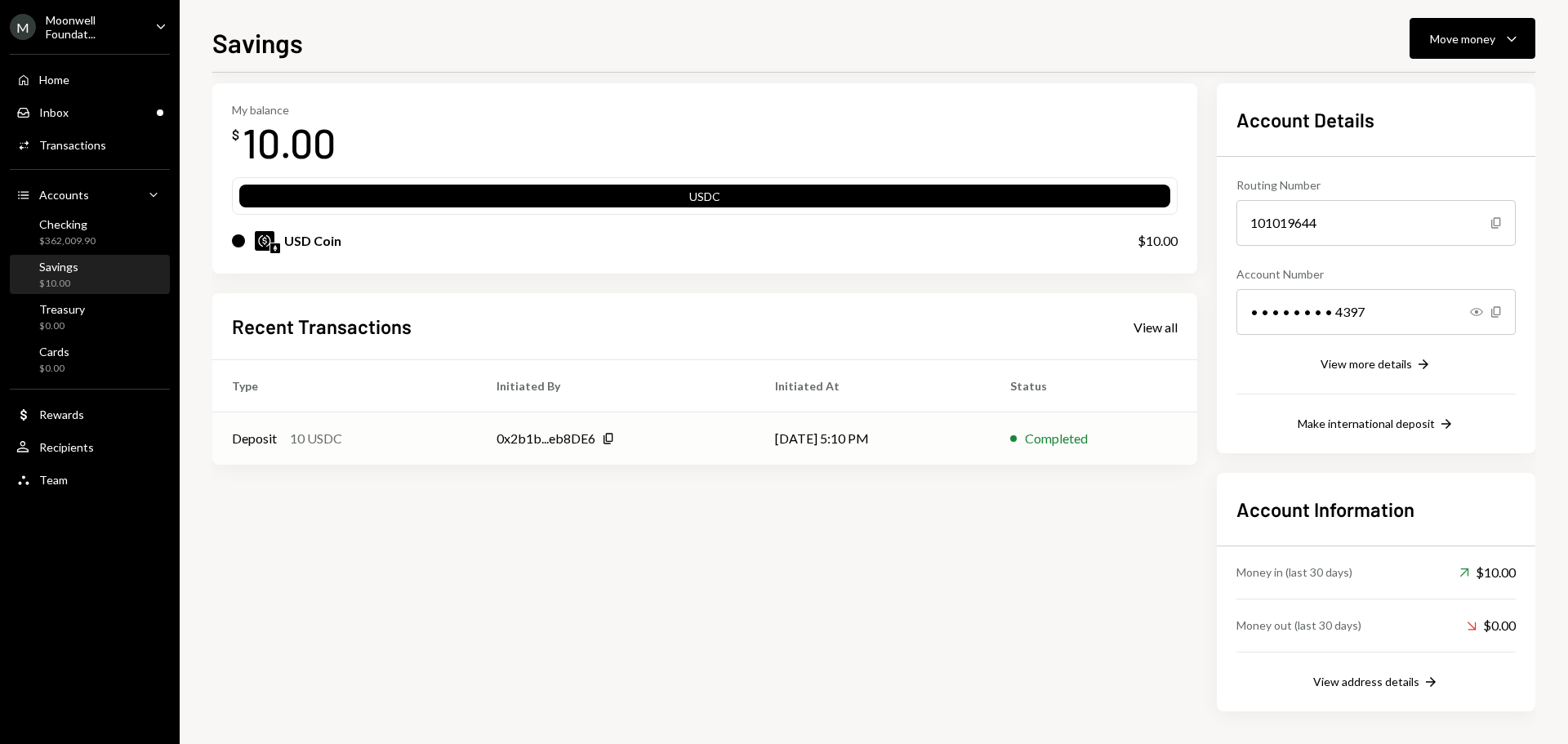
click at [911, 437] on td "08/06/25 5:10 PM" at bounding box center [873, 438] width 235 height 52
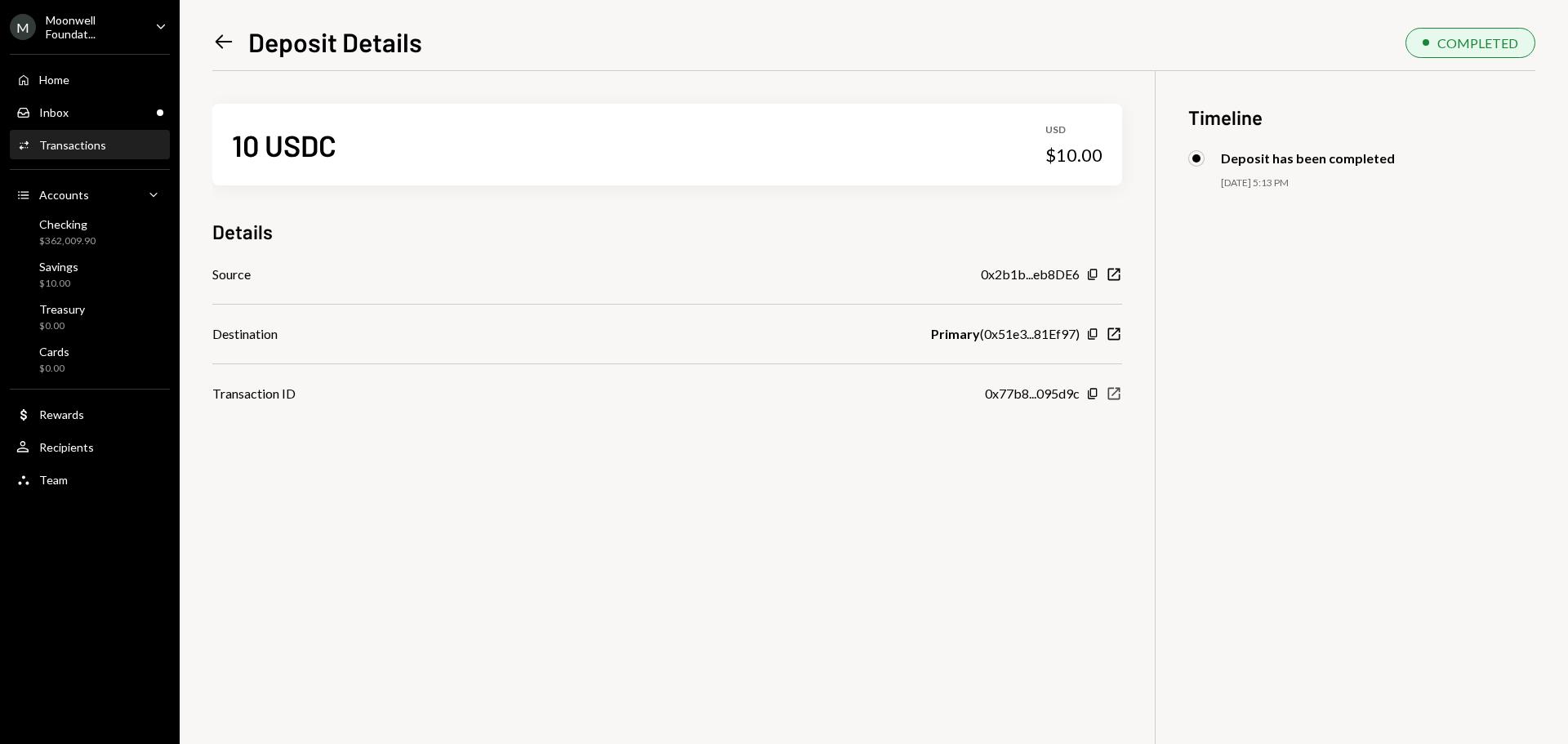
click at [1112, 397] on icon "New Window" at bounding box center [1114, 393] width 16 height 16
click at [92, 235] on div "$362,009.90" at bounding box center [67, 242] width 56 height 14
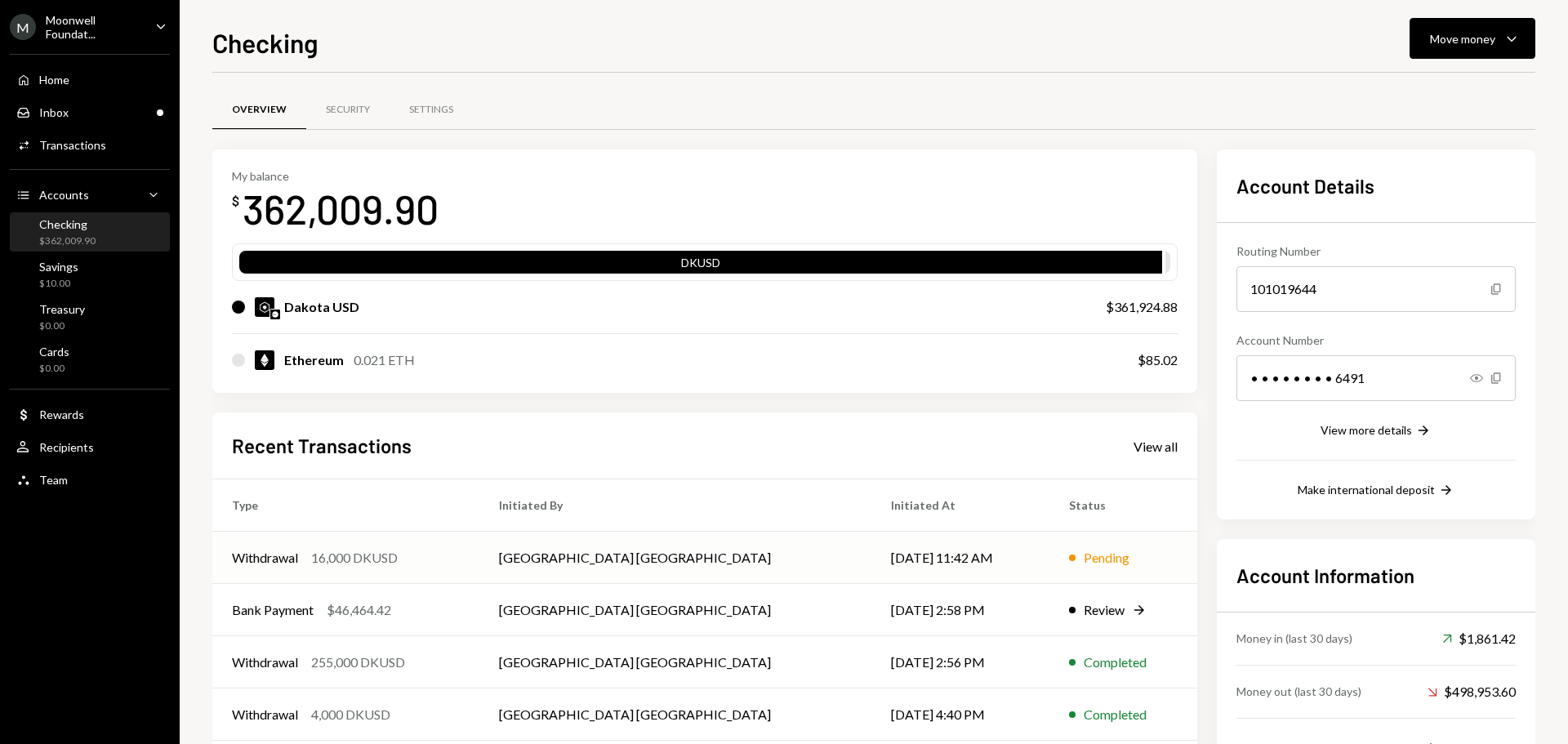
click at [624, 568] on td "[GEOGRAPHIC_DATA] [GEOGRAPHIC_DATA]" at bounding box center [675, 558] width 392 height 52
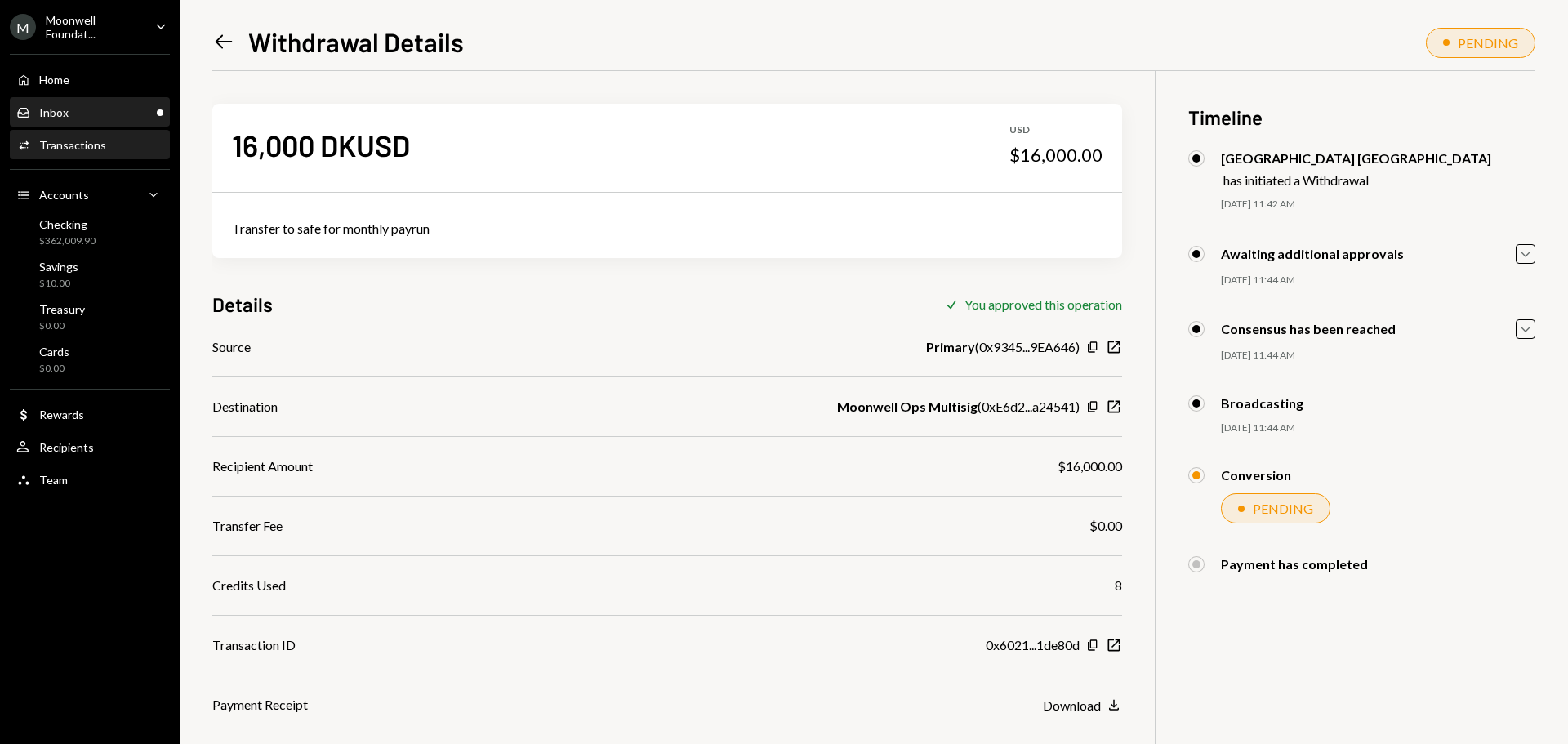
click at [71, 119] on div "Inbox Inbox" at bounding box center [90, 113] width 147 height 15
